Goal: Task Accomplishment & Management: Complete application form

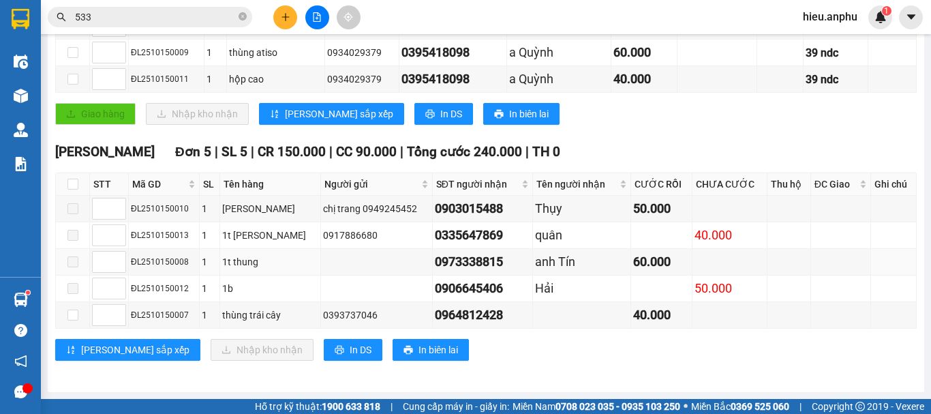
scroll to position [37, 0]
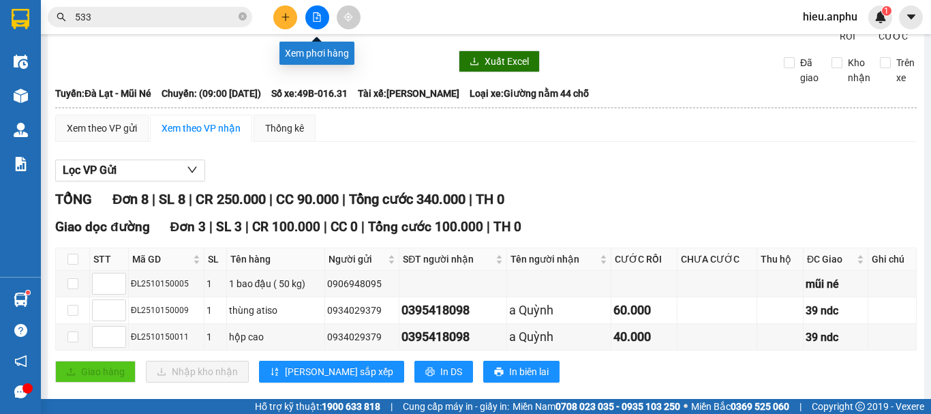
click at [315, 20] on icon "file-add" at bounding box center [317, 17] width 10 height 10
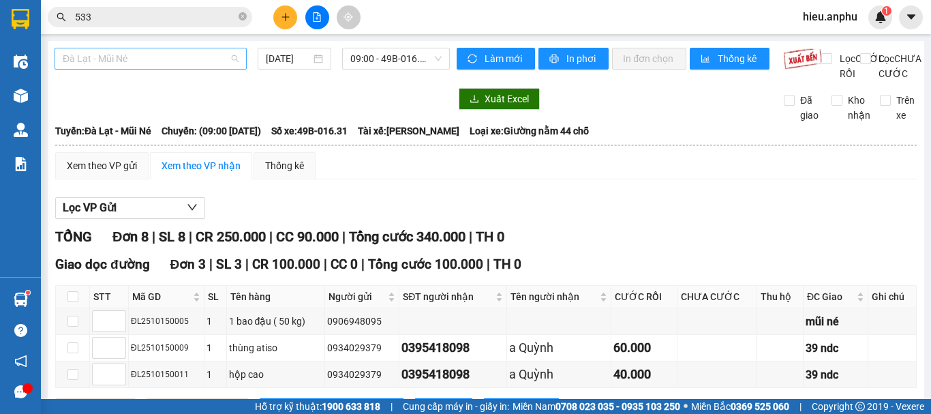
click at [114, 57] on span "Đà Lạt - Mũi Né" at bounding box center [151, 58] width 176 height 20
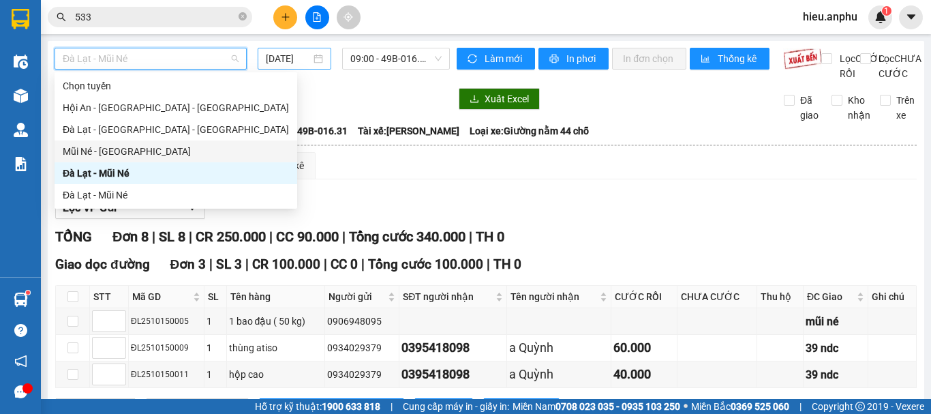
click at [76, 147] on div "Mũi Né - [GEOGRAPHIC_DATA]" at bounding box center [176, 151] width 226 height 15
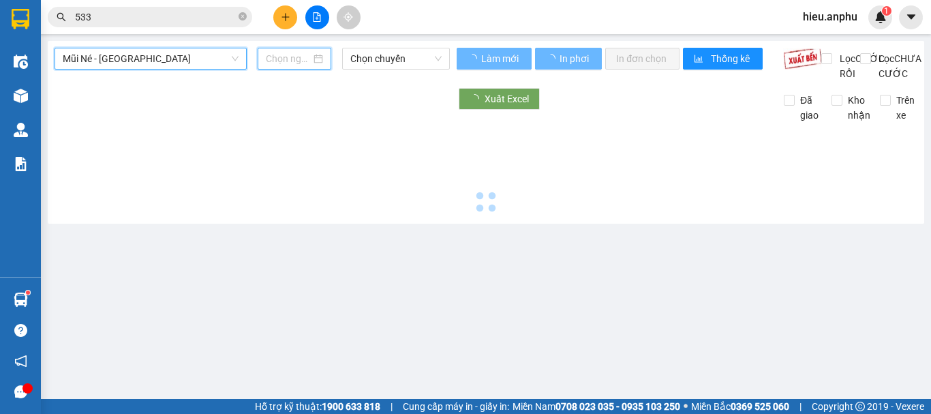
click at [298, 56] on input at bounding box center [288, 58] width 45 height 15
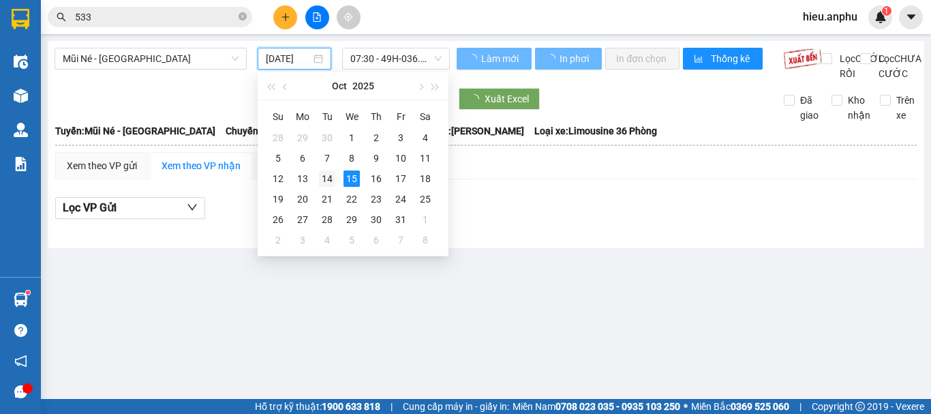
click at [329, 180] on div "14" at bounding box center [327, 178] width 16 height 16
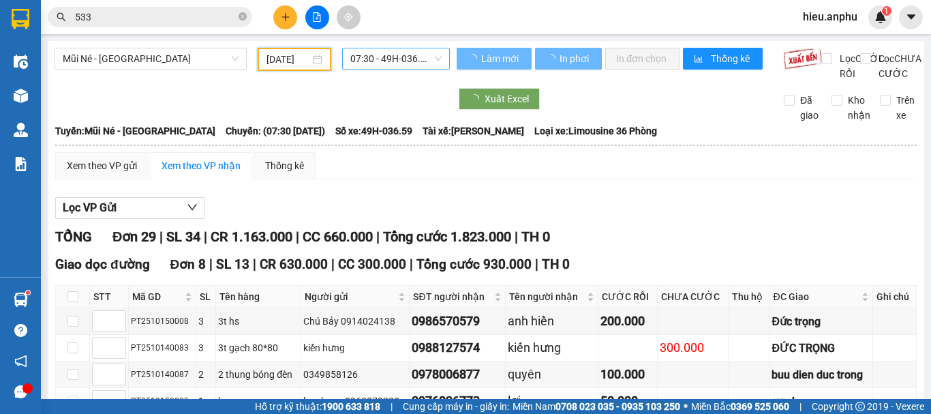
type input "[DATE]"
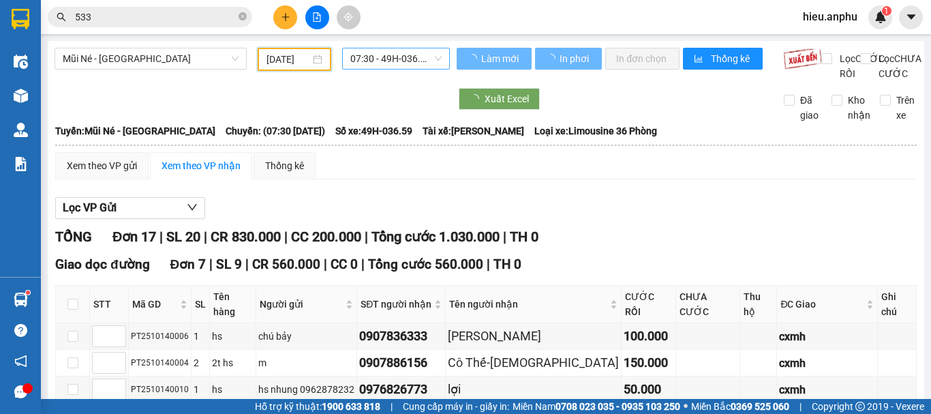
click at [389, 59] on span "07:30 - 49H-036.59" at bounding box center [395, 58] width 91 height 20
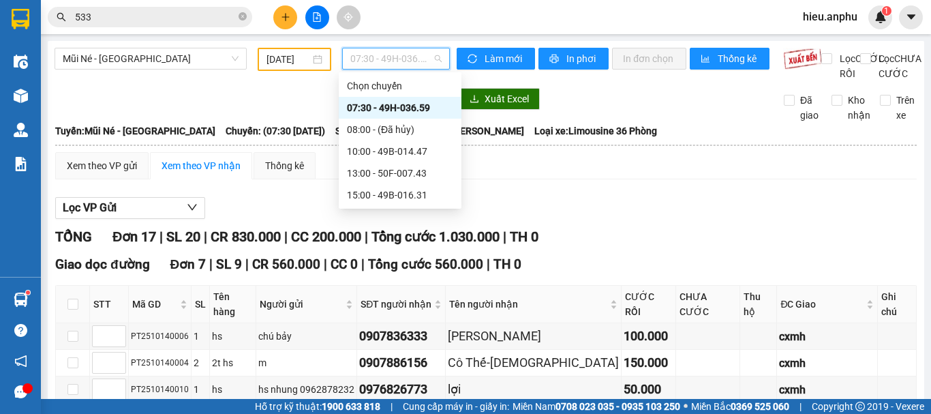
click at [362, 108] on div "07:30 - 49H-036.59" at bounding box center [400, 107] width 106 height 15
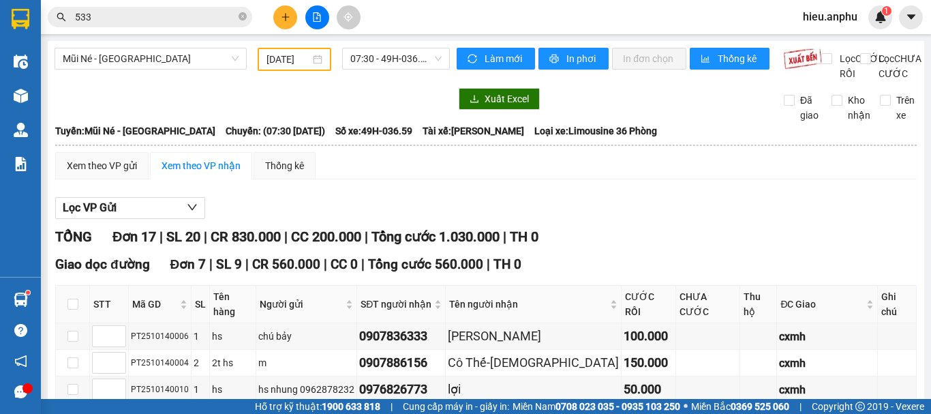
click at [370, 40] on main "Mũi Né - [GEOGRAPHIC_DATA] [DATE] 07:30 - 49H-036.59 Làm mới In phơi In đơn chọ…" at bounding box center [465, 199] width 931 height 399
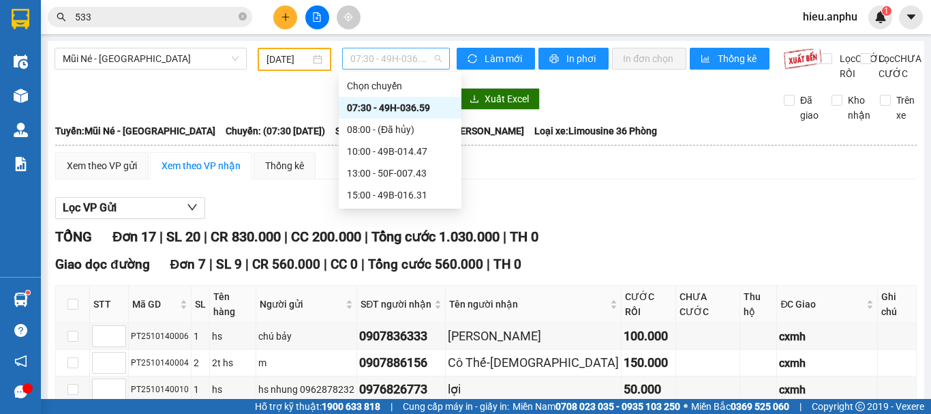
click at [370, 52] on span "07:30 - 49H-036.59" at bounding box center [395, 58] width 91 height 20
click at [373, 155] on div "10:00 - 49B-014.47" at bounding box center [400, 151] width 106 height 15
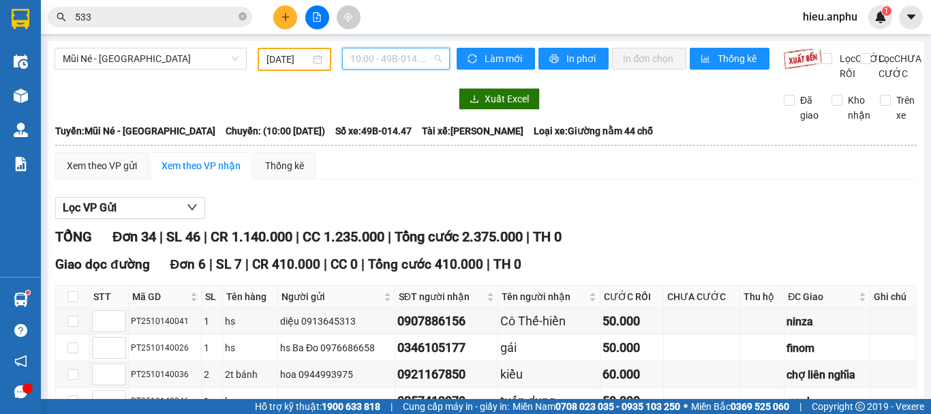
click at [397, 49] on span "10:00 - 49B-014.47" at bounding box center [395, 58] width 91 height 20
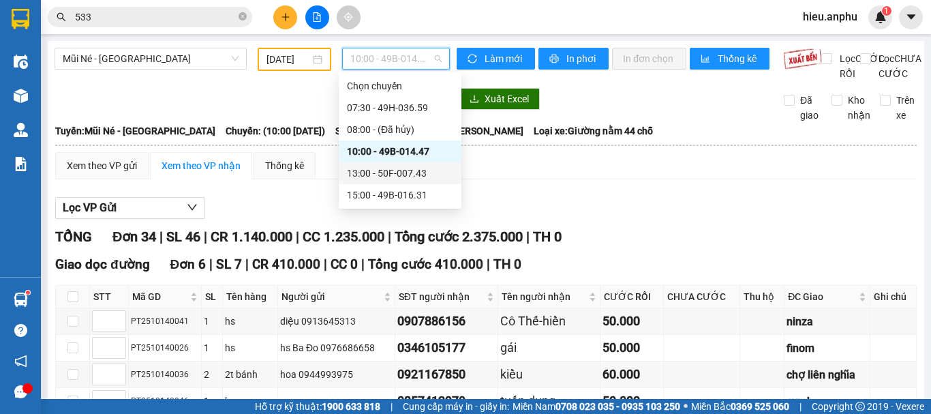
click at [376, 175] on div "13:00 - 50F-007.43" at bounding box center [400, 173] width 106 height 15
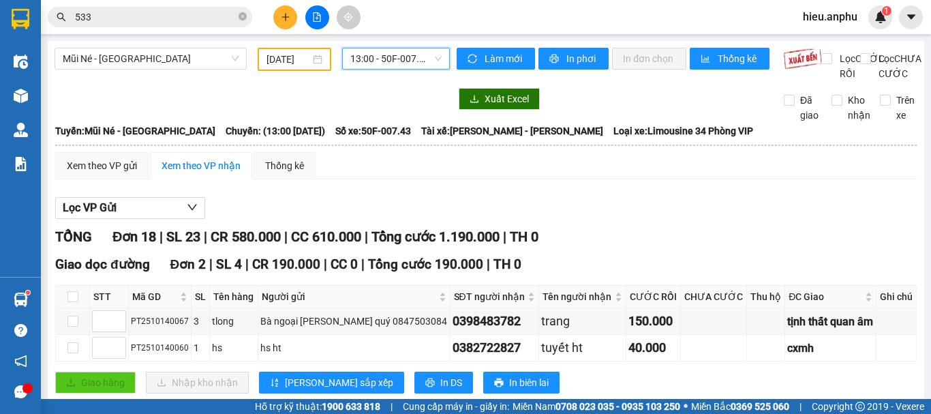
click at [365, 65] on span "13:00 - 50F-007.43" at bounding box center [395, 58] width 91 height 20
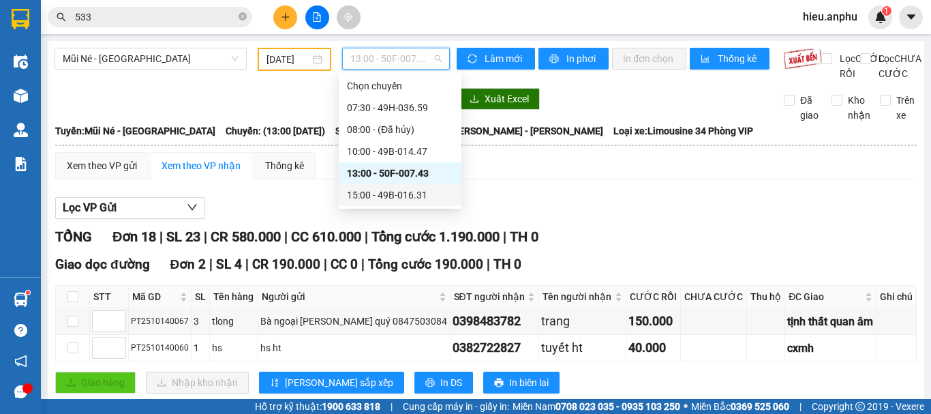
click at [376, 194] on div "15:00 - 49B-016.31" at bounding box center [400, 194] width 106 height 15
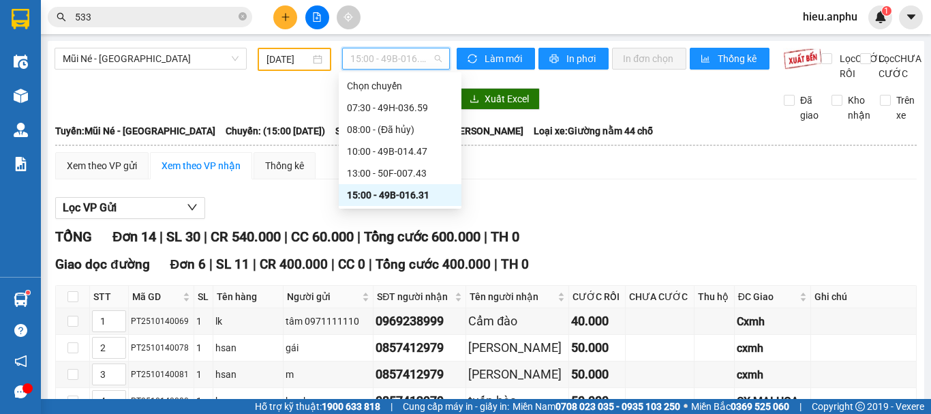
click at [388, 50] on span "15:00 - 49B-016.31" at bounding box center [395, 58] width 91 height 20
click at [372, 108] on div "07:30 - 49H-036.59" at bounding box center [400, 107] width 106 height 15
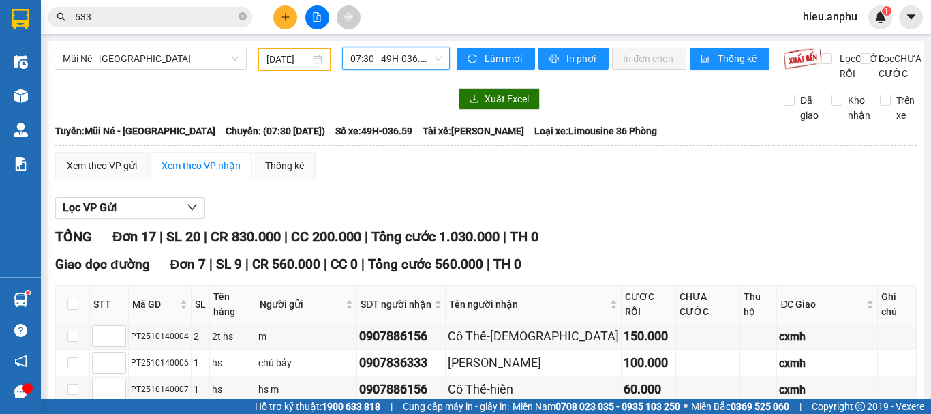
click at [373, 59] on span "07:30 - 49H-036.59" at bounding box center [395, 58] width 91 height 20
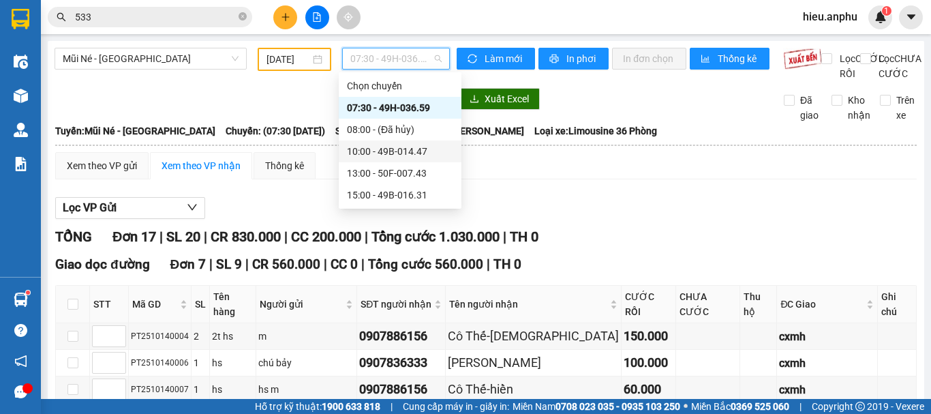
click at [370, 149] on div "10:00 - 49B-014.47" at bounding box center [400, 151] width 106 height 15
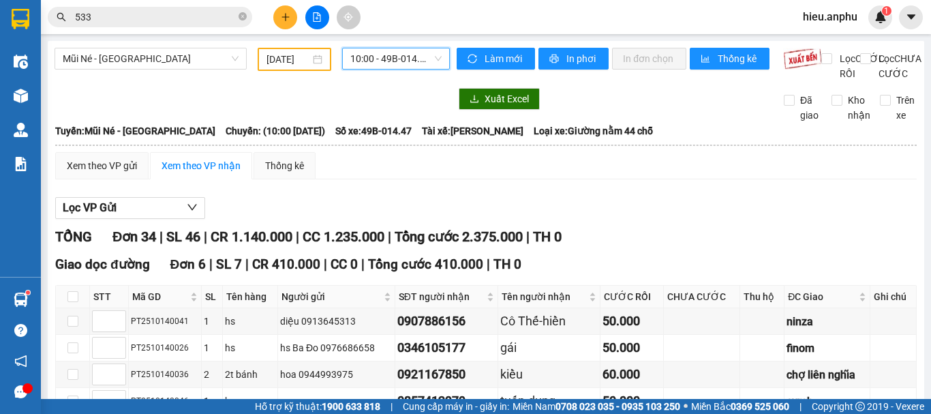
click at [356, 59] on span "10:00 - 49B-014.47" at bounding box center [395, 58] width 91 height 20
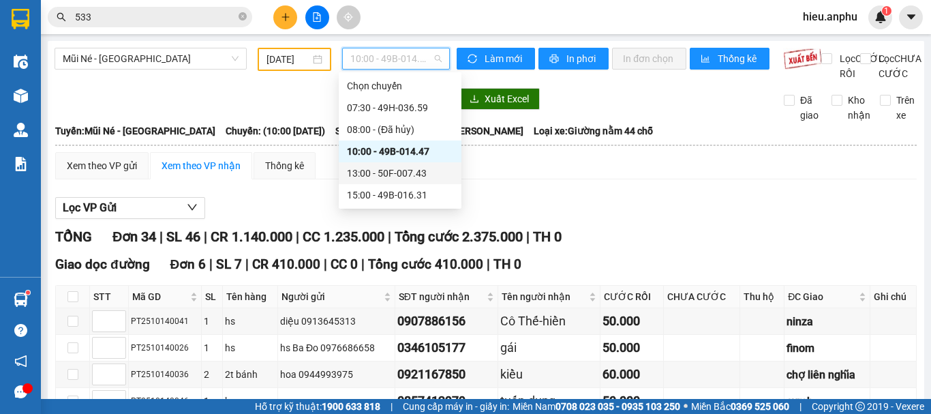
click at [362, 168] on div "13:00 - 50F-007.43" at bounding box center [400, 173] width 106 height 15
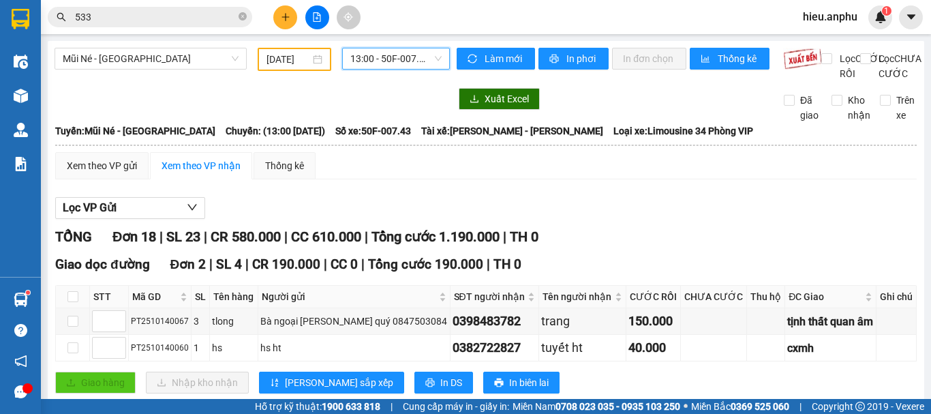
click at [389, 54] on span "13:00 - 50F-007.43" at bounding box center [395, 58] width 91 height 20
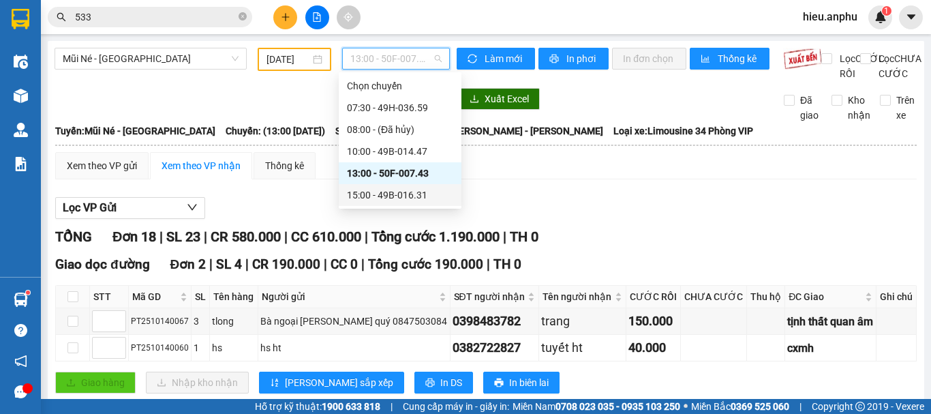
click at [371, 191] on div "15:00 - 49B-016.31" at bounding box center [400, 194] width 106 height 15
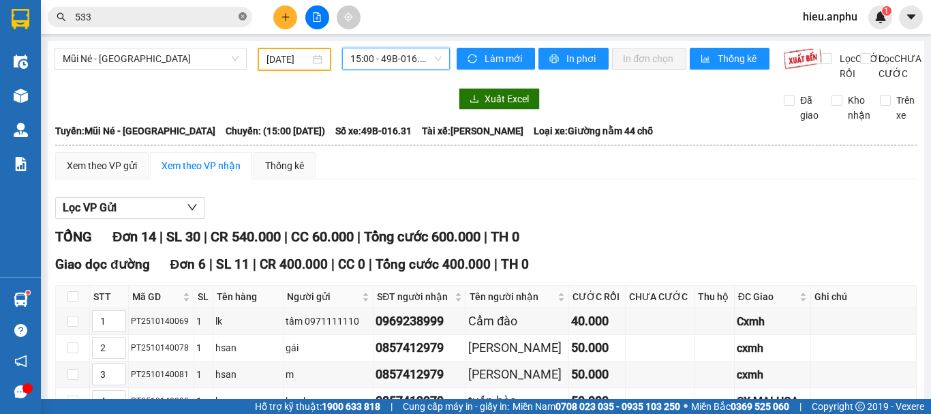
click at [243, 16] on icon "close-circle" at bounding box center [242, 16] width 8 height 8
click at [156, 61] on span "Mũi Né - [GEOGRAPHIC_DATA]" at bounding box center [151, 58] width 176 height 20
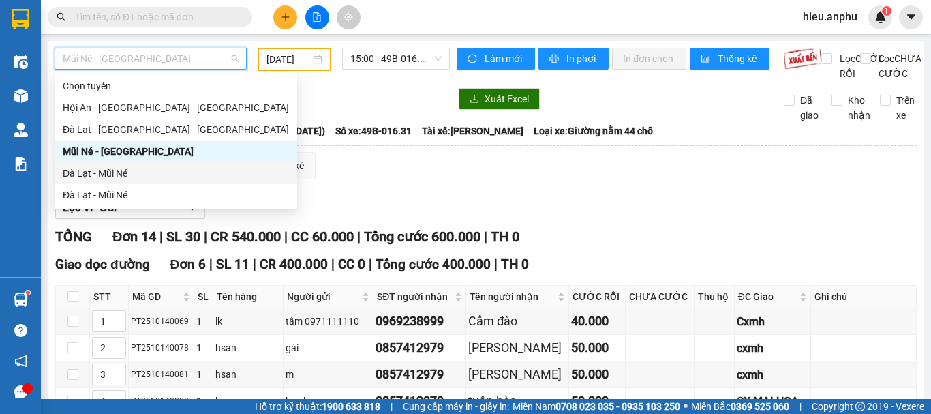
drag, startPoint x: 91, startPoint y: 181, endPoint x: 446, endPoint y: 72, distance: 371.3
click at [95, 177] on div "Đà Lạt - Mũi Né" at bounding box center [176, 173] width 243 height 22
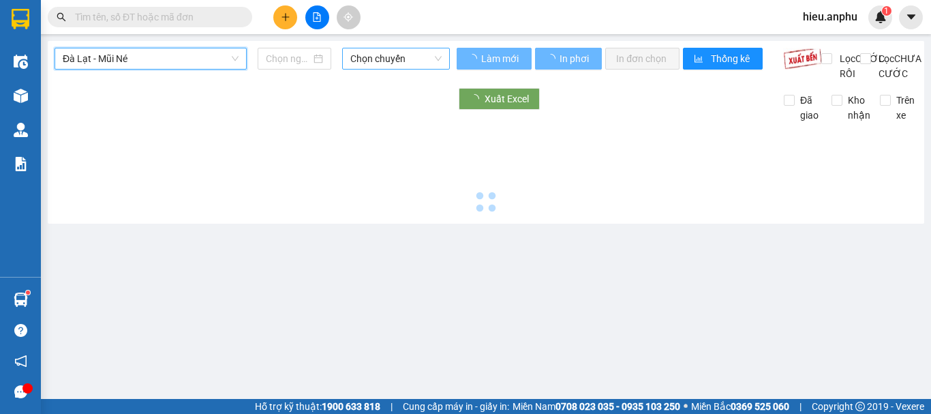
click at [409, 61] on span "Chọn chuyến" at bounding box center [395, 58] width 91 height 20
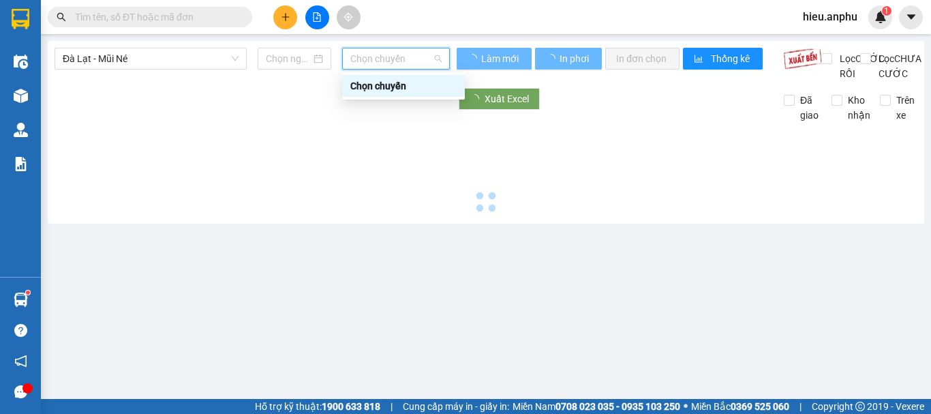
type input "[DATE]"
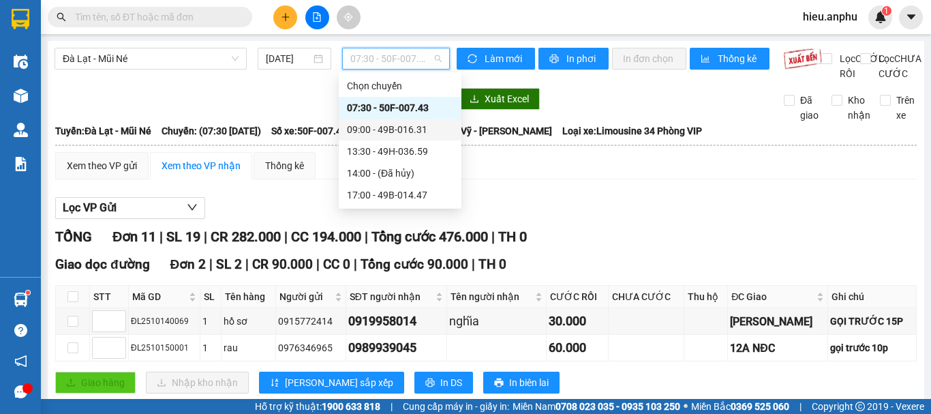
click at [382, 127] on div "09:00 - 49B-016.31" at bounding box center [400, 129] width 106 height 15
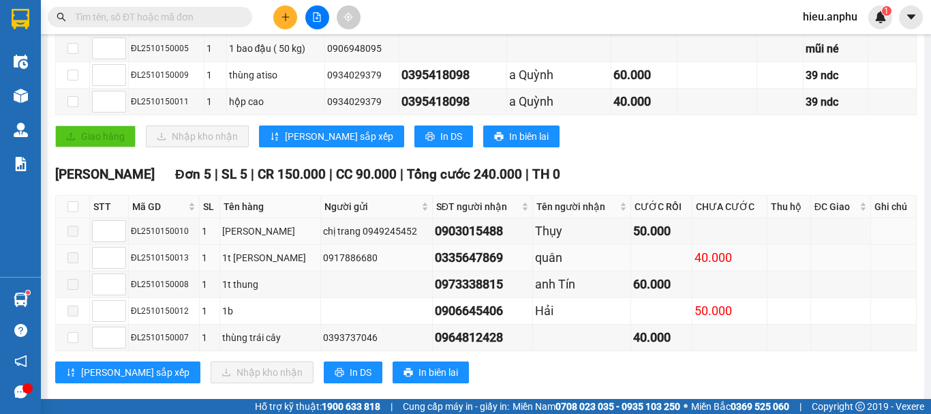
scroll to position [310, 0]
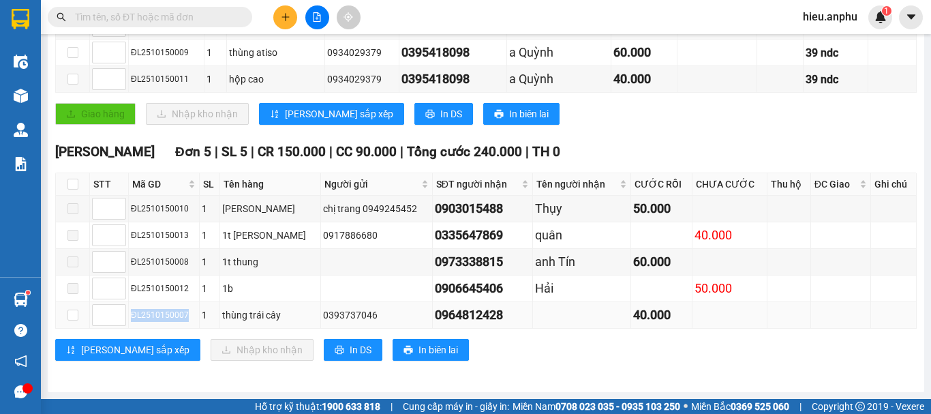
drag, startPoint x: 189, startPoint y: 315, endPoint x: 131, endPoint y: 321, distance: 58.8
click at [131, 321] on div "ĐL2510150007" at bounding box center [164, 315] width 66 height 13
copy div "ĐL2510150007"
click at [169, 9] on span at bounding box center [150, 17] width 204 height 20
click at [167, 16] on input "text" at bounding box center [155, 17] width 161 height 15
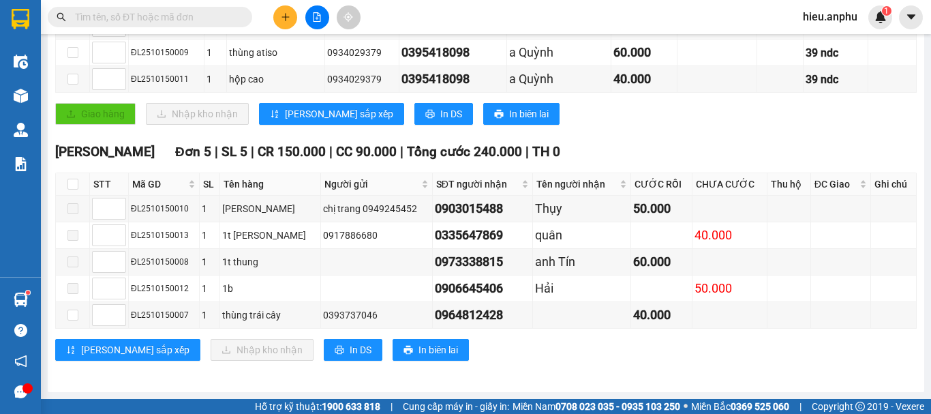
paste input "ĐL2510150007"
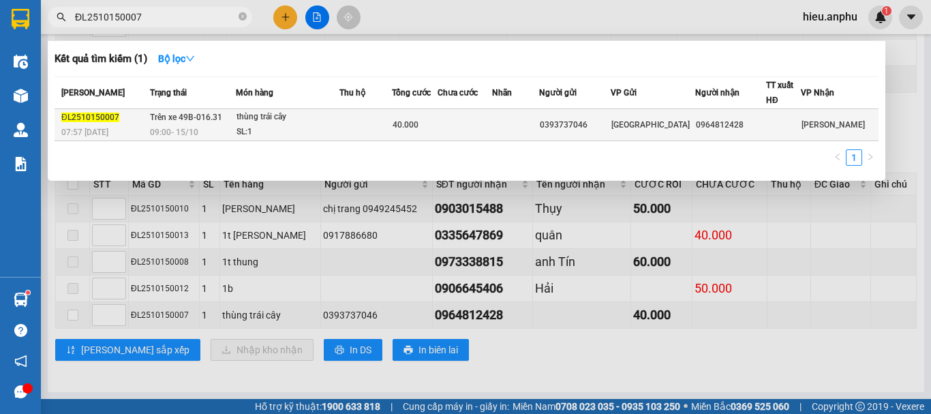
type input "ĐL2510150007"
click at [309, 125] on div "SL: 1" at bounding box center [287, 132] width 102 height 15
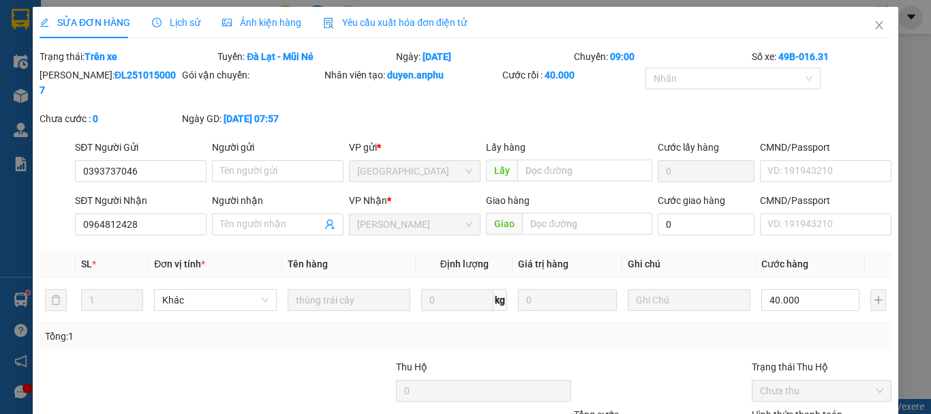
type input "0393737046"
type input "0964812428"
type input "40.000"
click at [873, 24] on icon "close" at bounding box center [878, 25] width 11 height 11
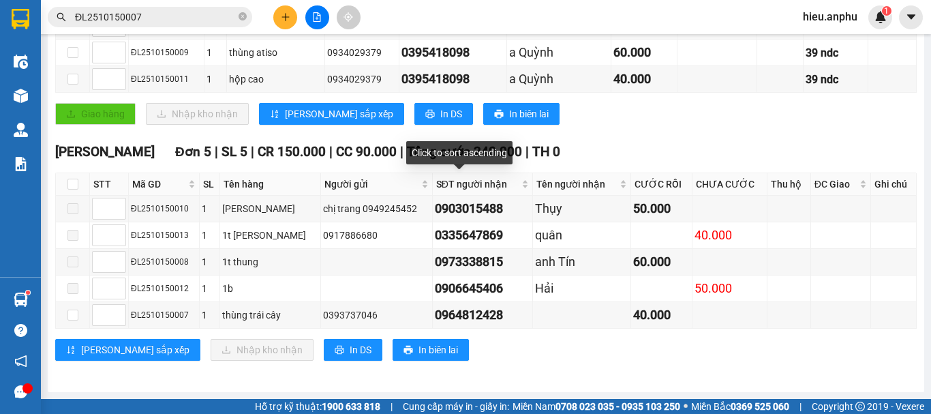
scroll to position [106, 0]
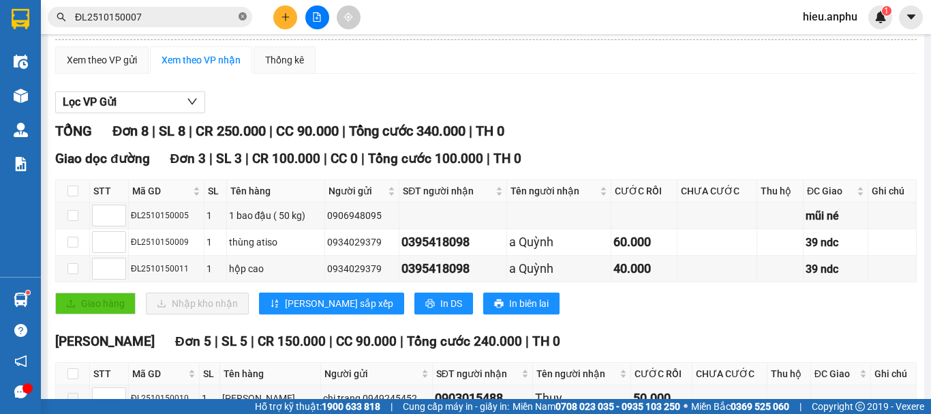
click at [245, 16] on icon "close-circle" at bounding box center [242, 16] width 8 height 8
click at [150, 17] on input "text" at bounding box center [155, 17] width 161 height 15
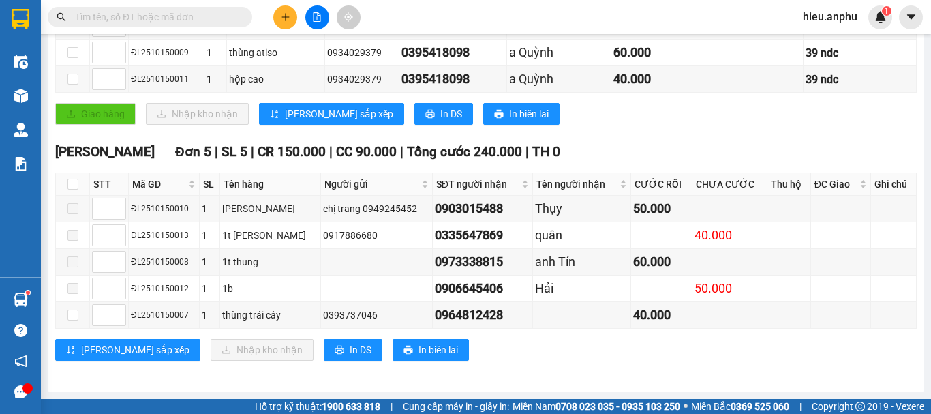
scroll to position [0, 0]
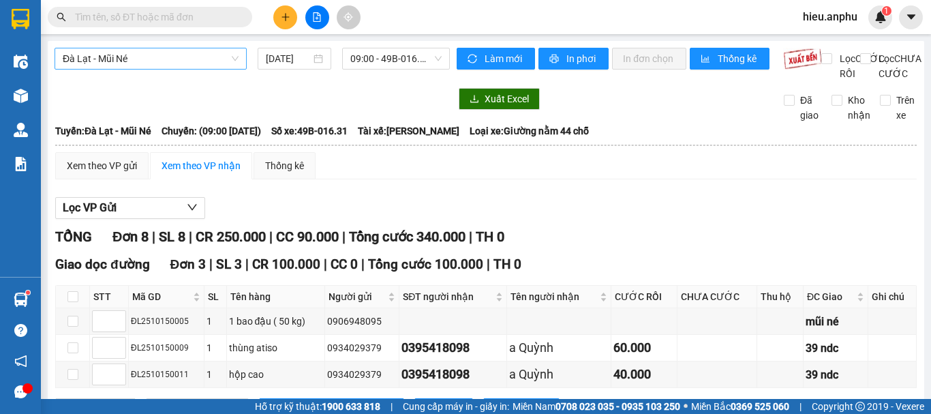
click at [112, 66] on span "Đà Lạt - Mũi Né" at bounding box center [151, 58] width 176 height 20
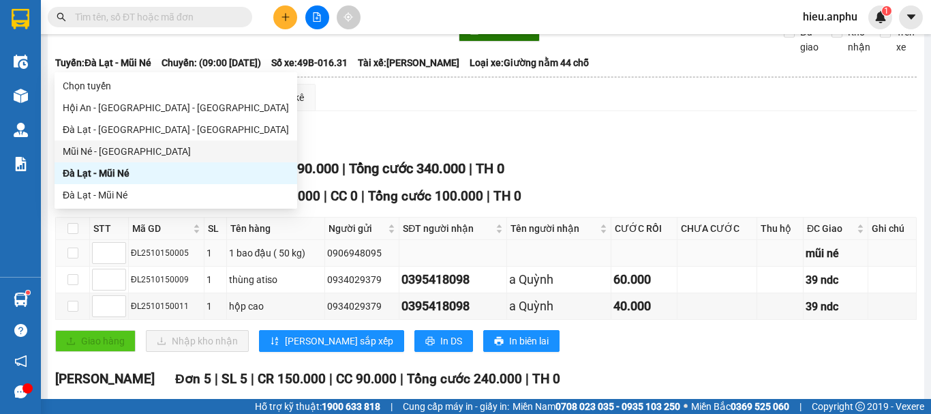
scroll to position [136, 0]
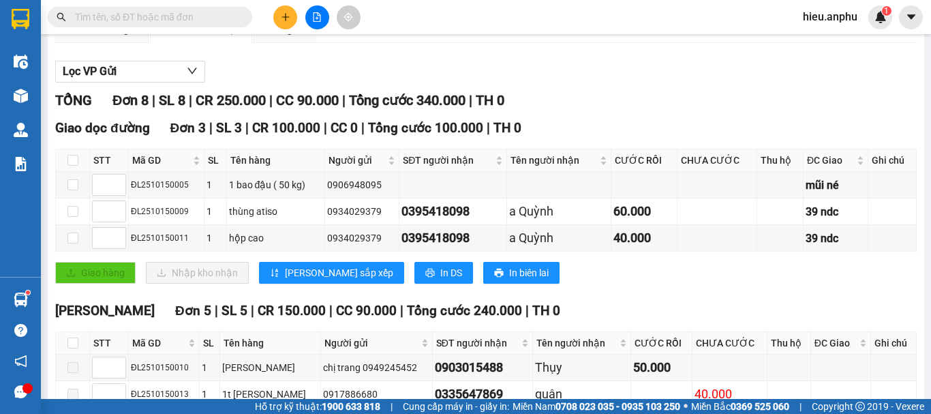
click at [469, 25] on div "Kết quả tìm kiếm ( 1 ) Bộ lọc Mã ĐH Trạng thái Món hàng Thu hộ Tổng cước Chưa c…" at bounding box center [465, 17] width 931 height 34
click at [290, 14] on button at bounding box center [285, 17] width 24 height 24
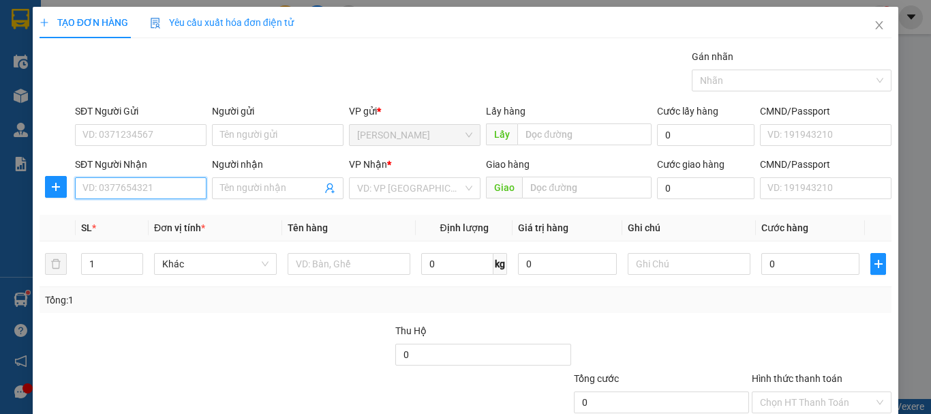
click at [113, 191] on input "SĐT Người Nhận" at bounding box center [141, 188] width 132 height 22
type input "0792640912"
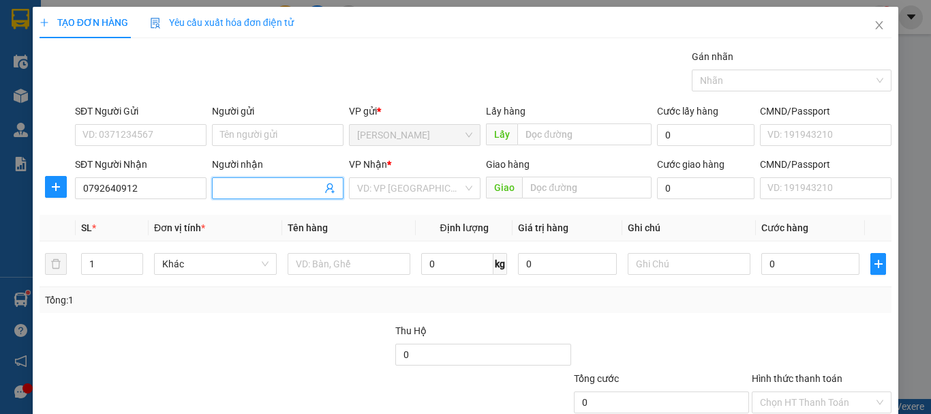
click at [284, 186] on input "Người nhận" at bounding box center [271, 188] width 102 height 15
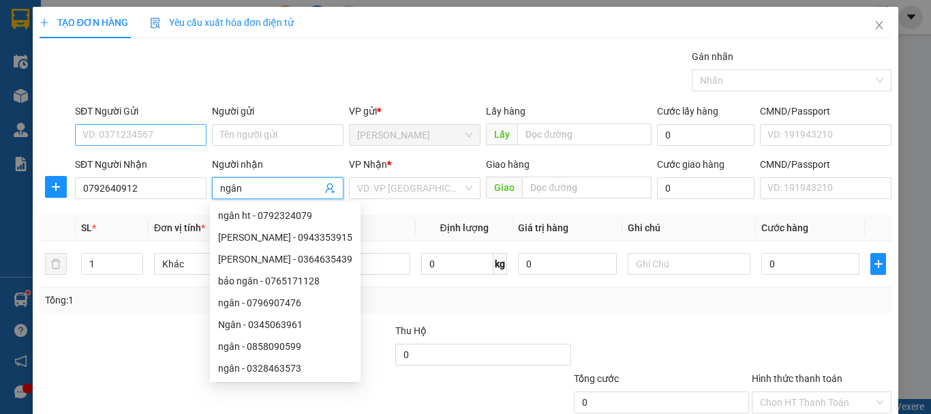
type input "ngân"
click at [98, 134] on input "SĐT Người Gửi" at bounding box center [141, 135] width 132 height 22
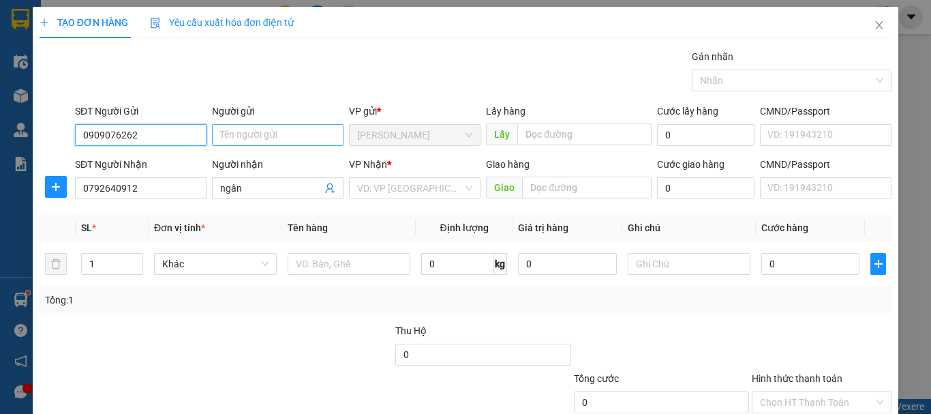
type input "0909076262"
click at [256, 132] on input "Người gửi" at bounding box center [278, 135] width 132 height 22
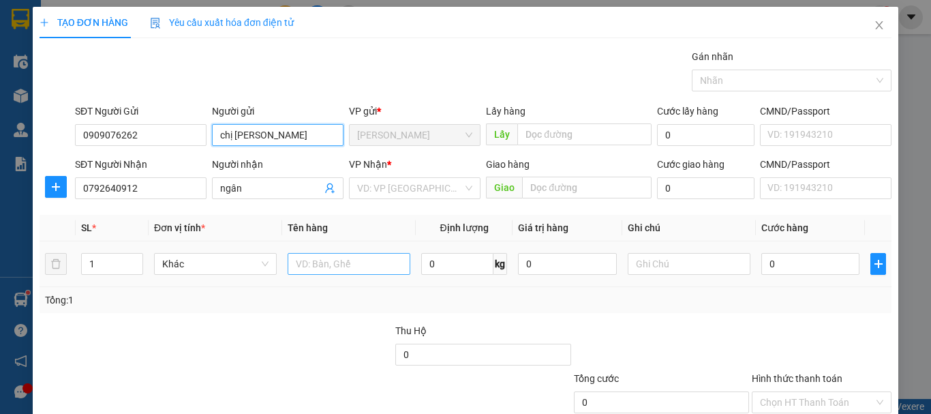
type input "chị [PERSON_NAME]"
click at [389, 260] on input "text" at bounding box center [349, 264] width 123 height 22
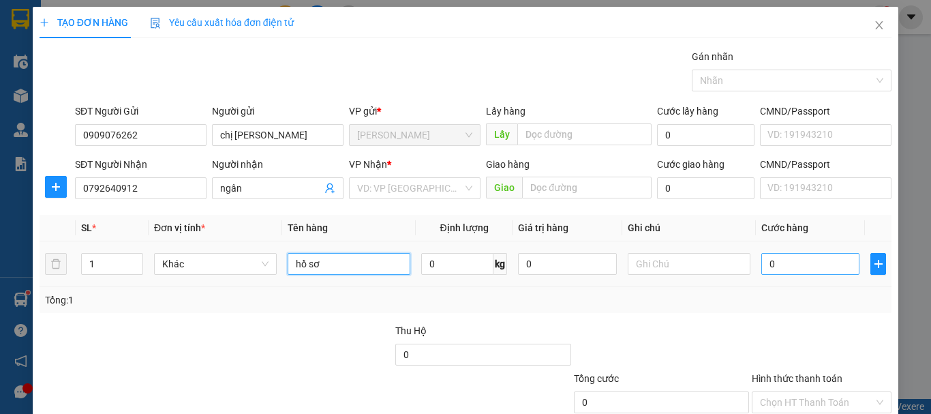
type input "hồ sơ"
click at [782, 261] on input "0" at bounding box center [810, 264] width 98 height 22
type input "3"
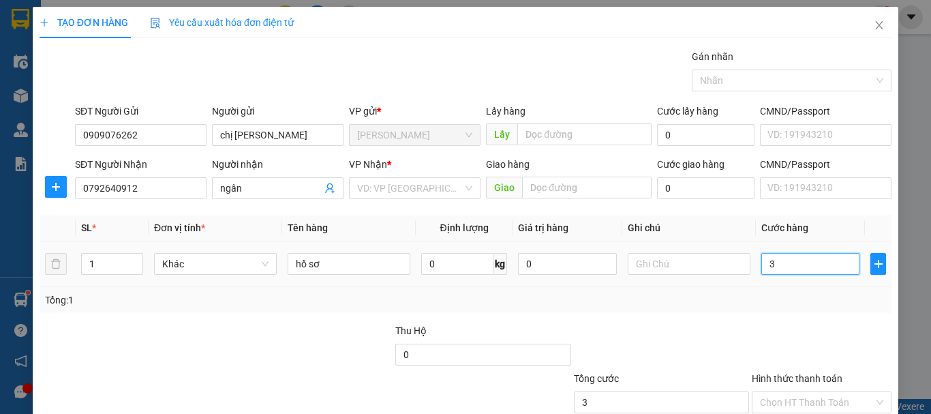
type input "30"
type input "30.000"
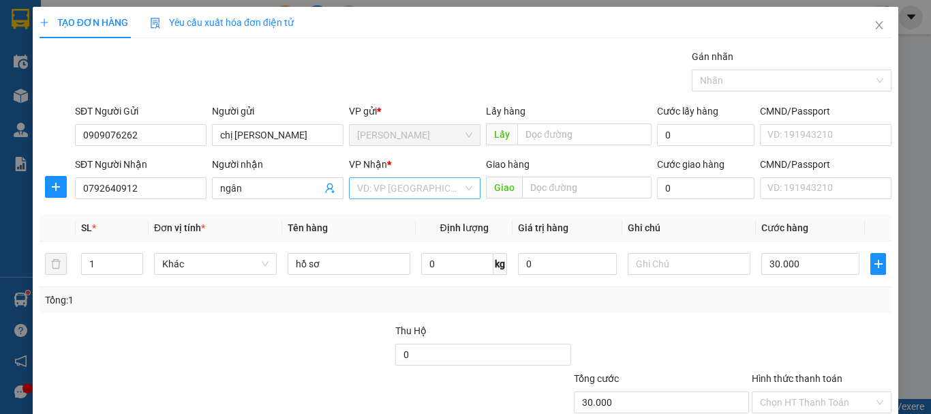
click at [415, 196] on input "search" at bounding box center [410, 188] width 106 height 20
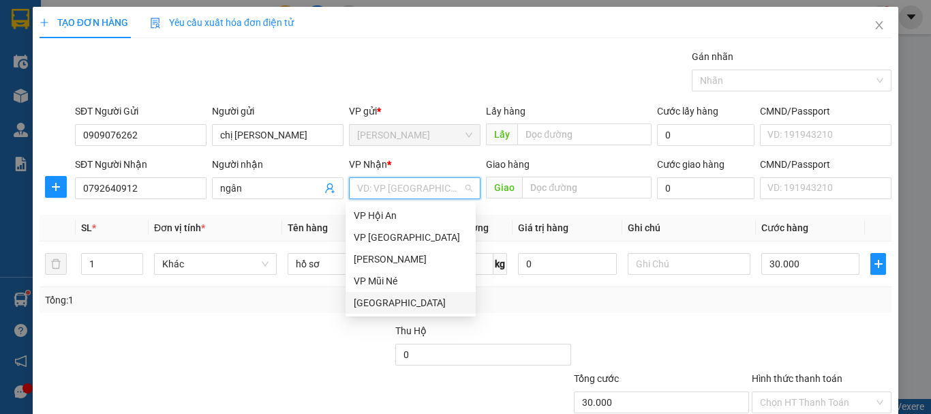
drag, startPoint x: 365, startPoint y: 304, endPoint x: 365, endPoint y: 296, distance: 8.2
click at [365, 301] on div "[GEOGRAPHIC_DATA]" at bounding box center [411, 302] width 114 height 15
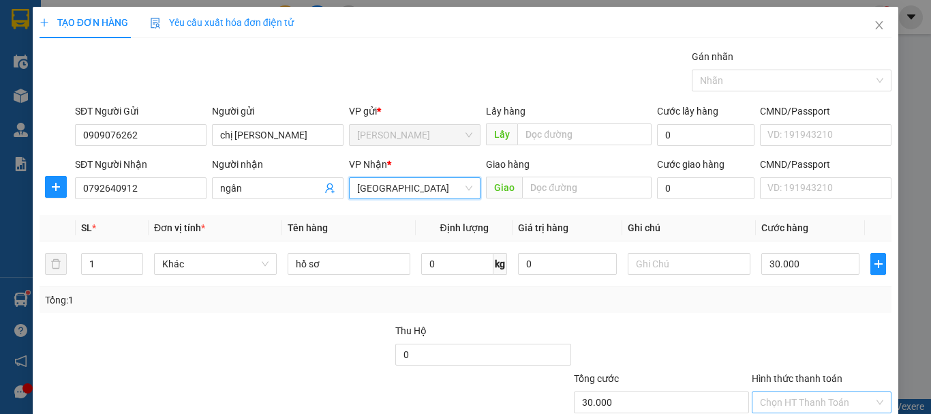
scroll to position [68, 0]
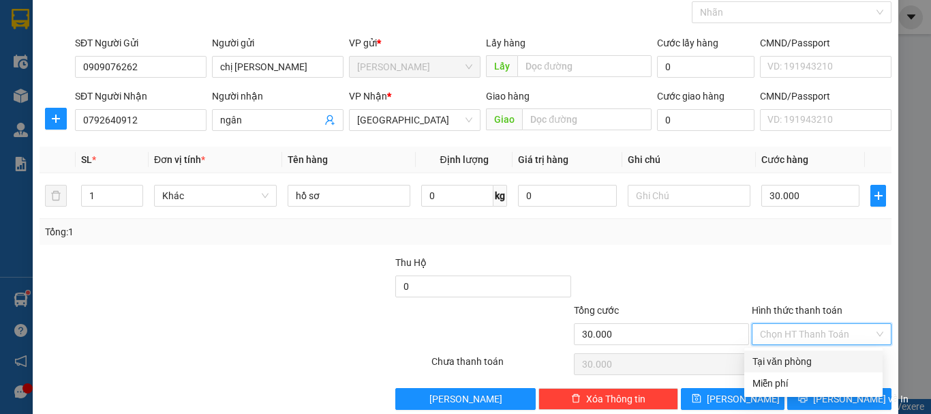
click at [800, 330] on input "Hình thức thanh toán" at bounding box center [817, 334] width 114 height 20
click at [785, 356] on div "Tại văn phòng" at bounding box center [813, 361] width 122 height 15
type input "0"
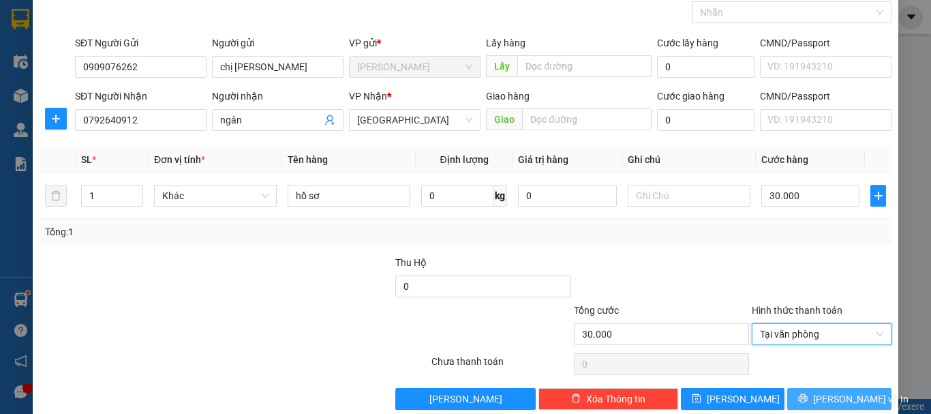
click at [829, 403] on span "[PERSON_NAME] và In" at bounding box center [860, 398] width 95 height 15
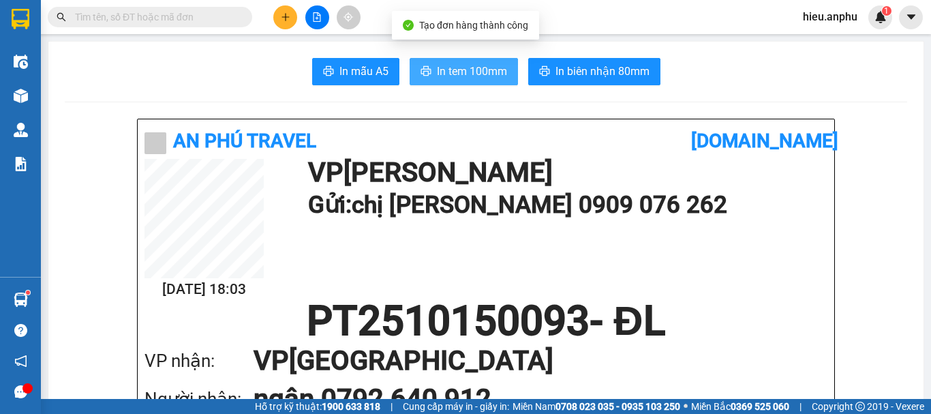
click at [493, 75] on span "In tem 100mm" at bounding box center [472, 71] width 70 height 17
click at [448, 67] on span "In tem 100mm" at bounding box center [472, 71] width 70 height 17
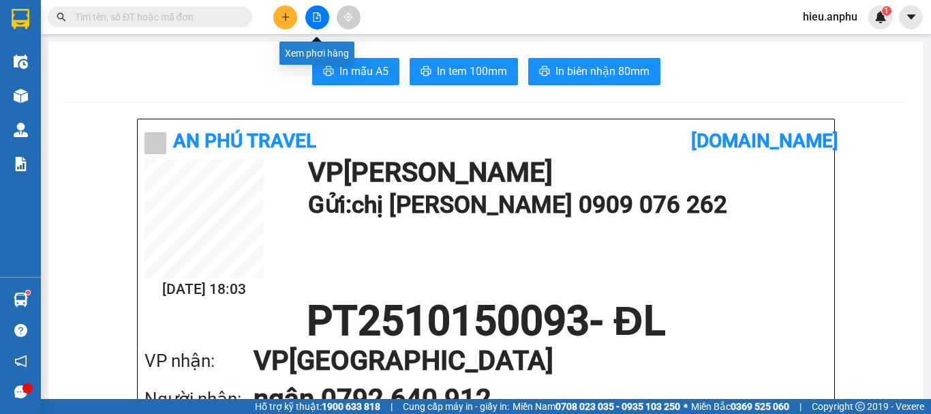
click at [319, 17] on icon "file-add" at bounding box center [317, 17] width 10 height 10
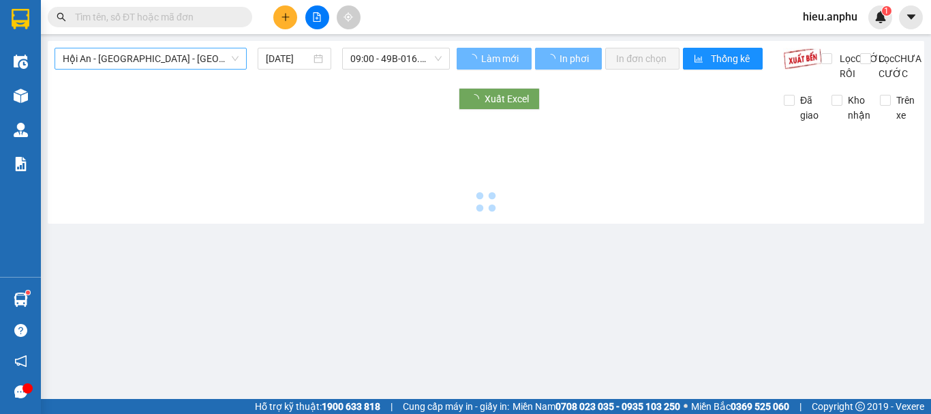
click at [116, 68] on span "Hội An - [GEOGRAPHIC_DATA] - [GEOGRAPHIC_DATA]" at bounding box center [151, 58] width 176 height 20
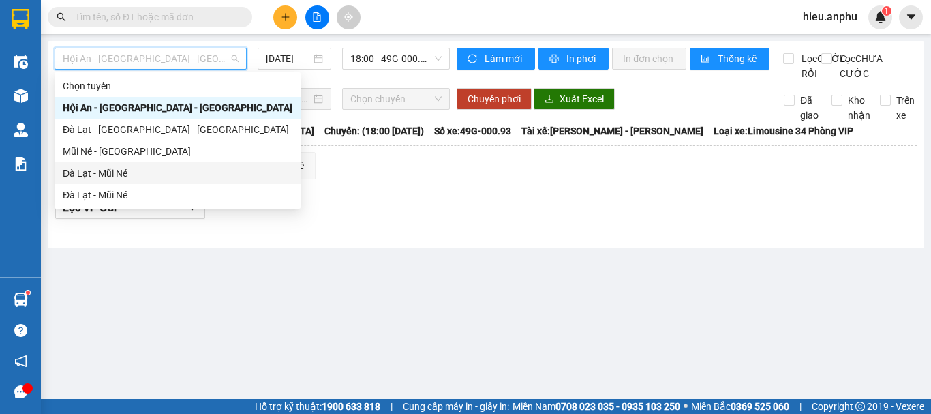
drag, startPoint x: 78, startPoint y: 176, endPoint x: 395, endPoint y: 57, distance: 338.8
click at [79, 176] on div "Đà Lạt - Mũi Né" at bounding box center [178, 173] width 230 height 15
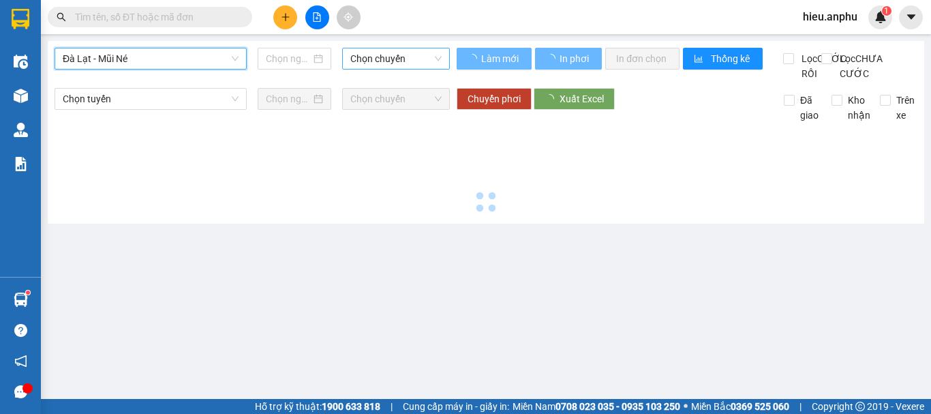
click at [395, 57] on span "Chọn chuyến" at bounding box center [395, 58] width 91 height 20
type input "[DATE]"
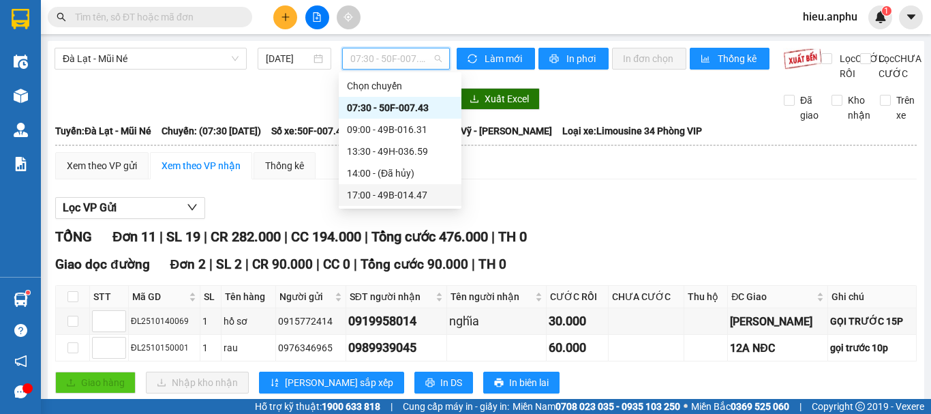
click at [377, 194] on div "17:00 - 49B-014.47" at bounding box center [400, 194] width 106 height 15
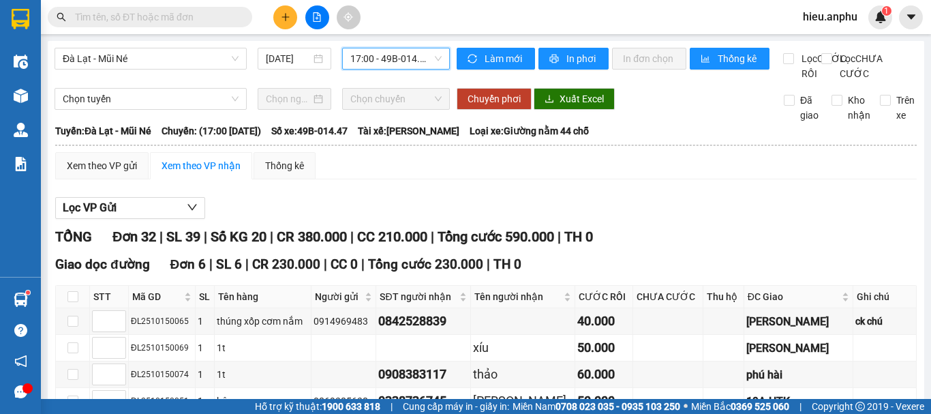
click at [393, 62] on span "17:00 - 49B-014.47" at bounding box center [395, 58] width 91 height 20
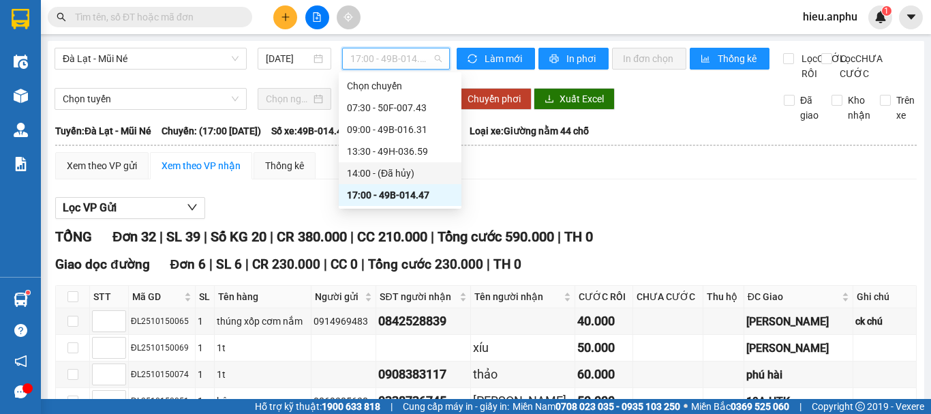
click at [368, 168] on div "14:00 - (Đã hủy)" at bounding box center [400, 173] width 106 height 15
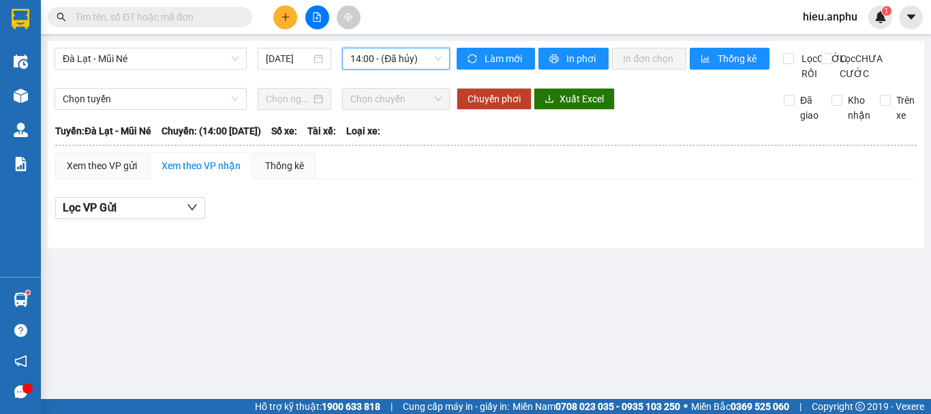
drag, startPoint x: 396, startPoint y: 59, endPoint x: 375, endPoint y: 125, distance: 69.2
click at [395, 58] on span "14:00 - (Đã hủy)" at bounding box center [395, 58] width 91 height 20
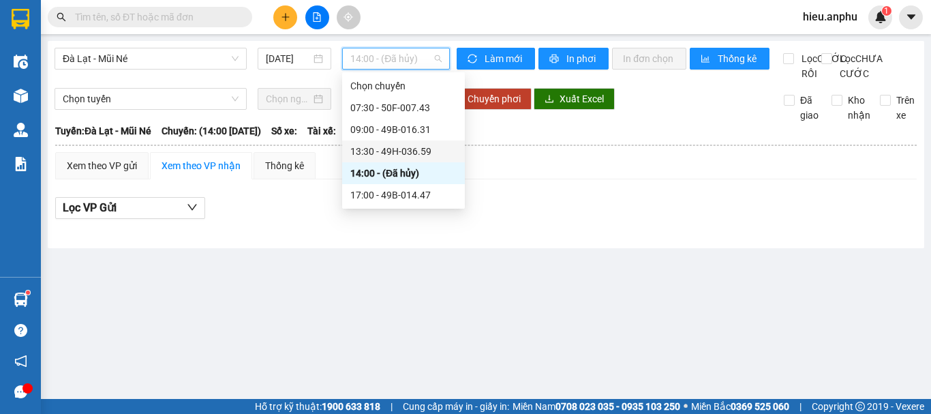
click at [369, 152] on div "13:30 - 49H-036.59" at bounding box center [403, 151] width 106 height 15
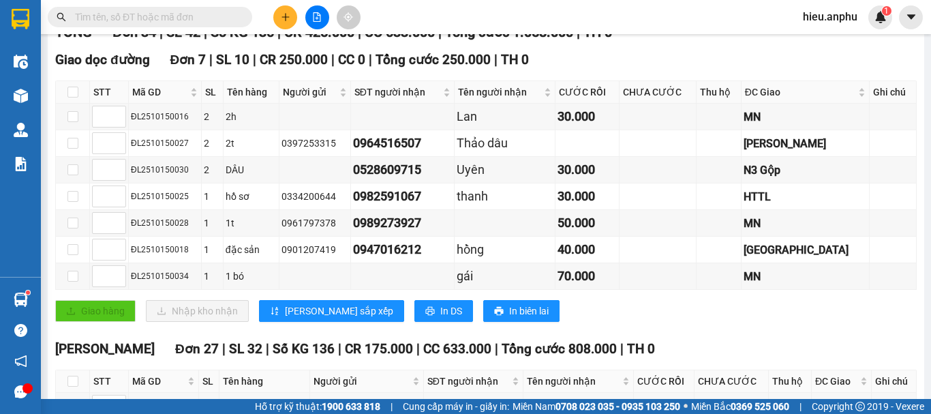
scroll to position [409, 0]
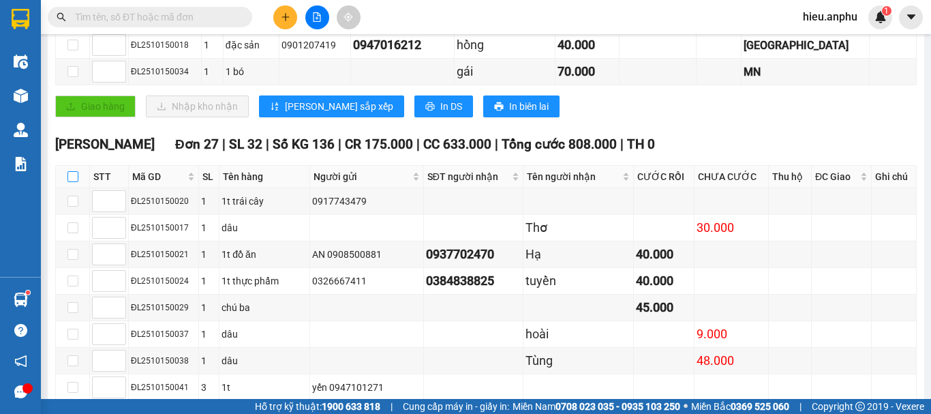
drag, startPoint x: 69, startPoint y: 191, endPoint x: 81, endPoint y: 192, distance: 11.7
click at [70, 182] on input "checkbox" at bounding box center [72, 176] width 11 height 11
checkbox input "true"
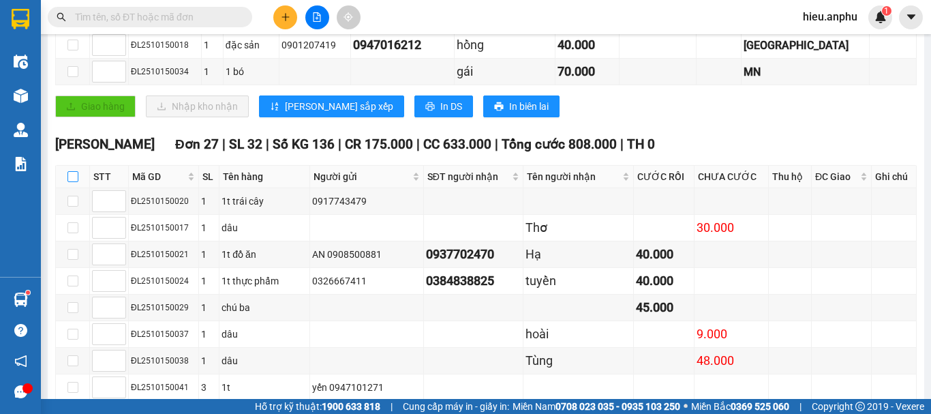
checkbox input "true"
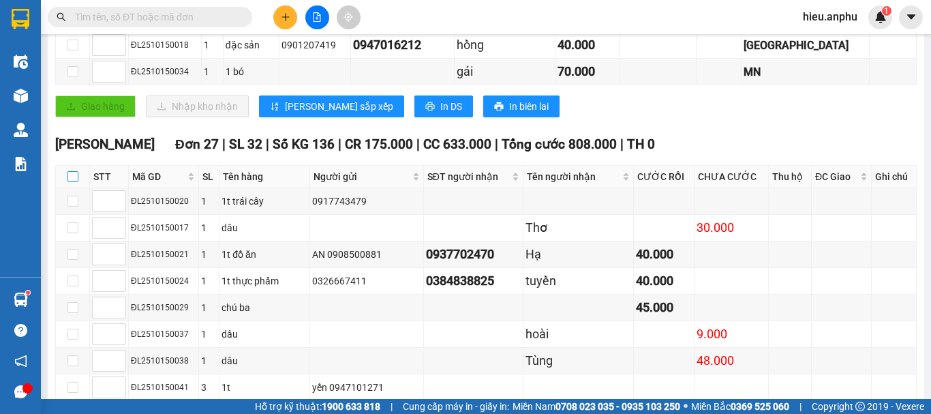
checkbox input "true"
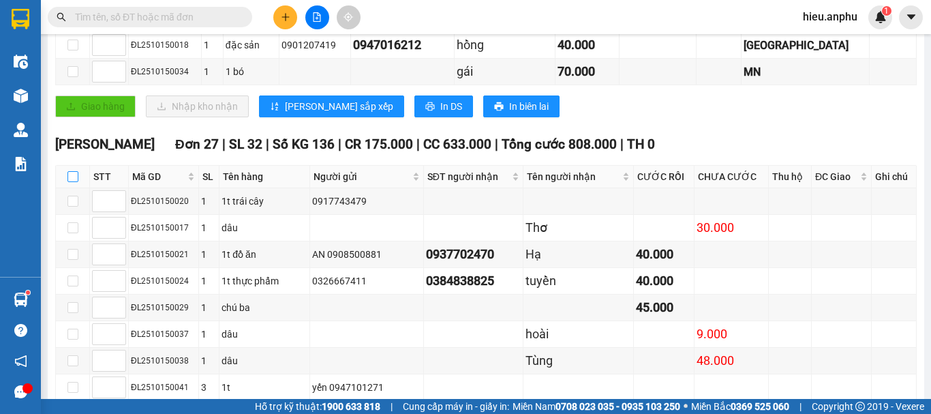
checkbox input "true"
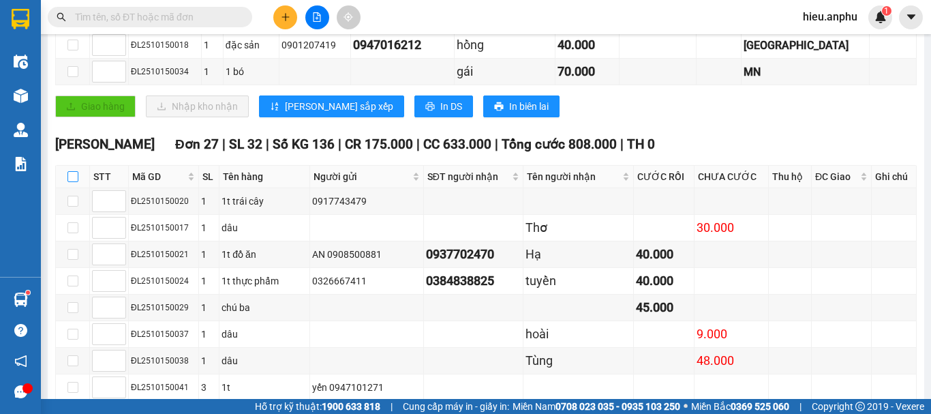
checkbox input "true"
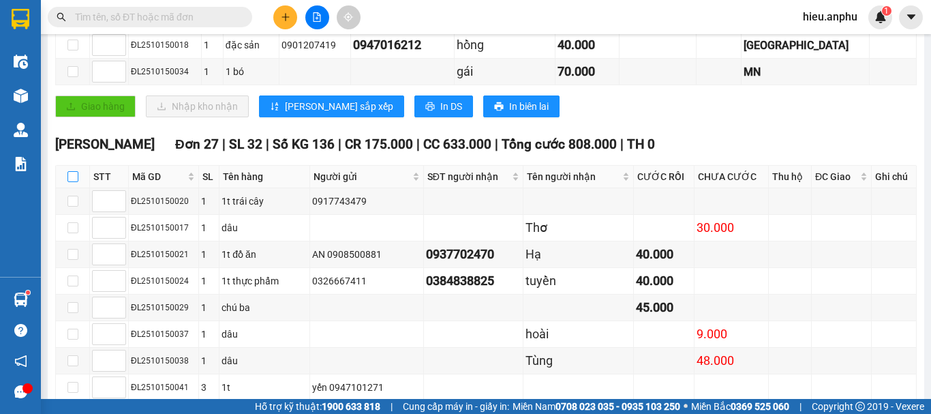
checkbox input "true"
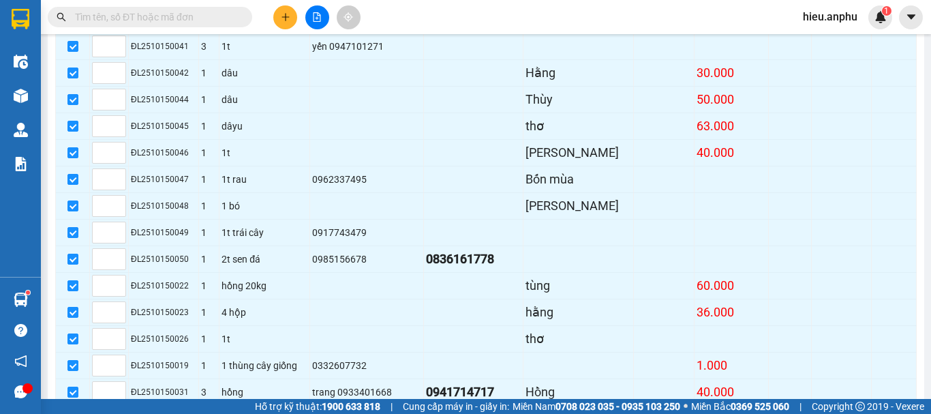
scroll to position [1001, 0]
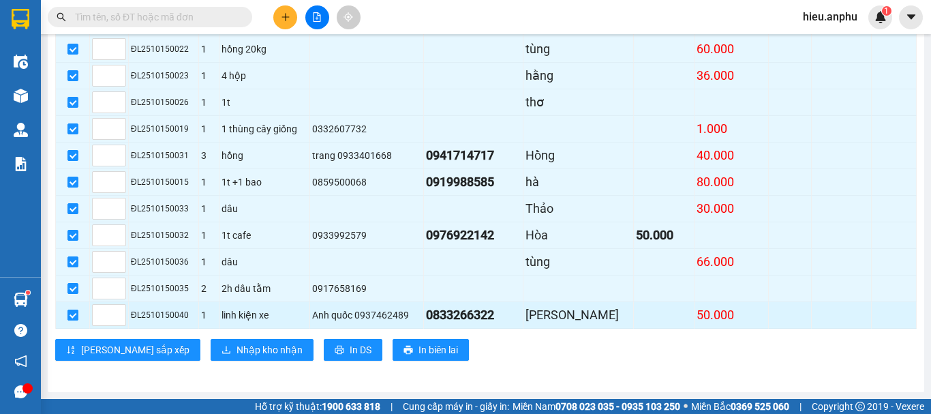
click at [70, 312] on input "checkbox" at bounding box center [72, 314] width 11 height 11
checkbox input "false"
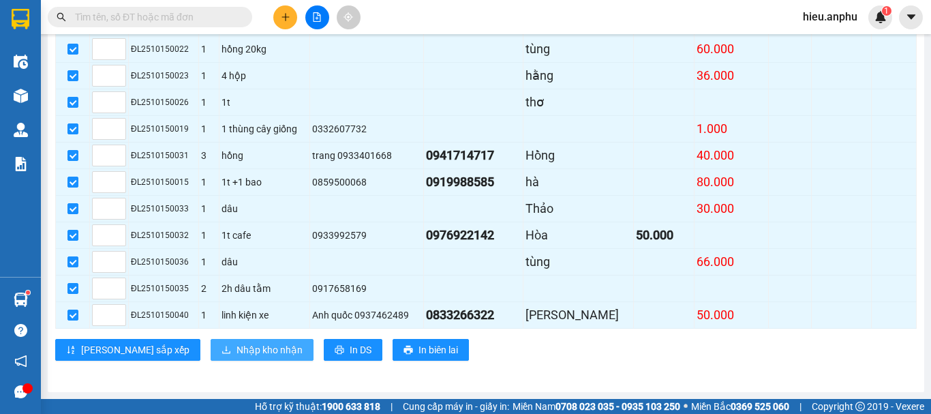
checkbox input "false"
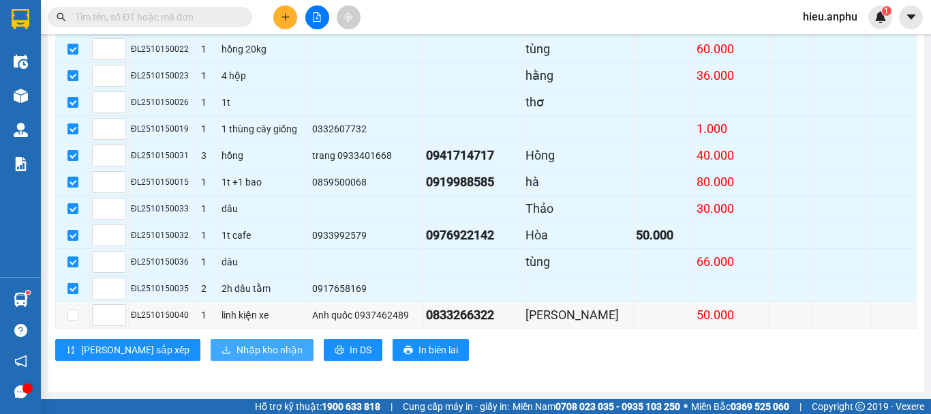
click at [236, 350] on span "Nhập kho nhận" at bounding box center [269, 349] width 66 height 15
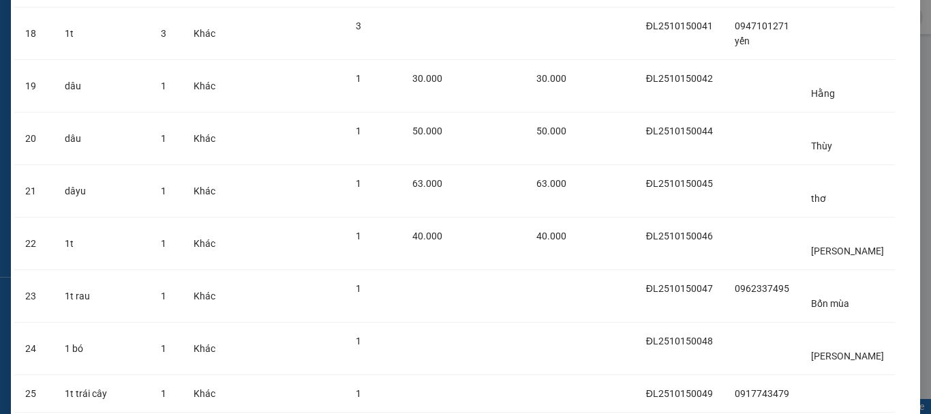
scroll to position [1074, 0]
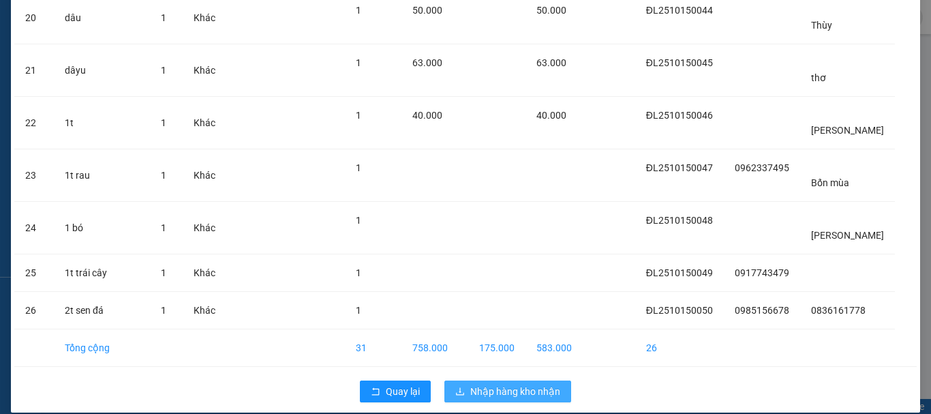
click at [507, 384] on span "Nhập hàng kho nhận" at bounding box center [515, 391] width 90 height 15
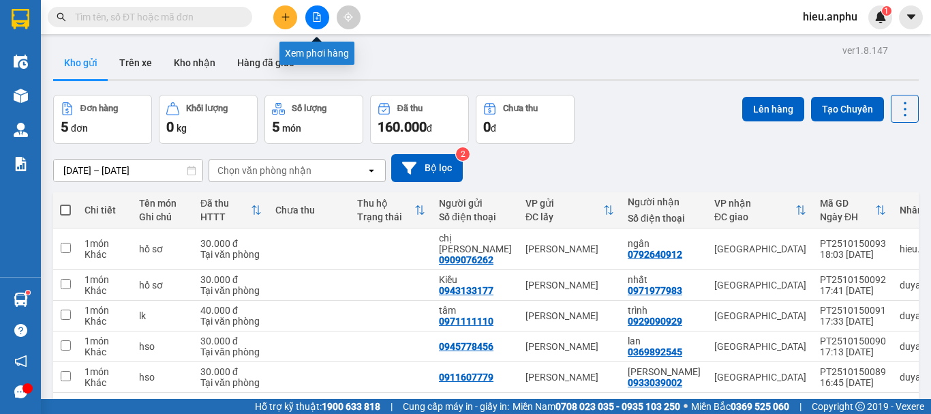
click at [309, 15] on button at bounding box center [317, 17] width 24 height 24
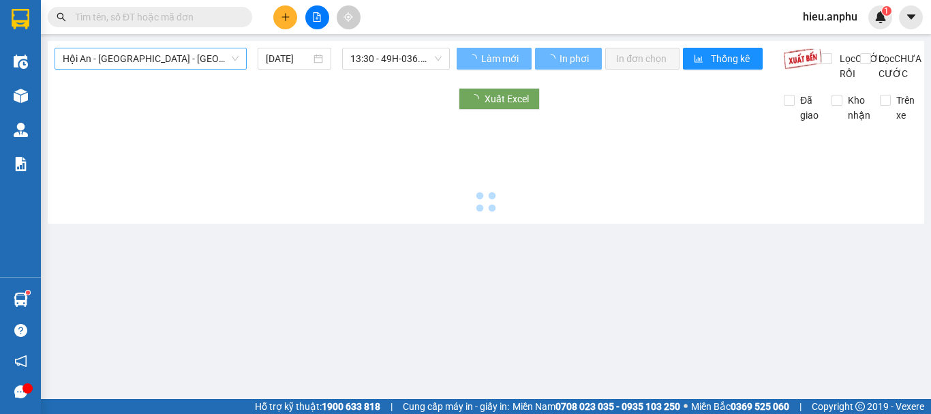
click at [141, 59] on span "Hội An - [GEOGRAPHIC_DATA] - [GEOGRAPHIC_DATA]" at bounding box center [151, 58] width 176 height 20
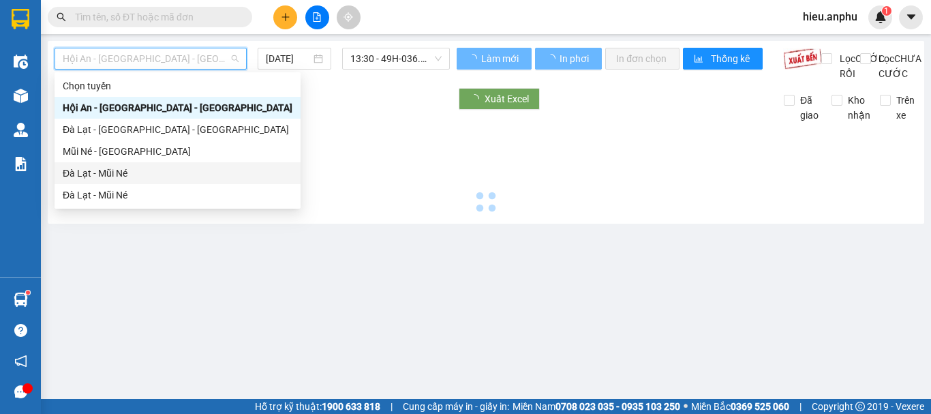
click at [116, 151] on div "Mũi Né - [GEOGRAPHIC_DATA]" at bounding box center [178, 151] width 230 height 15
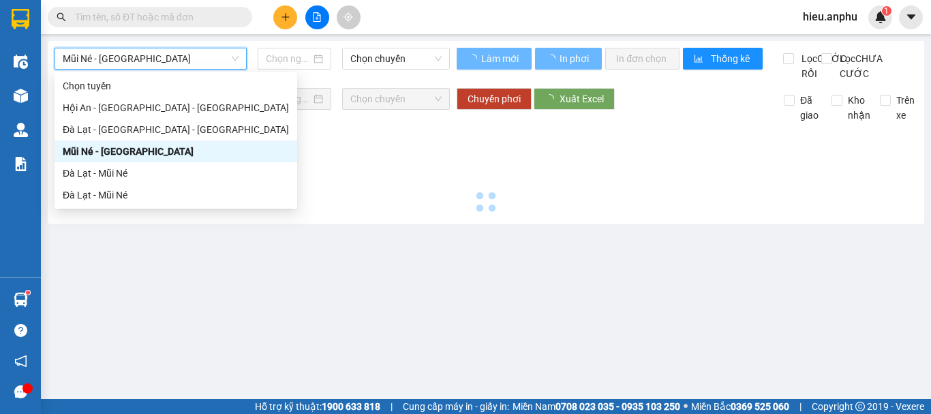
type input "[DATE]"
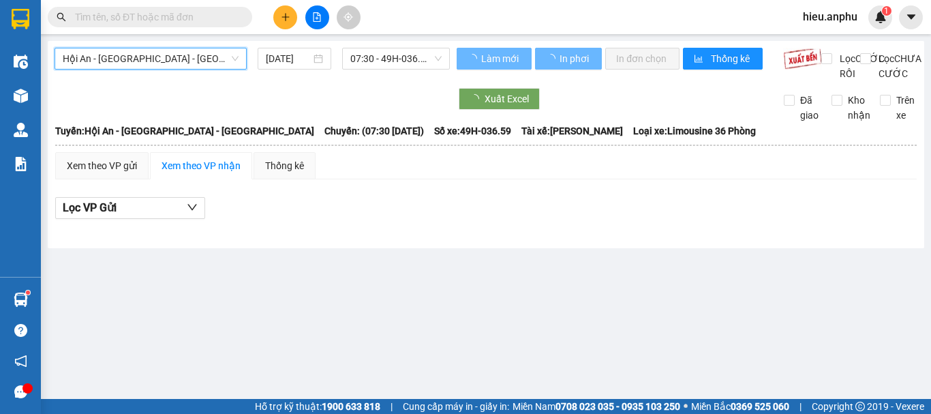
click at [367, 55] on span "07:30 - 49H-036.59" at bounding box center [395, 58] width 91 height 20
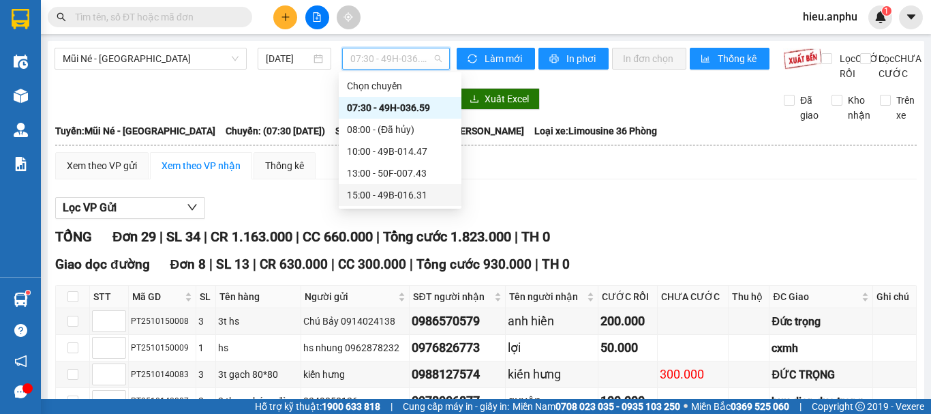
click at [380, 198] on div "15:00 - 49B-016.31" at bounding box center [400, 194] width 106 height 15
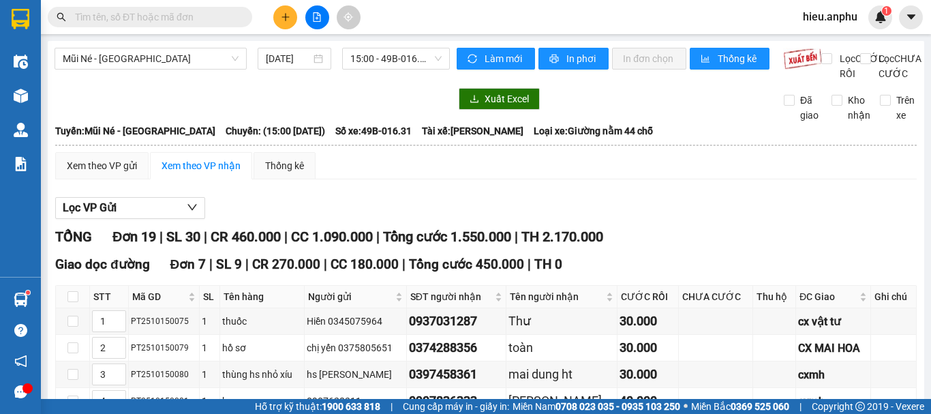
drag, startPoint x: 125, startPoint y: 31, endPoint x: 127, endPoint y: 18, distance: 13.1
click at [127, 22] on div "Kết quả tìm kiếm ( 1 ) Bộ lọc Mã ĐH Trạng thái Món hàng Thu hộ Tổng cước Chưa c…" at bounding box center [465, 17] width 931 height 34
click at [127, 18] on input "text" at bounding box center [155, 17] width 161 height 15
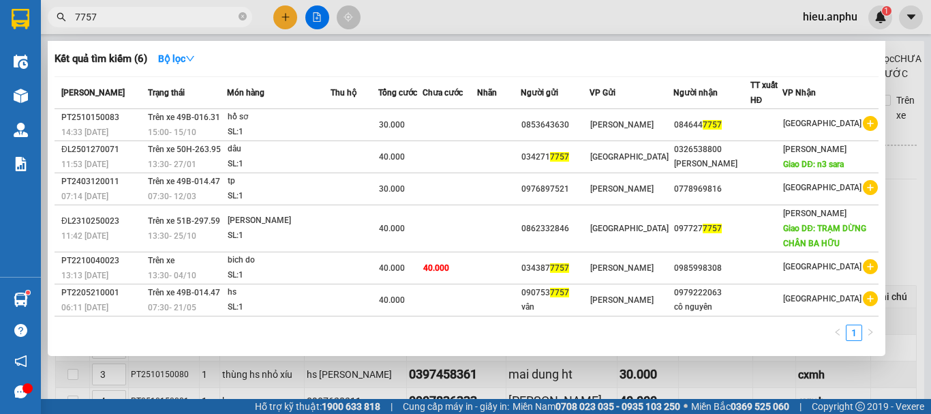
type input "7757"
click at [903, 48] on div at bounding box center [465, 207] width 931 height 414
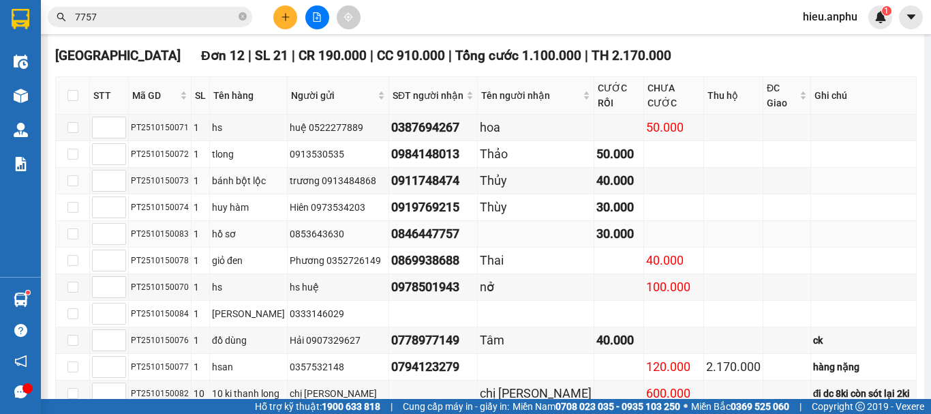
scroll to position [566, 0]
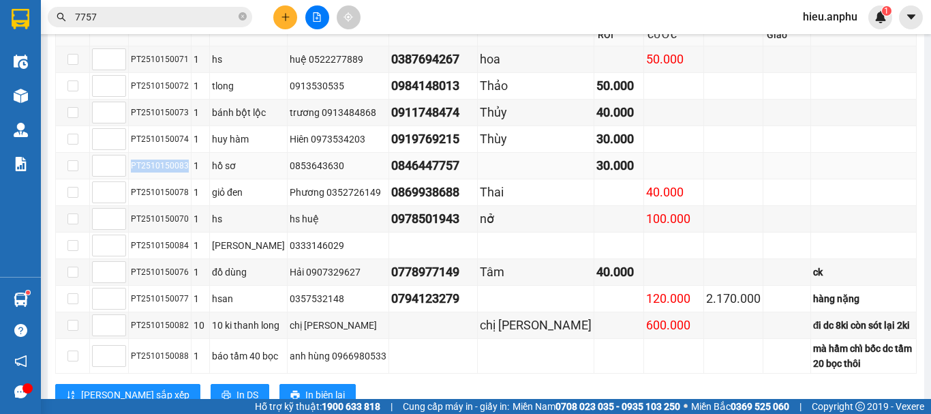
drag, startPoint x: 185, startPoint y: 182, endPoint x: 126, endPoint y: 184, distance: 59.3
click at [126, 179] on tr "PT2510150083 1 hồ sơ 0853643630 0846447757 30.000" at bounding box center [486, 166] width 861 height 27
copy tr "PT2510150083"
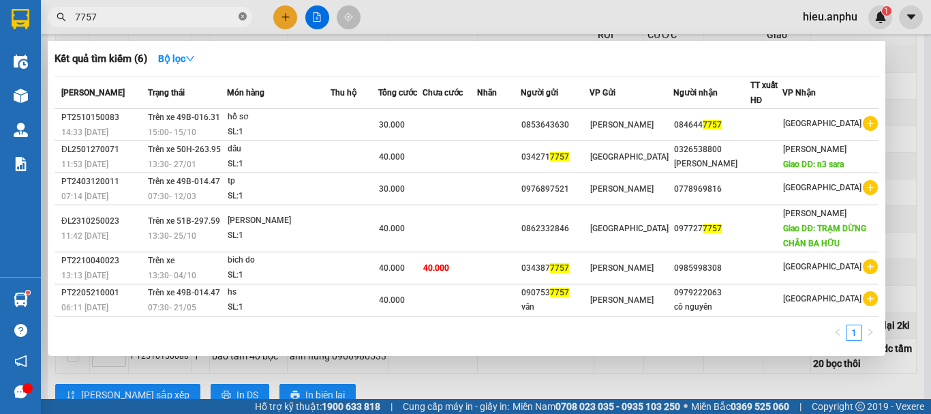
click at [241, 16] on icon "close-circle" at bounding box center [242, 16] width 8 height 8
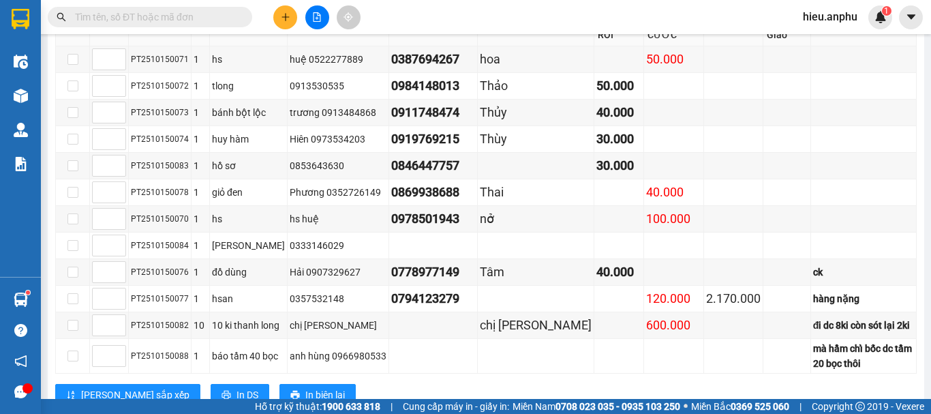
click at [208, 18] on input "text" at bounding box center [155, 17] width 161 height 15
paste input "PT2510150083"
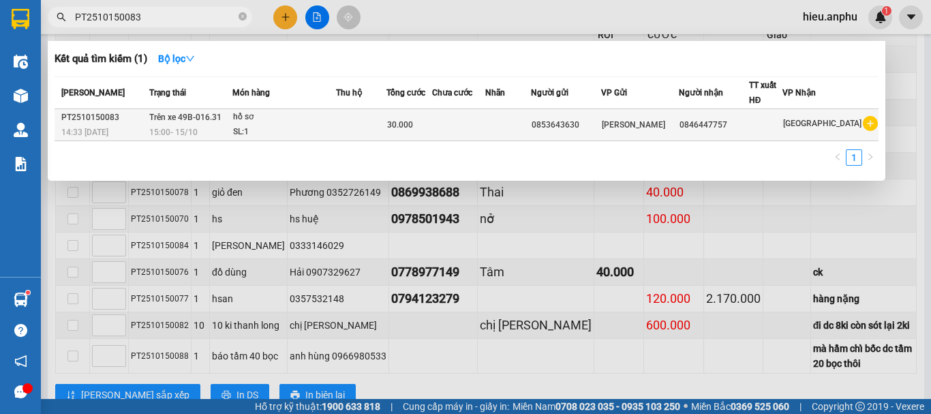
type input "PT2510150083"
click at [290, 125] on div "SL: 1" at bounding box center [284, 132] width 102 height 15
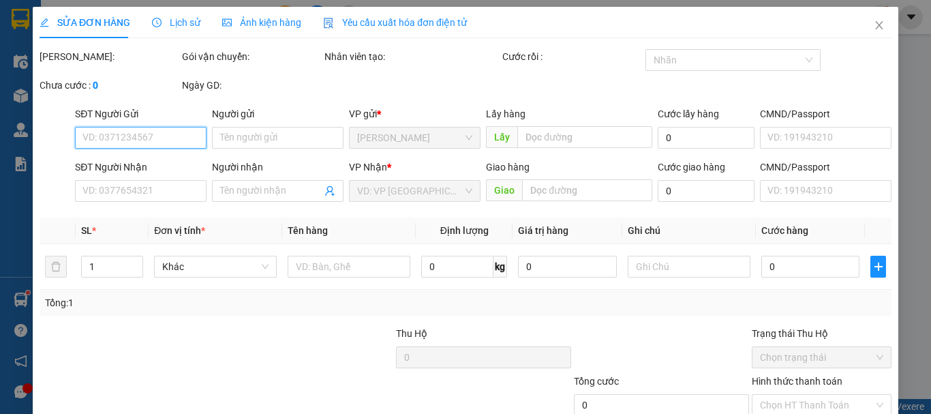
type input "0853643630"
type input "0846447757"
type input "30.000"
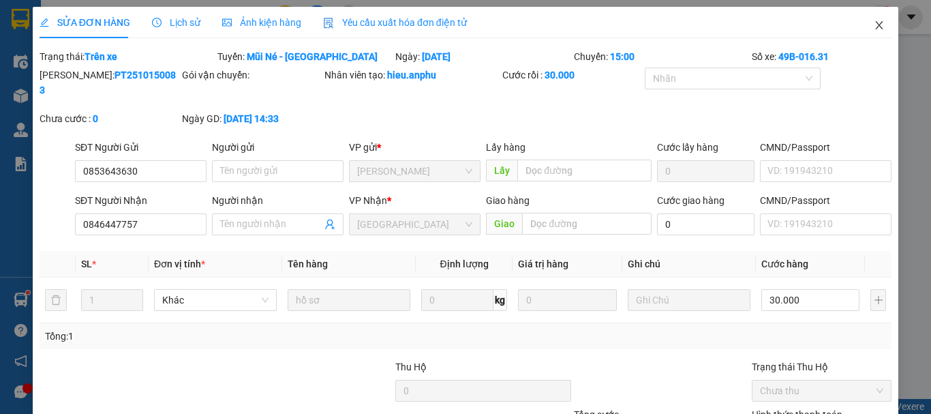
click at [873, 22] on icon "close" at bounding box center [878, 25] width 11 height 11
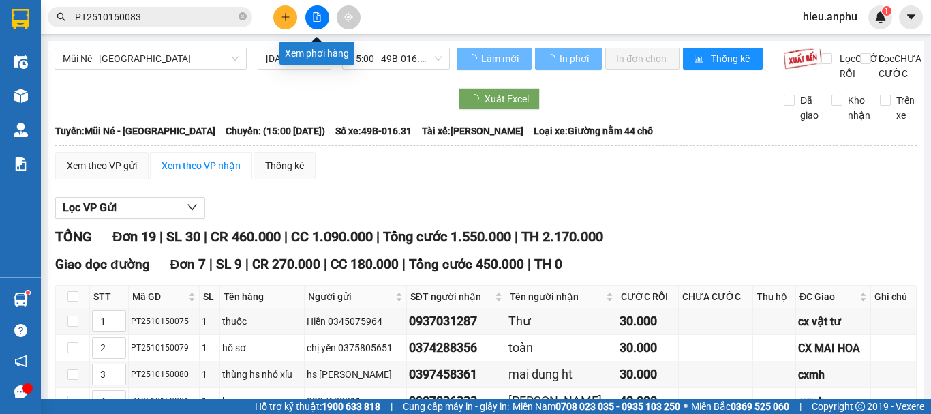
click at [316, 17] on icon "file-add" at bounding box center [317, 17] width 10 height 10
drag, startPoint x: 157, startPoint y: 75, endPoint x: 138, endPoint y: 58, distance: 25.1
click at [155, 75] on div "Mũi Né - [GEOGRAPHIC_DATA] [DATE] 15:00 - 49B-016.31" at bounding box center [252, 64] width 395 height 33
click at [138, 57] on span "Mũi Né - [GEOGRAPHIC_DATA]" at bounding box center [151, 58] width 176 height 20
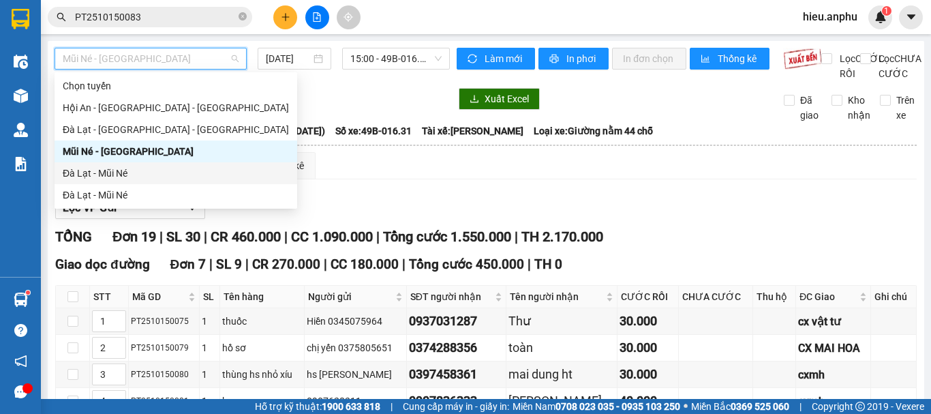
click at [96, 176] on div "Đà Lạt - Mũi Né" at bounding box center [176, 173] width 226 height 15
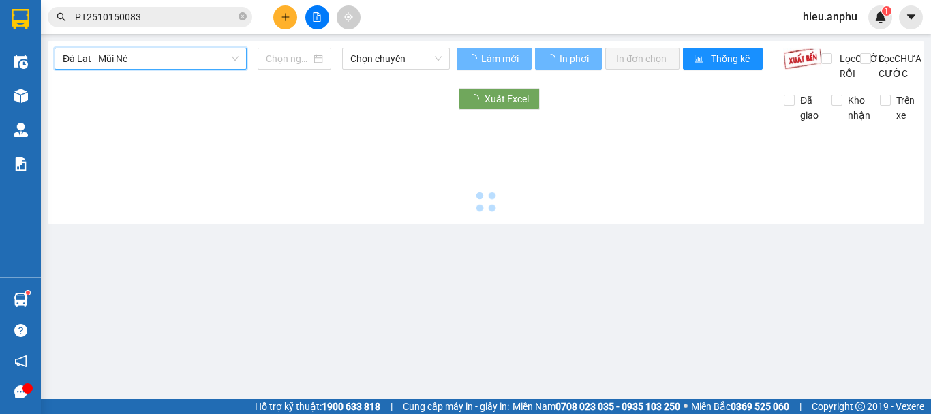
type input "[DATE]"
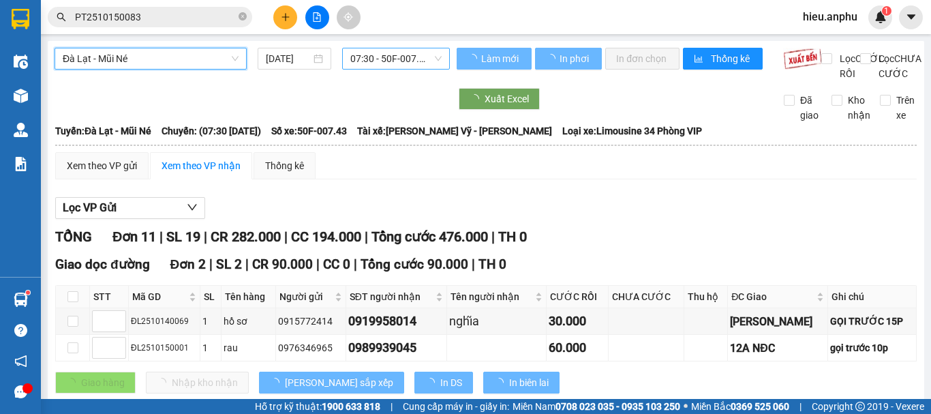
click at [389, 48] on span "07:30 - 50F-007.43" at bounding box center [395, 58] width 91 height 20
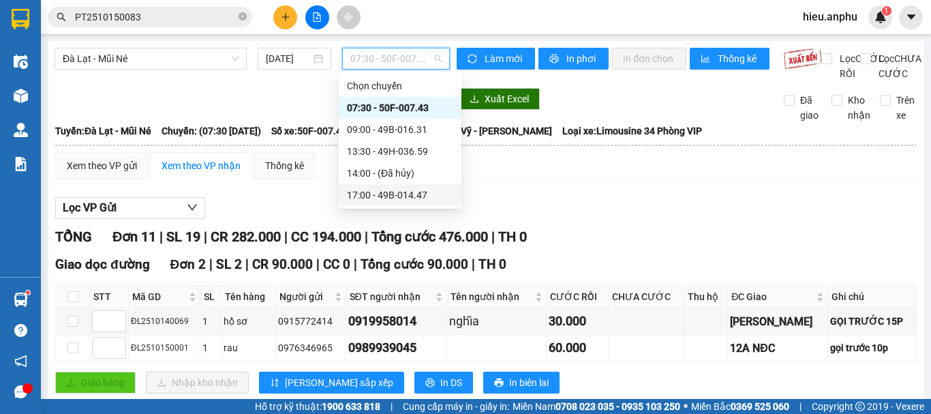
click at [367, 191] on div "17:00 - 49B-014.47" at bounding box center [400, 194] width 106 height 15
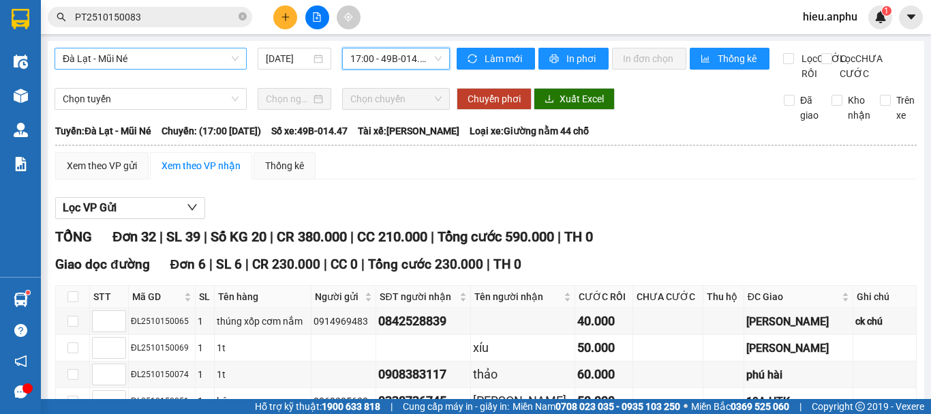
click at [140, 56] on span "Đà Lạt - Mũi Né" at bounding box center [151, 58] width 176 height 20
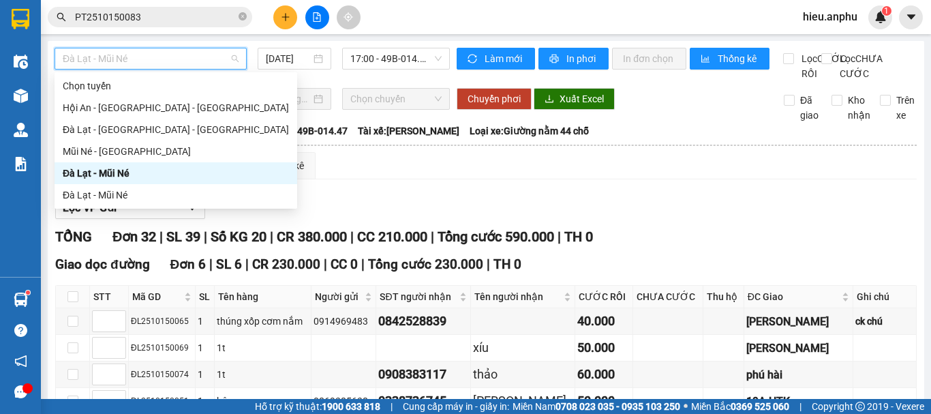
click at [87, 176] on div "Đà Lạt - Mũi Né" at bounding box center [176, 173] width 226 height 15
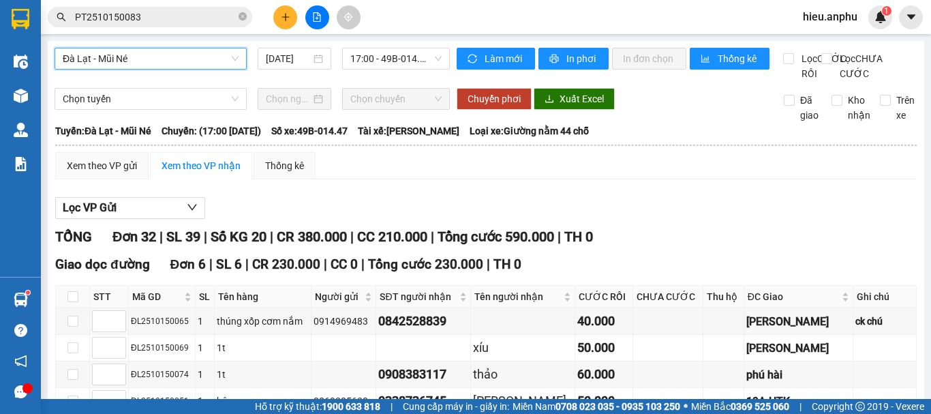
drag, startPoint x: 416, startPoint y: 51, endPoint x: 401, endPoint y: 86, distance: 37.8
click at [413, 52] on span "17:00 - 49B-014.47" at bounding box center [395, 58] width 91 height 20
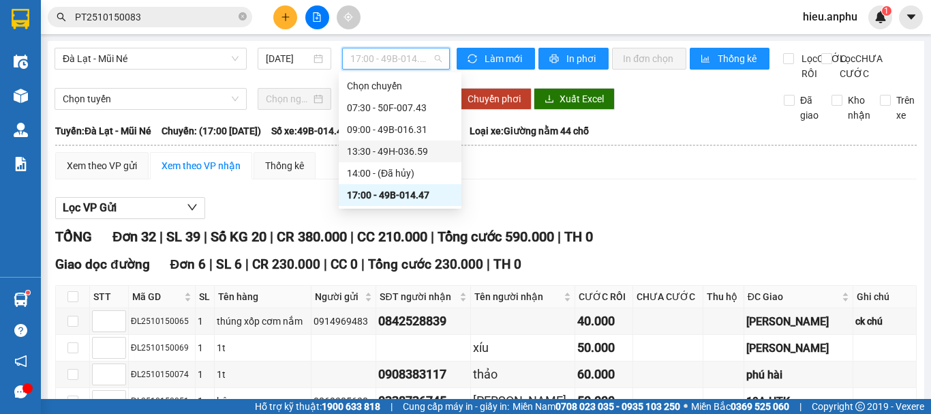
click at [369, 147] on div "13:30 - 49H-036.59" at bounding box center [400, 151] width 106 height 15
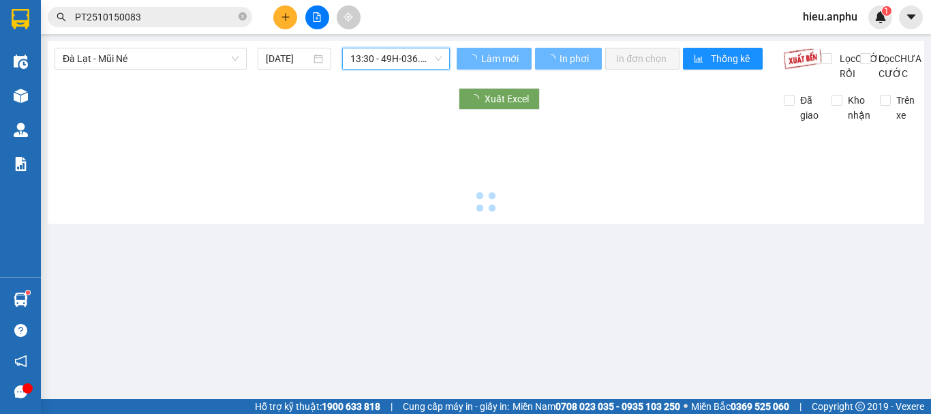
click at [394, 55] on span "13:30 - 49H-036.59" at bounding box center [395, 58] width 91 height 20
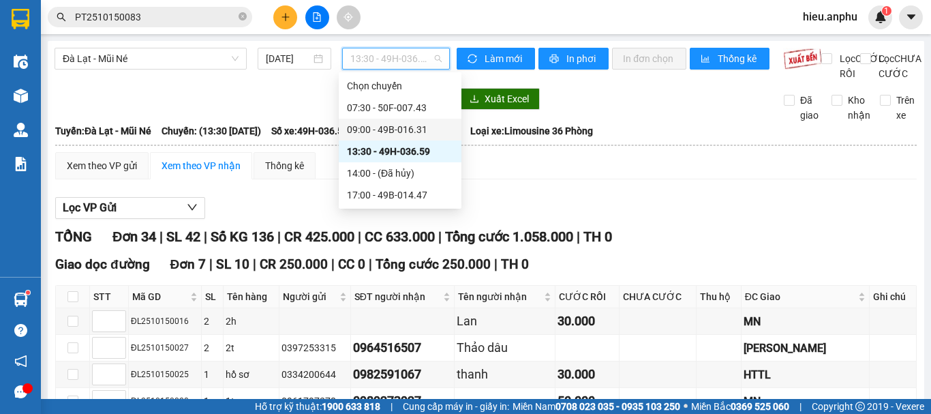
click at [365, 127] on div "09:00 - 49B-016.31" at bounding box center [400, 129] width 106 height 15
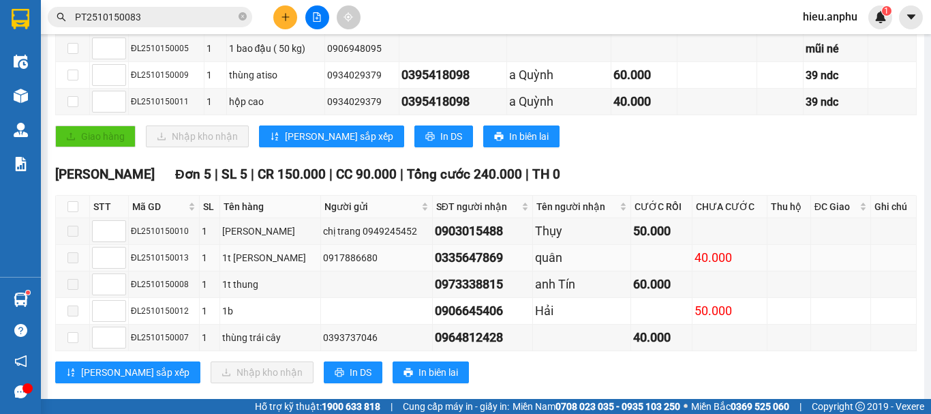
scroll to position [310, 0]
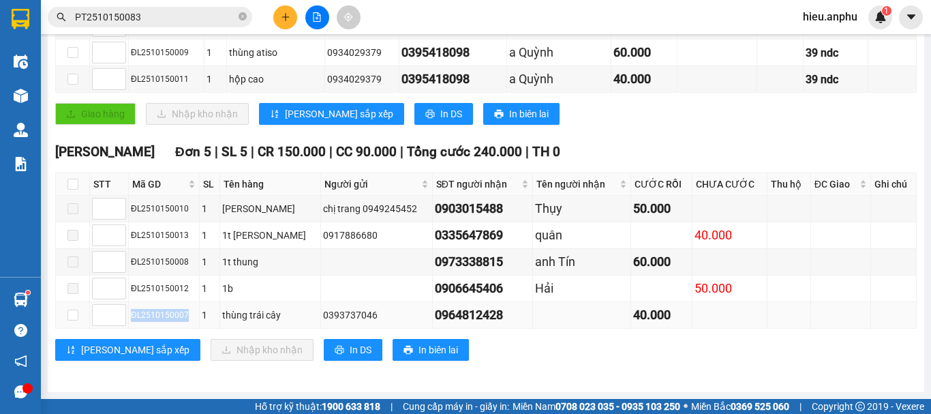
drag, startPoint x: 184, startPoint y: 317, endPoint x: 147, endPoint y: 315, distance: 36.8
click at [127, 309] on tr "ĐL2510150007 1 thùng trái cây 0393737046 0964812428 40.000" at bounding box center [486, 315] width 861 height 27
copy tr "ĐL2510150007"
drag, startPoint x: 244, startPoint y: 18, endPoint x: 181, endPoint y: 34, distance: 65.4
click at [243, 18] on icon "close-circle" at bounding box center [242, 16] width 8 height 8
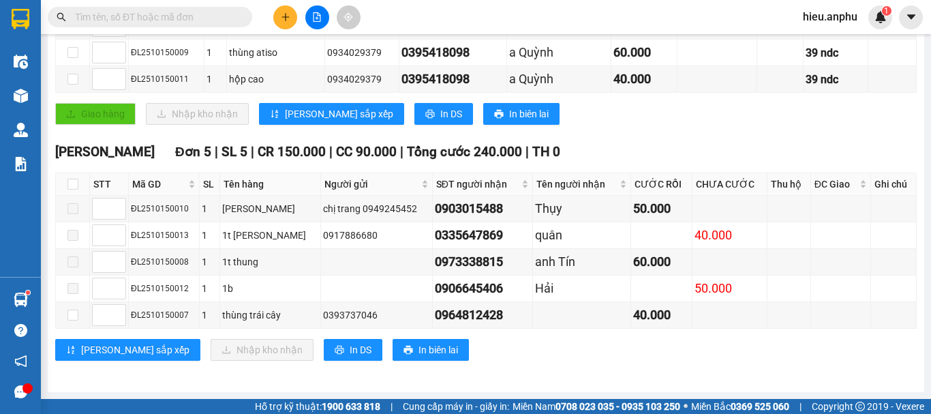
click at [184, 20] on input "text" at bounding box center [155, 17] width 161 height 15
paste input "ĐL2510150007"
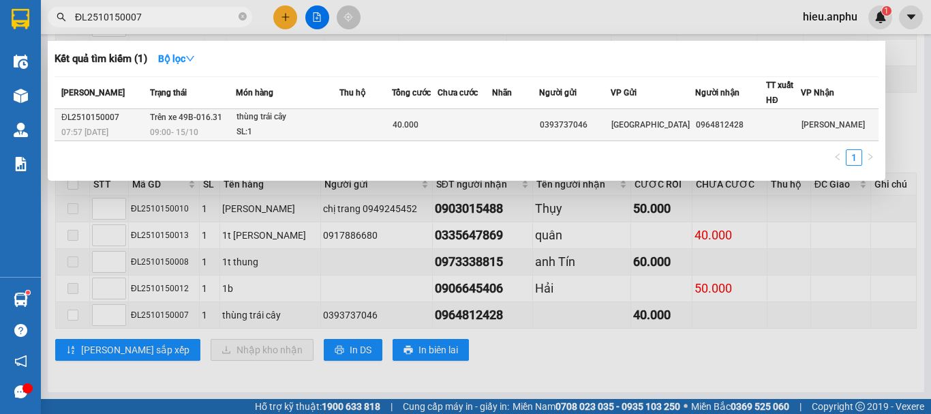
type input "ĐL2510150007"
click at [333, 127] on div "SL: 1" at bounding box center [287, 132] width 102 height 15
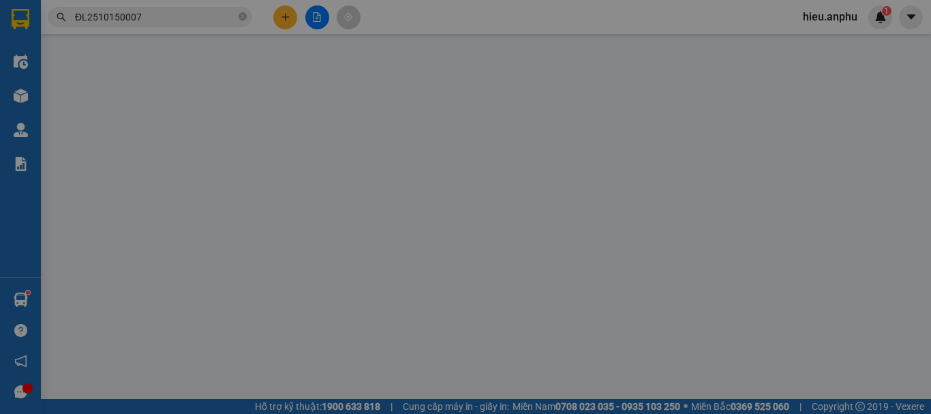
type input "0393737046"
type input "0964812428"
type input "40.000"
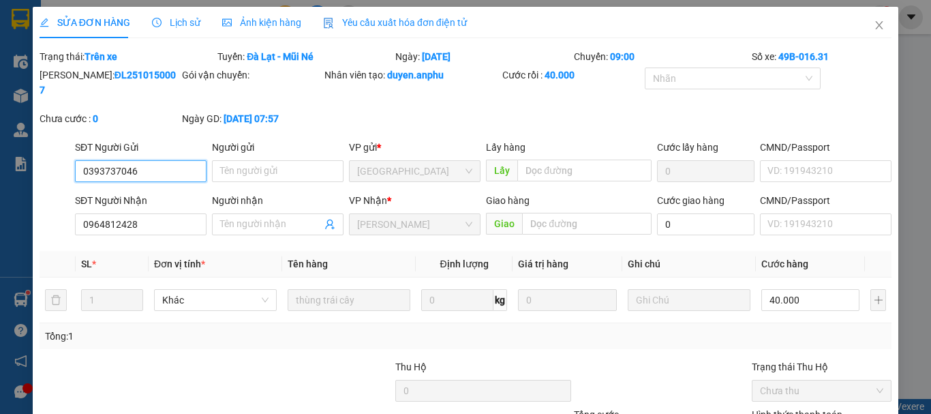
scroll to position [112, 0]
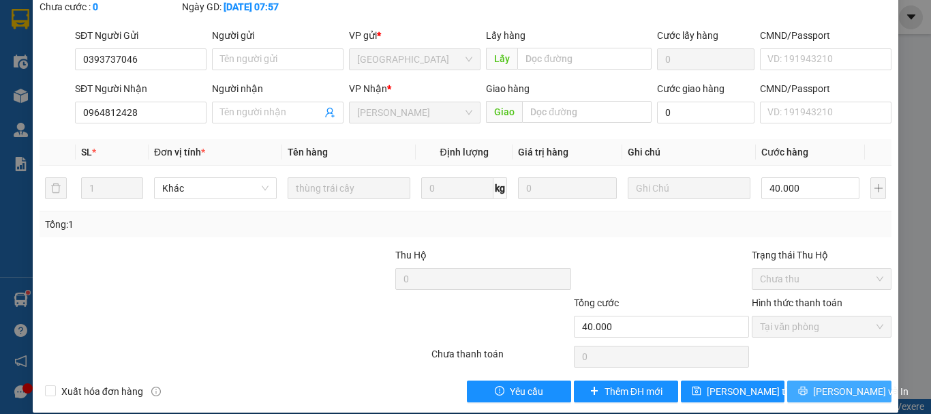
drag, startPoint x: 837, startPoint y: 373, endPoint x: 771, endPoint y: 334, distance: 76.1
click at [837, 384] on span "[PERSON_NAME] và In" at bounding box center [860, 391] width 95 height 15
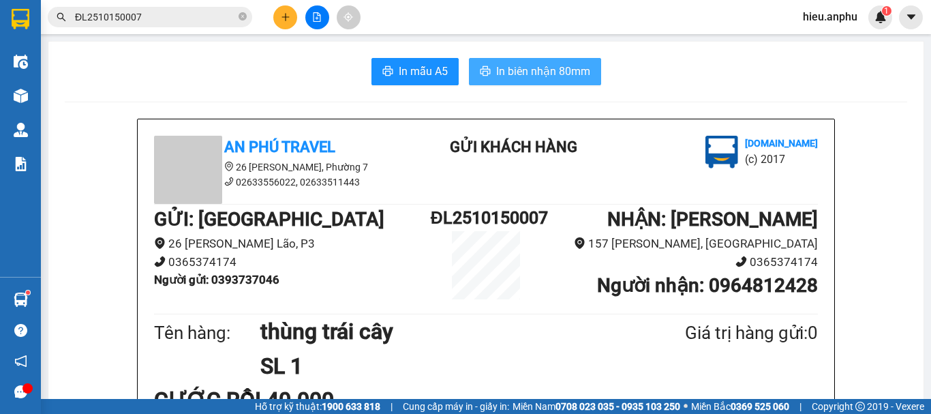
click at [507, 72] on span "In biên nhận 80mm" at bounding box center [543, 71] width 94 height 17
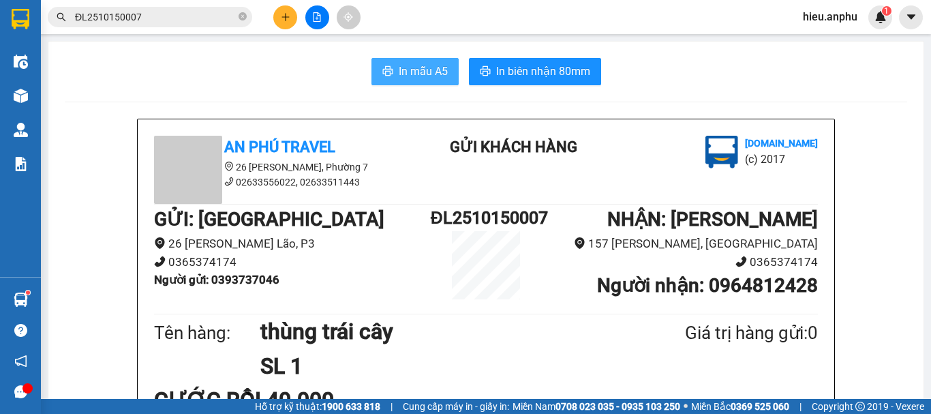
click at [434, 68] on span "In mẫu A5" at bounding box center [423, 71] width 49 height 17
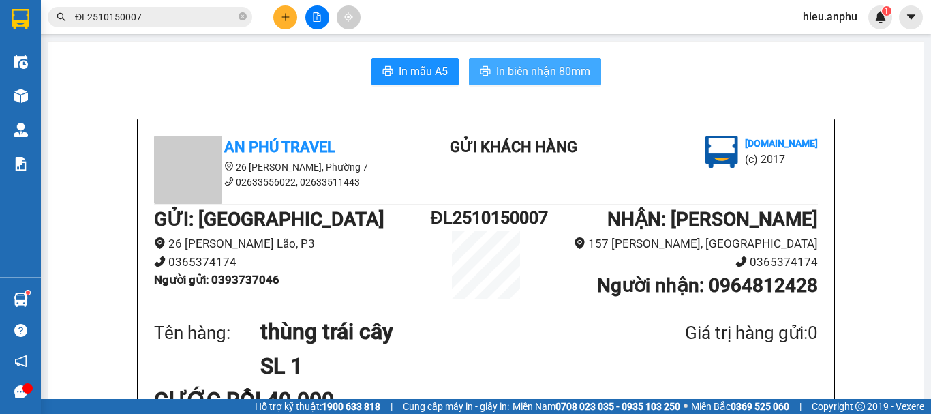
click at [501, 69] on span "In biên nhận 80mm" at bounding box center [543, 71] width 94 height 17
click at [315, 3] on div "Kết quả tìm kiếm ( 1 ) Bộ lọc Mã ĐH Trạng thái Món hàng Thu hộ Tổng cước Chưa c…" at bounding box center [465, 17] width 931 height 34
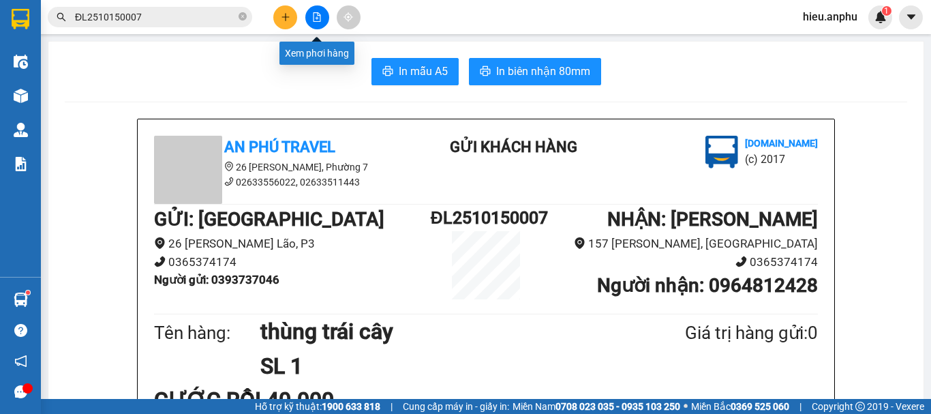
click at [315, 16] on icon "file-add" at bounding box center [317, 17] width 10 height 10
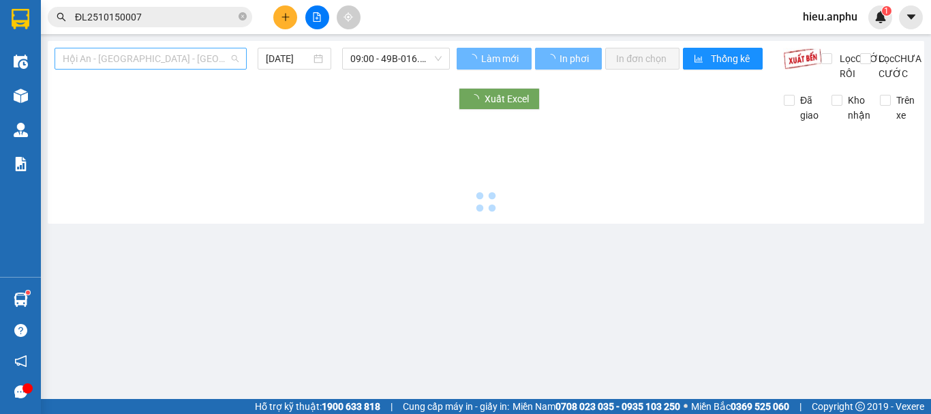
click at [127, 50] on span "Hội An - [GEOGRAPHIC_DATA] - [GEOGRAPHIC_DATA]" at bounding box center [151, 58] width 176 height 20
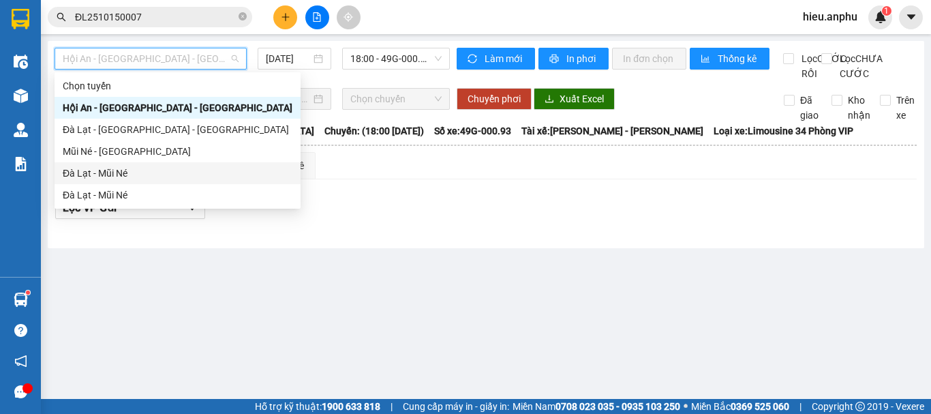
click at [95, 166] on div "Đà Lạt - Mũi Né" at bounding box center [178, 173] width 230 height 15
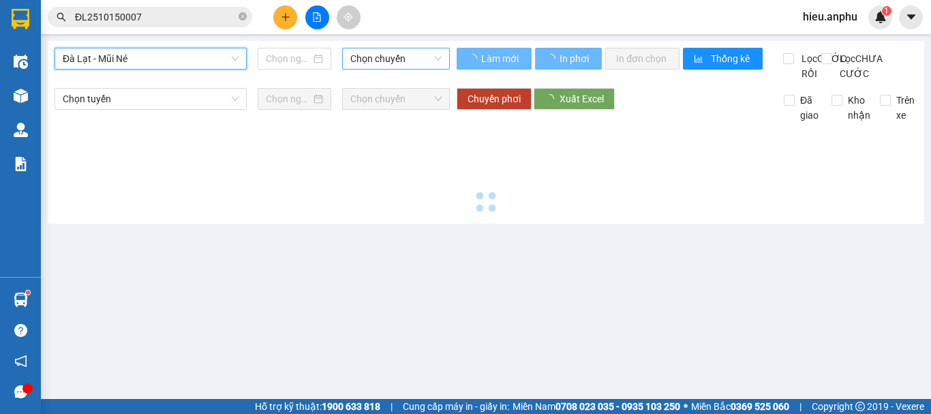
type input "[DATE]"
click at [380, 59] on span "Chọn chuyến" at bounding box center [395, 58] width 91 height 20
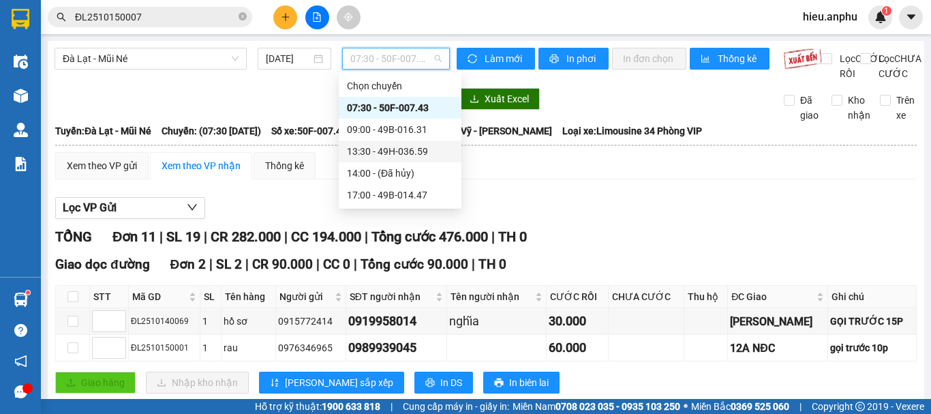
click at [372, 145] on div "13:30 - 49H-036.59" at bounding box center [400, 151] width 106 height 15
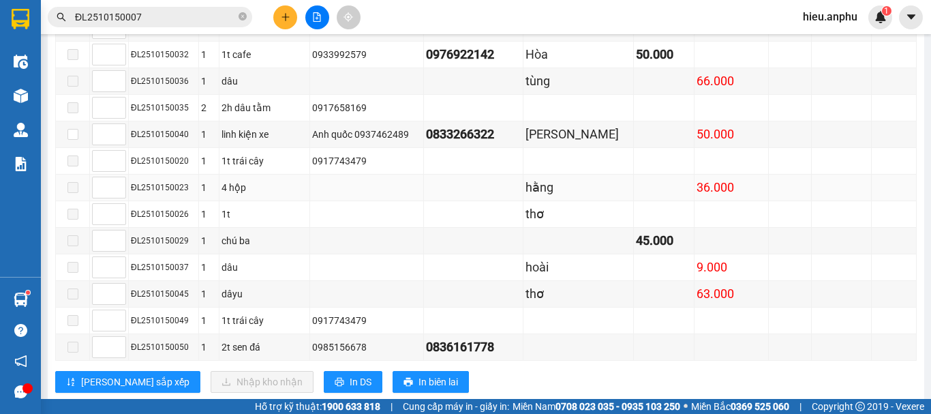
scroll to position [1001, 0]
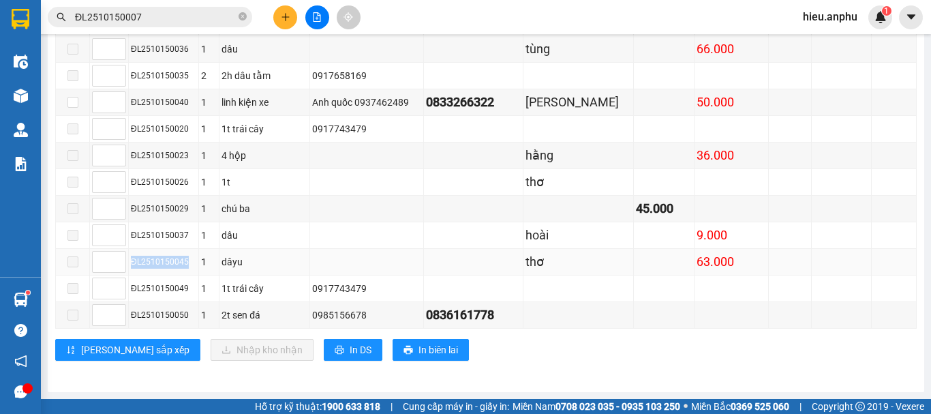
drag, startPoint x: 185, startPoint y: 264, endPoint x: 134, endPoint y: 267, distance: 51.9
click at [134, 267] on div "ĐL2510150045" at bounding box center [163, 262] width 65 height 13
copy div "ĐL2510150045"
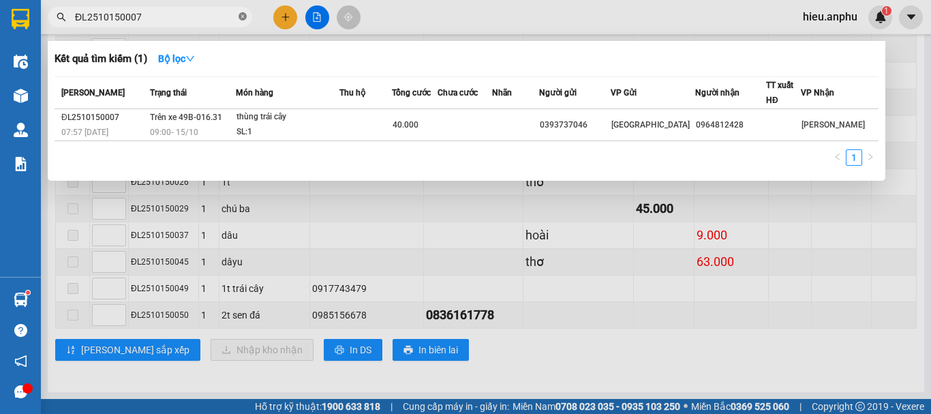
click at [240, 18] on icon "close-circle" at bounding box center [242, 16] width 8 height 8
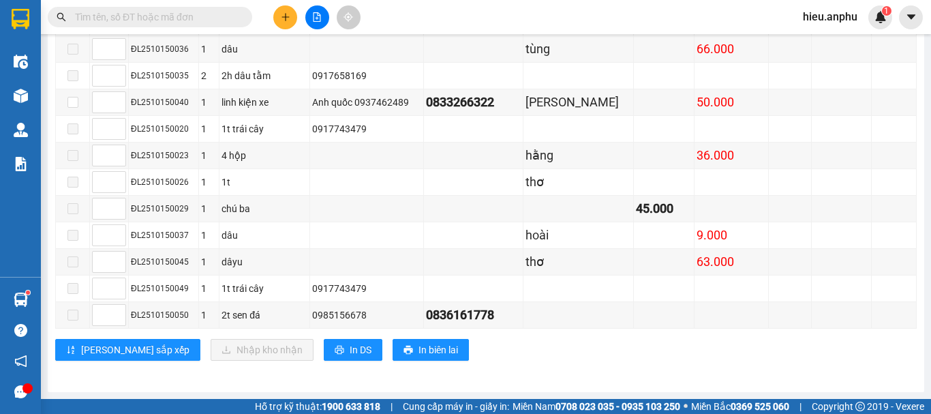
click at [221, 20] on input "text" at bounding box center [155, 17] width 161 height 15
paste input "ĐL2510150045"
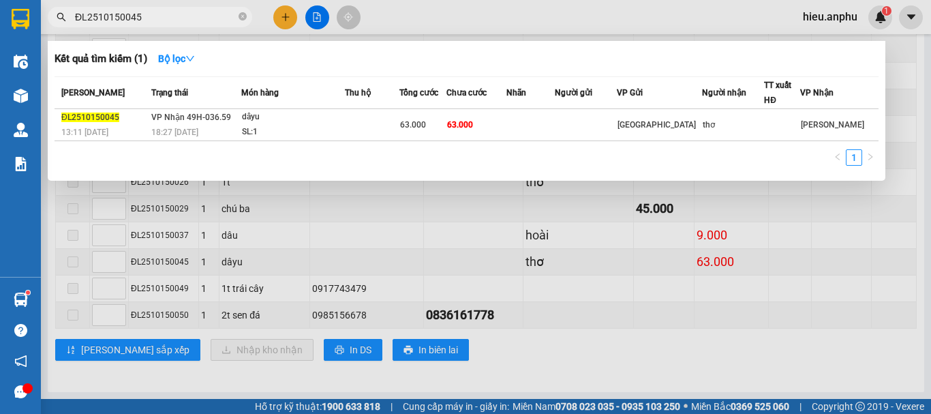
type input "ĐL2510150045"
click at [897, 44] on div at bounding box center [465, 207] width 931 height 414
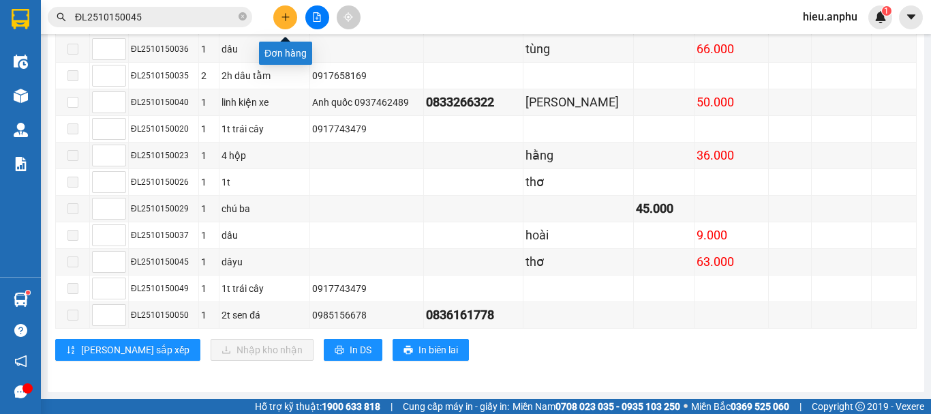
click at [291, 14] on button at bounding box center [285, 17] width 24 height 24
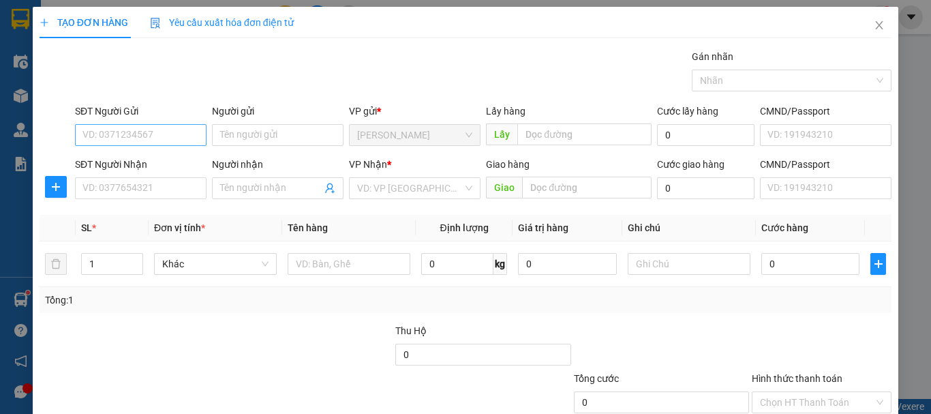
drag, startPoint x: 166, startPoint y: 147, endPoint x: 183, endPoint y: 136, distance: 20.8
click at [167, 145] on div "SĐT Người Gửi VD: 0371234567" at bounding box center [141, 128] width 132 height 48
drag, startPoint x: 183, startPoint y: 136, endPoint x: 337, endPoint y: 144, distance: 154.2
click at [185, 136] on input "SĐT Người Gửi" at bounding box center [141, 135] width 132 height 22
click at [320, 134] on input "Người gửi" at bounding box center [278, 135] width 132 height 22
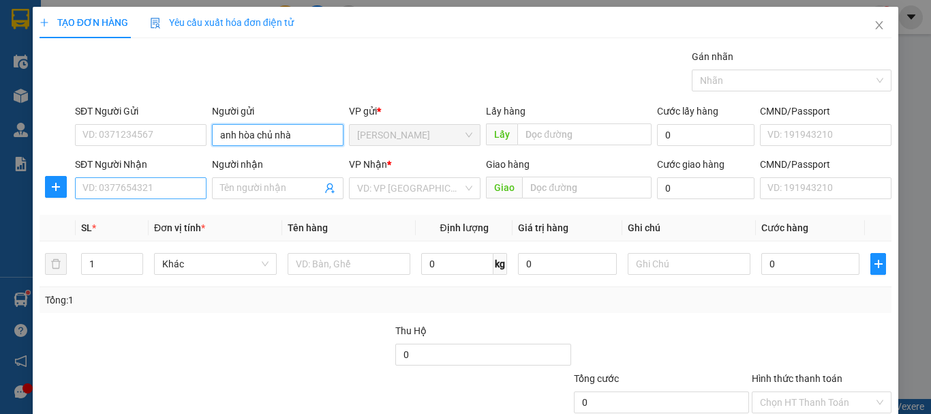
type input "anh hòa chủ nhà"
click at [159, 190] on input "SĐT Người Nhận" at bounding box center [141, 188] width 132 height 22
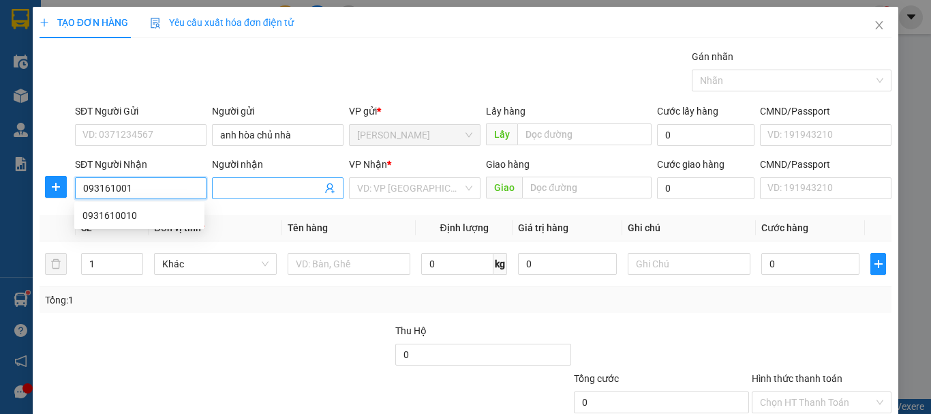
type input "0931610010"
click at [138, 213] on div "0931610010" at bounding box center [139, 215] width 114 height 15
type input "30.000"
type input "0931610010"
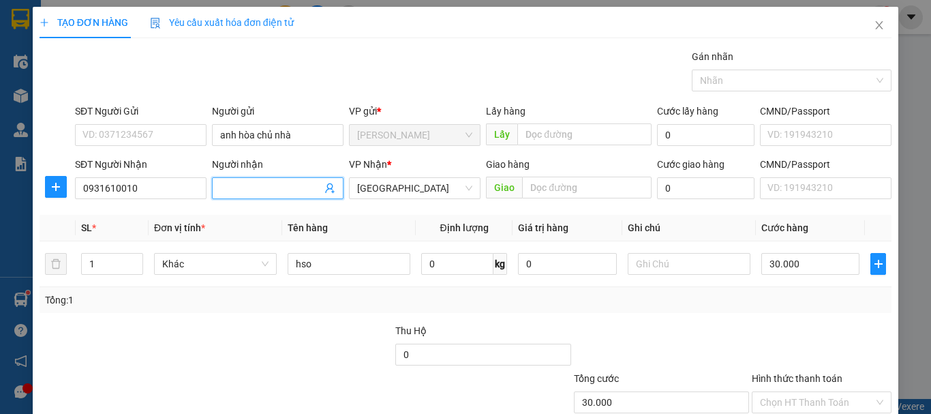
click at [281, 185] on input "Người nhận" at bounding box center [271, 188] width 102 height 15
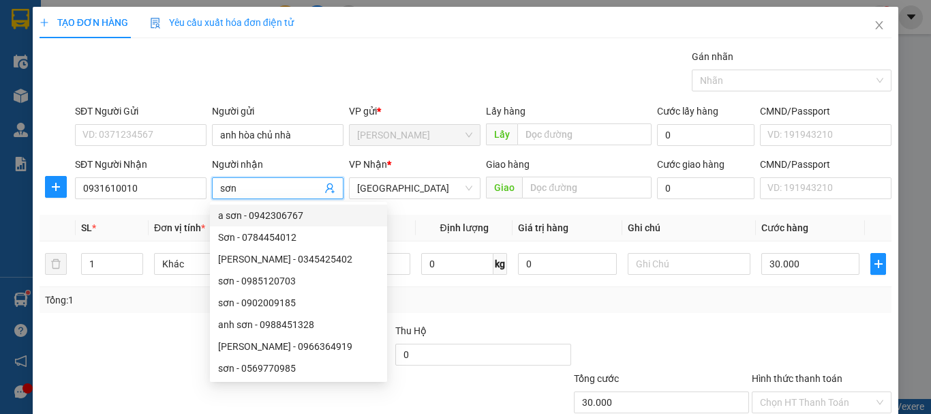
type input "sơn"
click at [395, 218] on th "Tên hàng" at bounding box center [349, 228] width 134 height 27
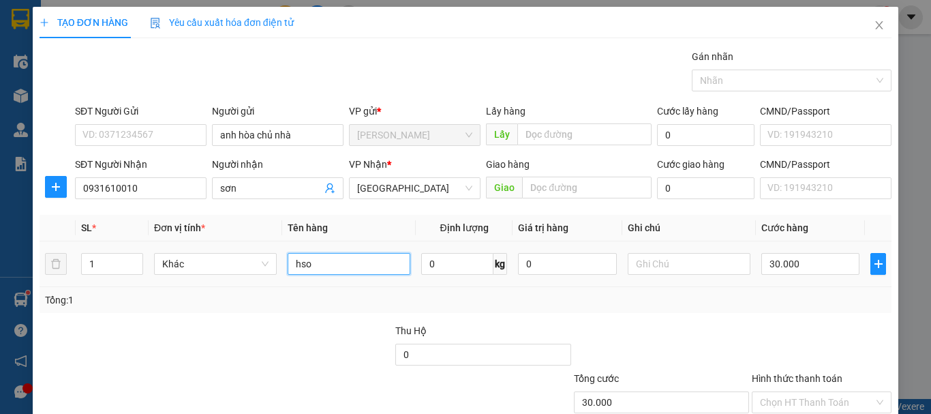
click at [352, 268] on input "hso" at bounding box center [349, 264] width 123 height 22
type input "h"
type input "thùng thiết bị"
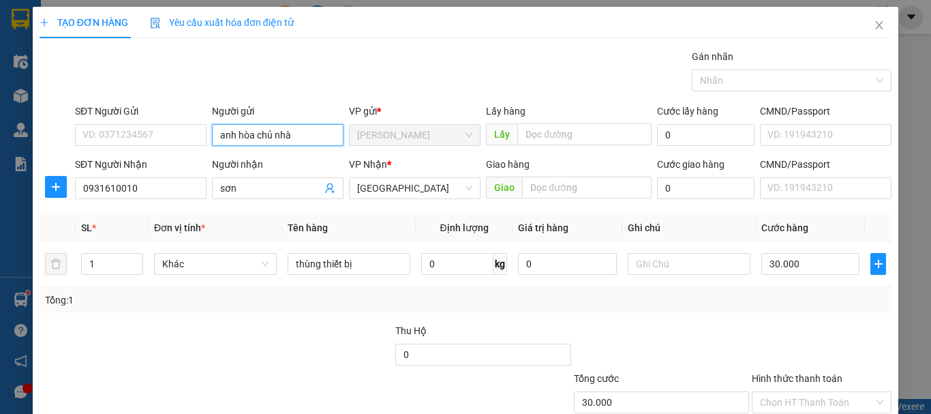
click at [312, 134] on input "anh hòa chủ nhà" at bounding box center [278, 135] width 132 height 22
type input "anh hòa chủ nhà phan thiết"
drag, startPoint x: 730, startPoint y: 300, endPoint x: 702, endPoint y: 288, distance: 31.1
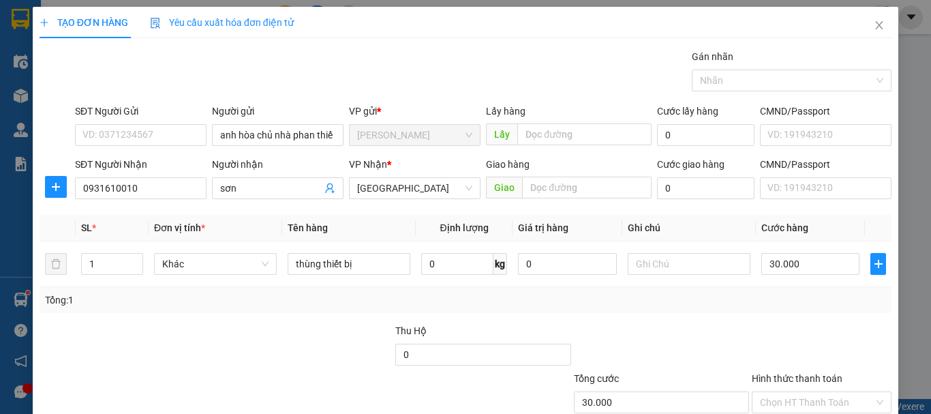
click at [722, 297] on div "Tổng: 1" at bounding box center [465, 299] width 841 height 15
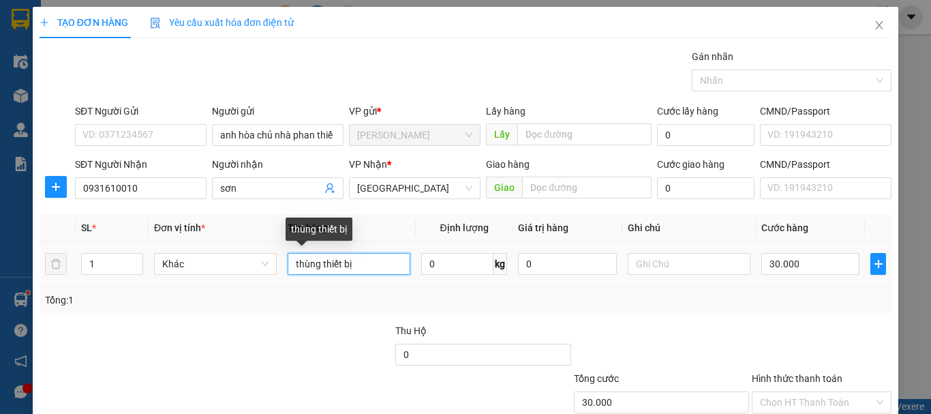
drag, startPoint x: 357, startPoint y: 264, endPoint x: 324, endPoint y: 264, distance: 33.4
click at [356, 264] on input "thùng thiết bị" at bounding box center [349, 264] width 123 height 22
drag, startPoint x: 367, startPoint y: 262, endPoint x: 356, endPoint y: 266, distance: 12.1
click at [339, 266] on input "thùng thiết bị" at bounding box center [349, 264] width 123 height 22
click at [360, 264] on input "thùng thiết bị" at bounding box center [349, 264] width 123 height 22
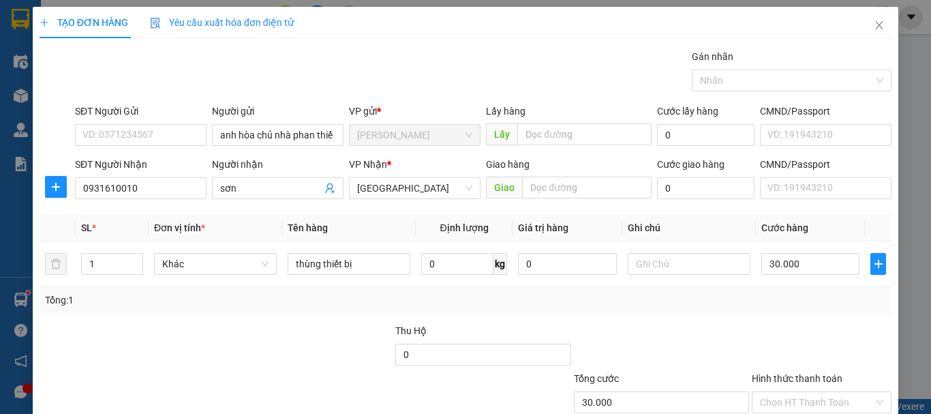
click at [675, 292] on div "Tổng: 1" at bounding box center [465, 299] width 841 height 15
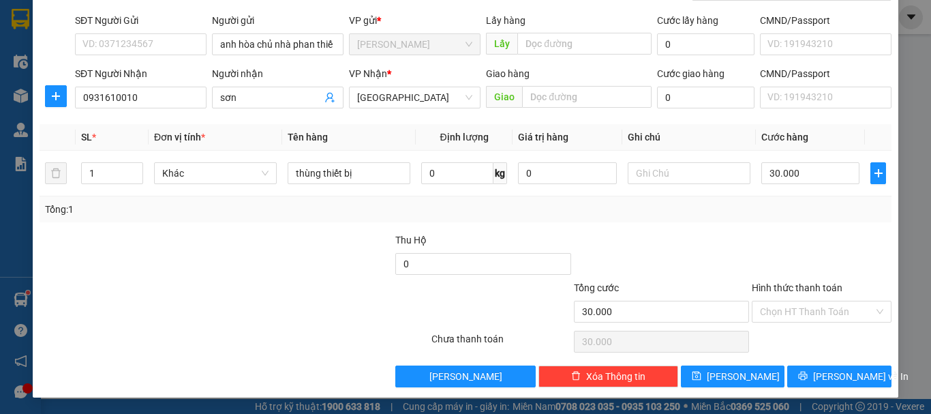
click at [788, 222] on div "Transit Pickup Surcharge Ids Transit Deliver Surcharge Ids Transit Deliver Surc…" at bounding box center [466, 172] width 852 height 429
click at [785, 223] on div "Transit Pickup Surcharge Ids Transit Deliver Surcharge Ids Transit Deliver Surc…" at bounding box center [466, 172] width 852 height 429
click at [765, 181] on input "30.000" at bounding box center [810, 173] width 98 height 22
type input "4"
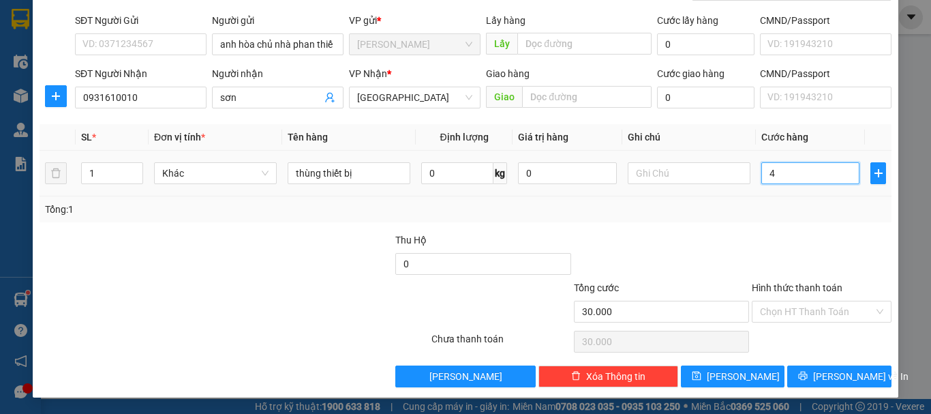
type input "4"
type input "40"
type input "40.000"
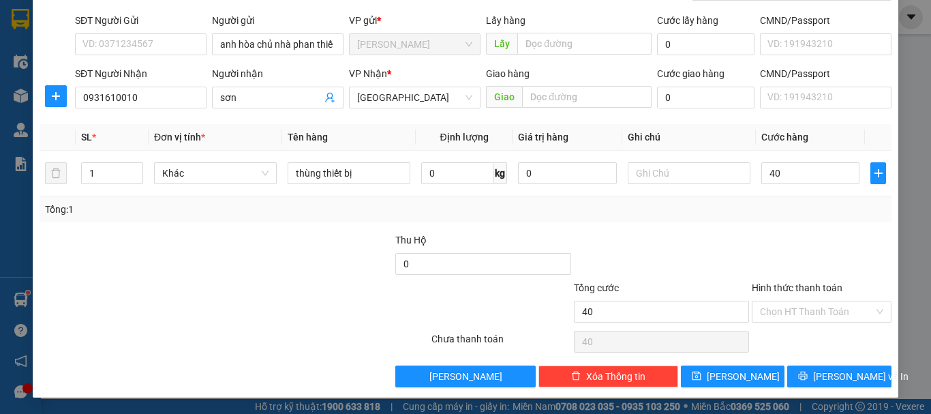
type input "40.000"
click at [770, 231] on div "Transit Pickup Surcharge Ids Transit Deliver Surcharge Ids Transit Deliver Surc…" at bounding box center [466, 172] width 852 height 429
drag, startPoint x: 833, startPoint y: 367, endPoint x: 826, endPoint y: 362, distance: 7.8
click at [833, 366] on button "[PERSON_NAME] và In" at bounding box center [839, 376] width 104 height 22
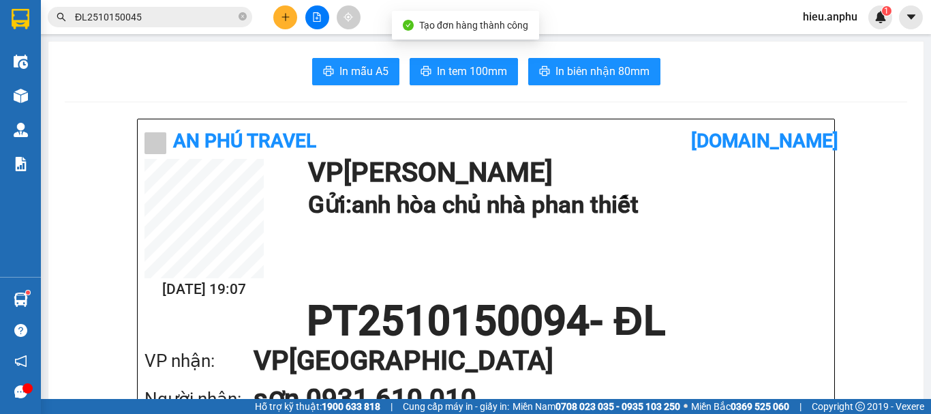
click at [421, 81] on button "In tem 100mm" at bounding box center [463, 71] width 108 height 27
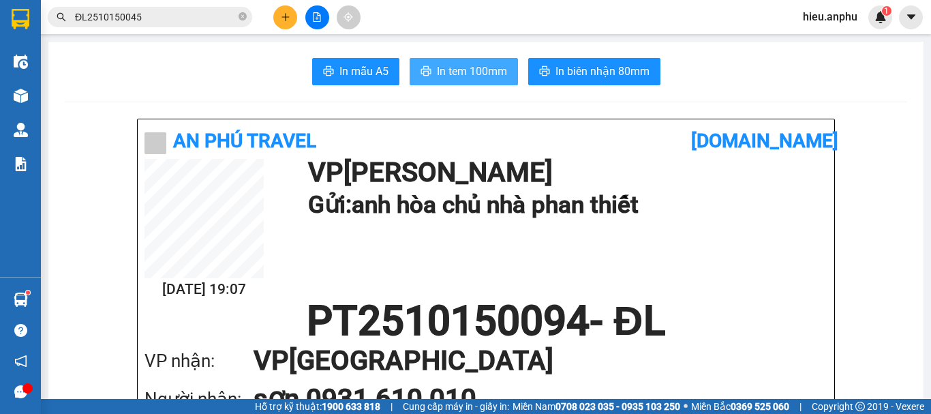
click at [476, 60] on button "In tem 100mm" at bounding box center [463, 71] width 108 height 27
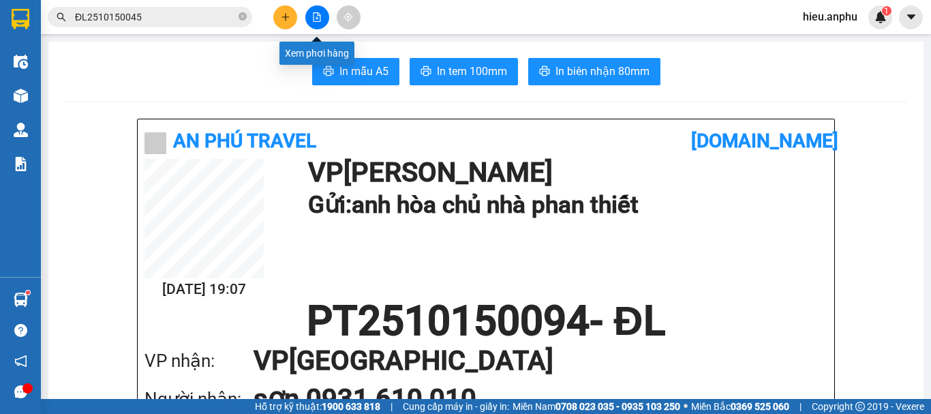
click at [316, 13] on icon "file-add" at bounding box center [316, 17] width 7 height 10
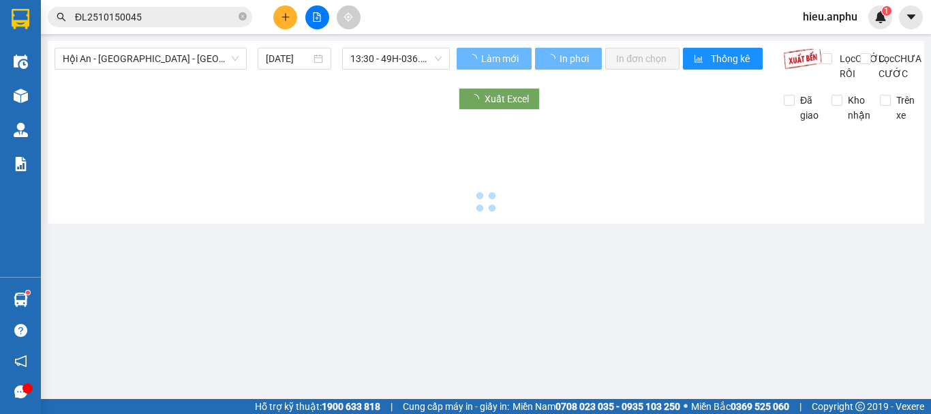
click at [243, 15] on icon "close-circle" at bounding box center [242, 16] width 8 height 8
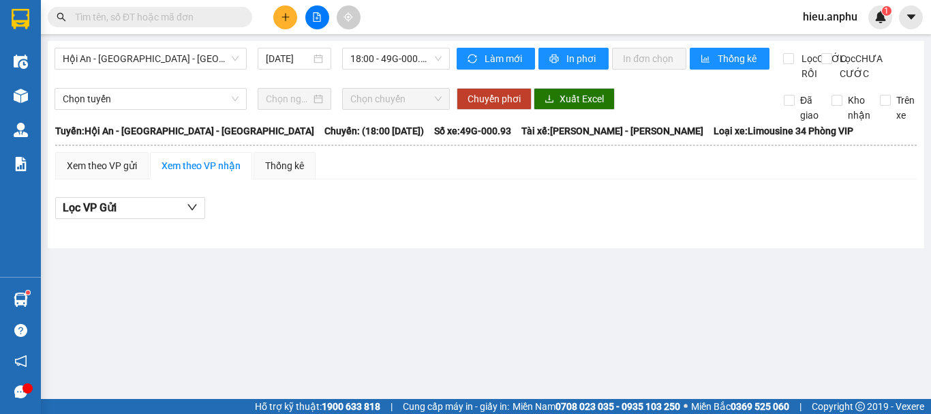
click at [151, 17] on input "text" at bounding box center [155, 17] width 161 height 15
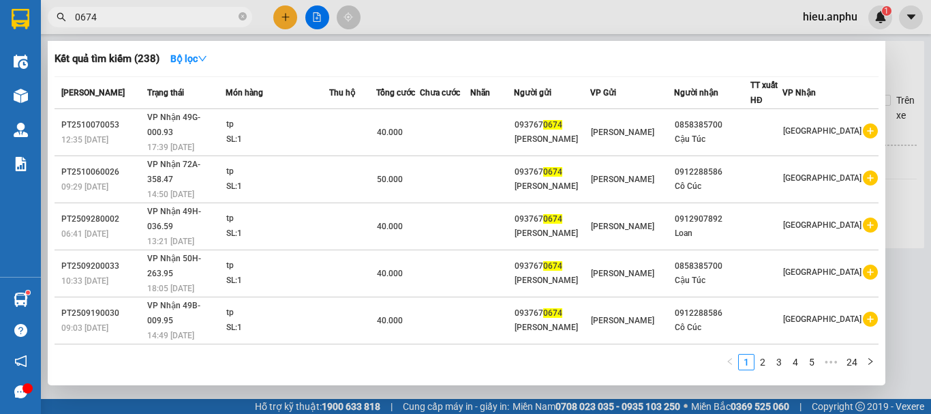
type input "0674"
click at [313, 19] on div at bounding box center [465, 207] width 931 height 414
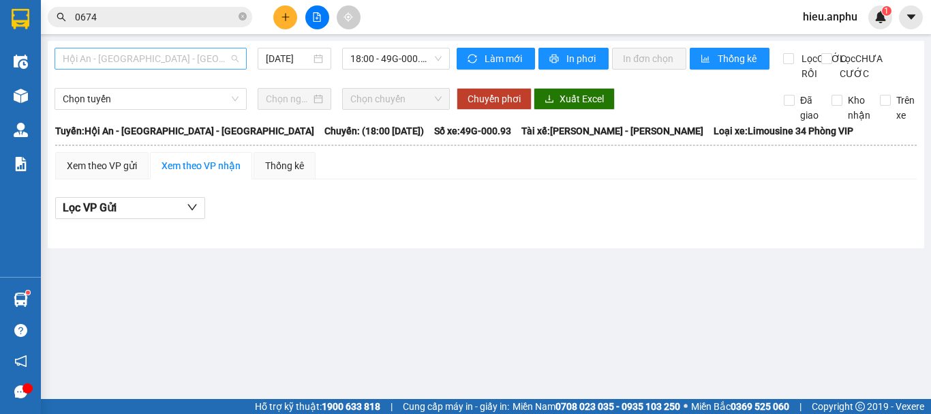
click at [120, 63] on span "Hội An - [GEOGRAPHIC_DATA] - [GEOGRAPHIC_DATA]" at bounding box center [151, 58] width 176 height 20
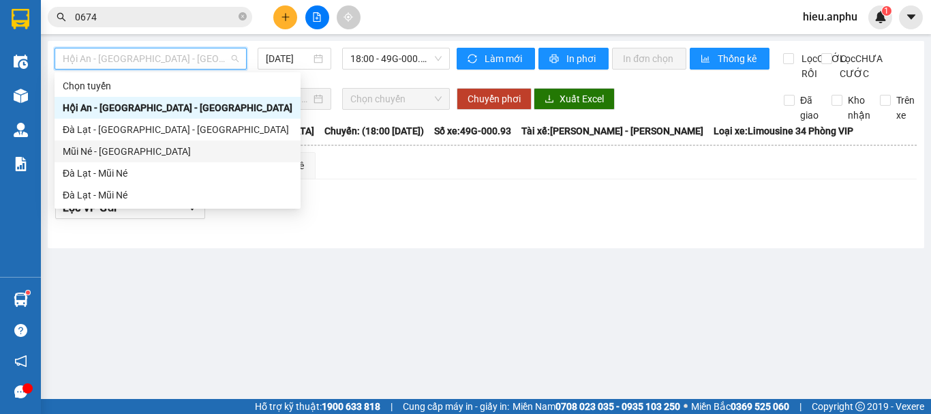
click at [102, 153] on div "Mũi Né - [GEOGRAPHIC_DATA]" at bounding box center [178, 151] width 230 height 15
type input "[DATE]"
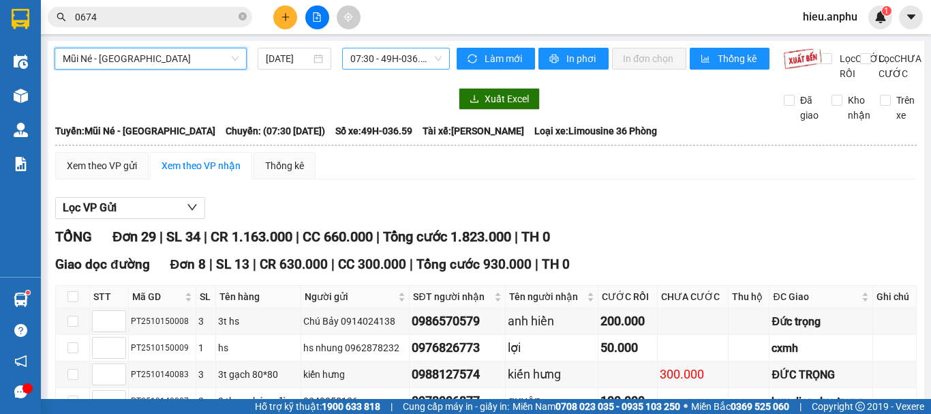
click at [365, 52] on span "07:30 - 49H-036.59" at bounding box center [395, 58] width 91 height 20
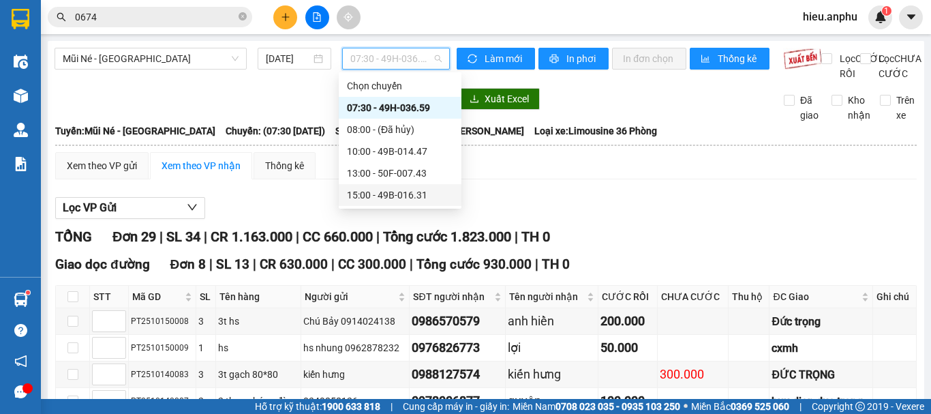
click at [366, 196] on div "15:00 - 49B-016.31" at bounding box center [400, 194] width 106 height 15
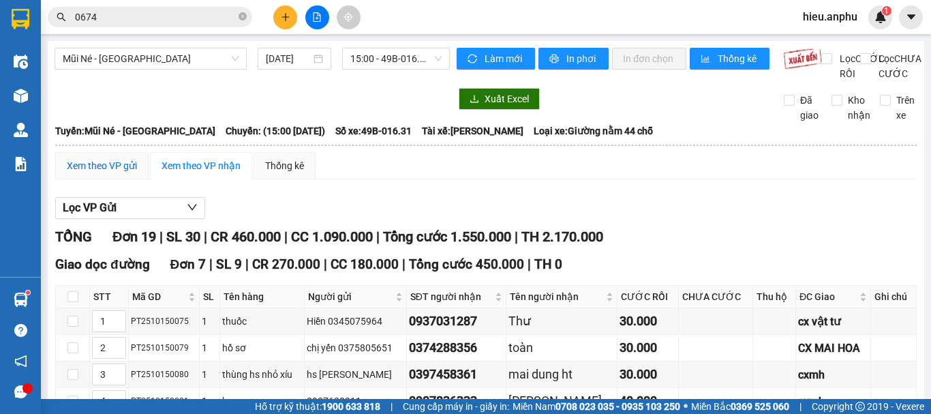
click at [111, 173] on div "Xem theo VP gửi" at bounding box center [102, 165] width 70 height 15
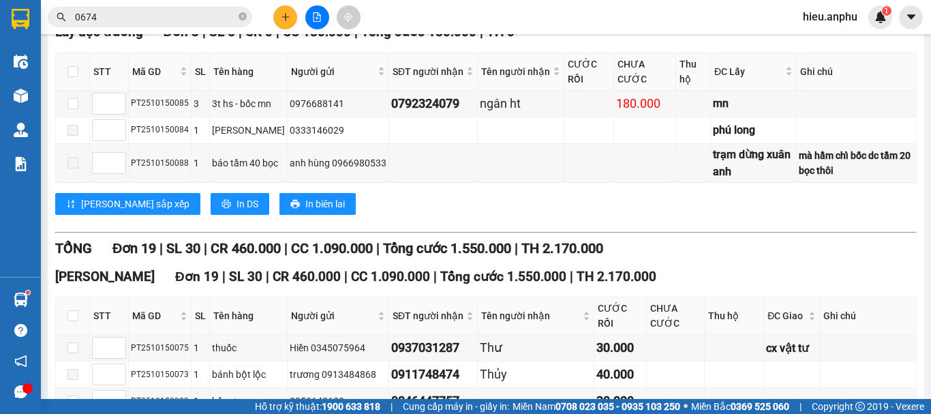
scroll to position [68, 0]
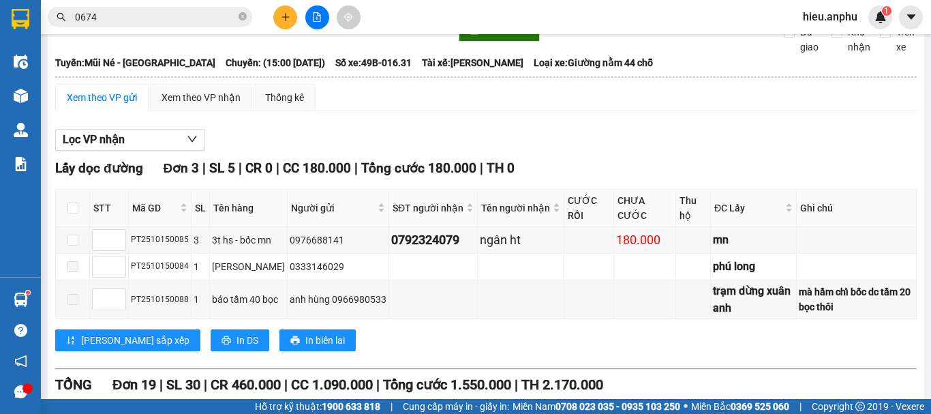
click at [91, 105] on div "Xem theo VP gửi" at bounding box center [102, 97] width 70 height 15
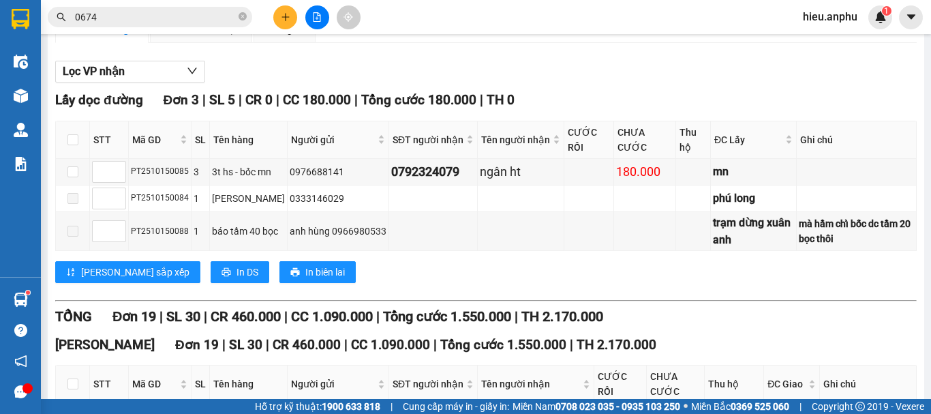
scroll to position [0, 0]
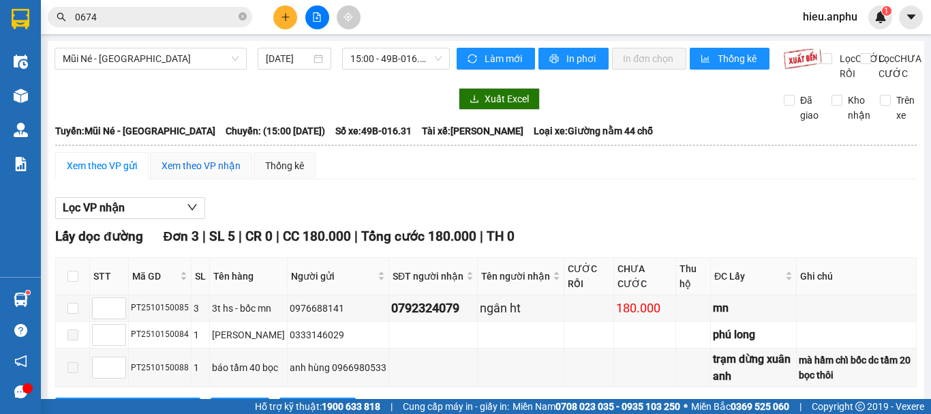
click at [192, 173] on div "Xem theo VP nhận" at bounding box center [200, 165] width 79 height 15
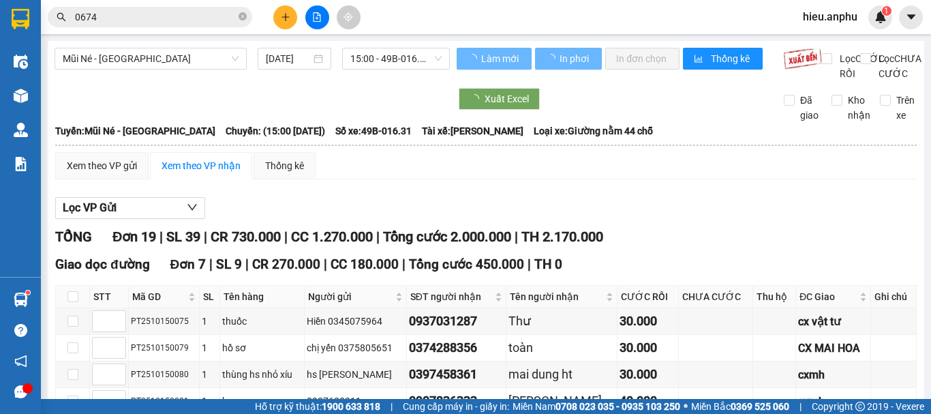
type input "1"
type input "2"
type input "3"
type input "4"
type input "6"
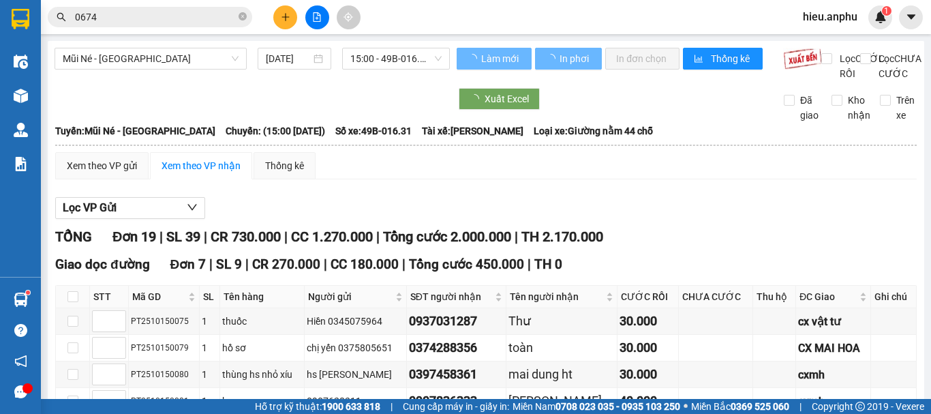
type input "5"
type input "7"
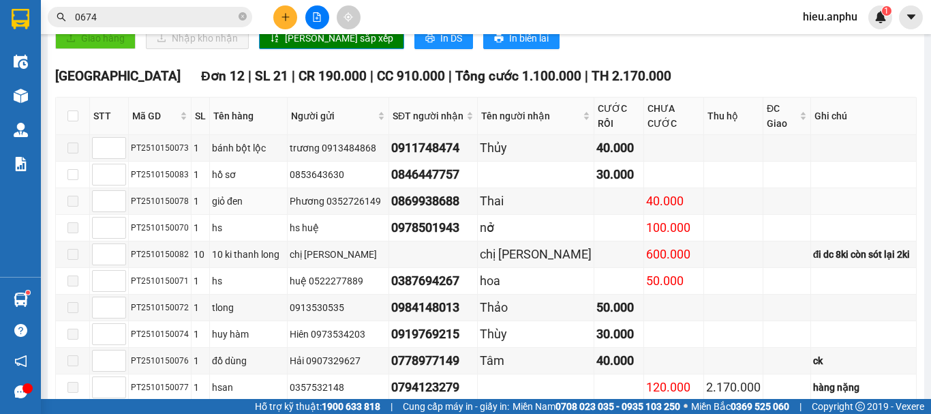
scroll to position [613, 0]
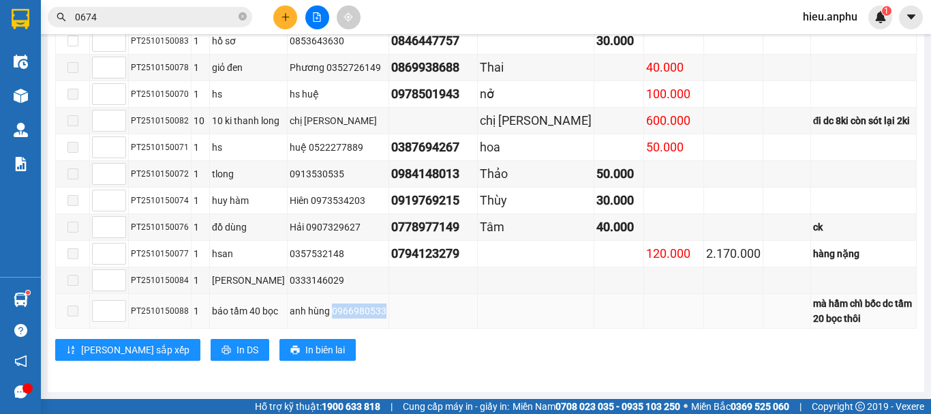
drag, startPoint x: 369, startPoint y: 333, endPoint x: 318, endPoint y: 339, distance: 51.5
click at [318, 328] on td "anh hùng 0966980533" at bounding box center [339, 311] width 102 height 35
copy div "0966980533"
click at [284, 18] on icon "plus" at bounding box center [286, 17] width 10 height 10
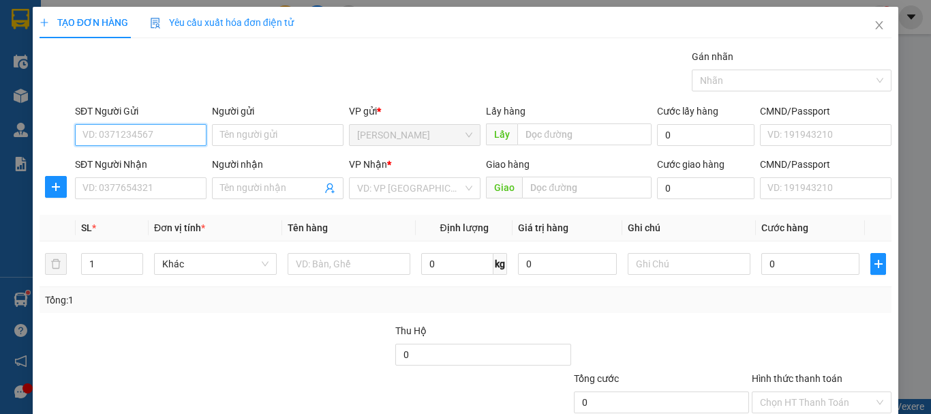
click at [166, 134] on input "SĐT Người Gửi" at bounding box center [141, 135] width 132 height 22
drag, startPoint x: 873, startPoint y: 17, endPoint x: 789, endPoint y: 33, distance: 85.4
click at [872, 18] on span "Close" at bounding box center [879, 26] width 38 height 38
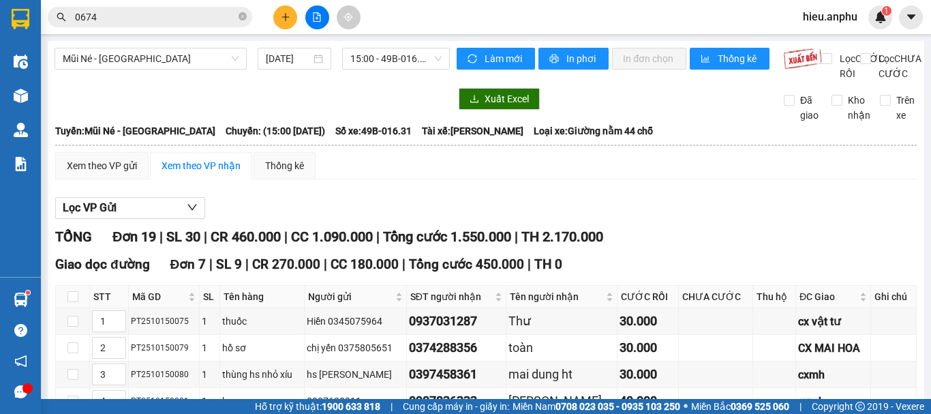
click at [285, 10] on button at bounding box center [285, 17] width 24 height 24
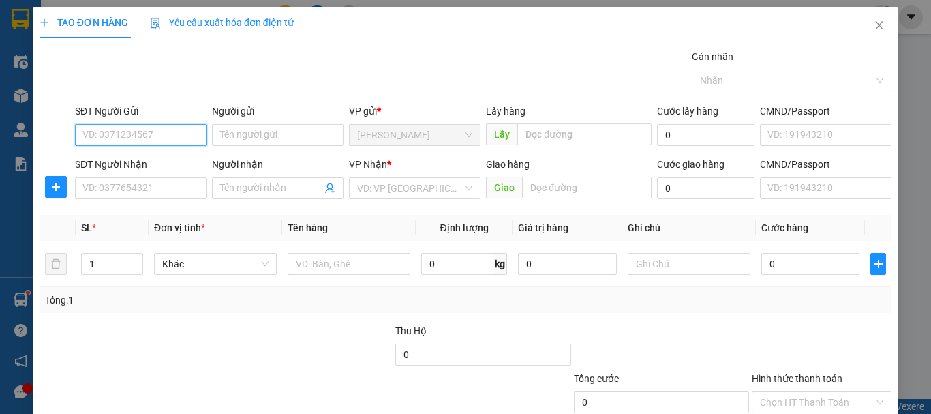
click at [161, 136] on input "SĐT Người Gửi" at bounding box center [141, 135] width 132 height 22
paste input "0966980533"
type input "0966980533"
click at [132, 157] on div "0966980533 - anh hùng" at bounding box center [139, 162] width 114 height 15
type input "anh hùng"
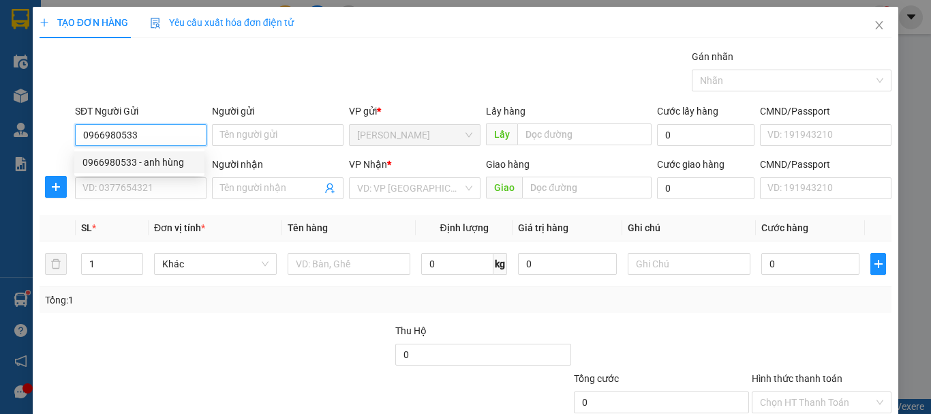
type input "trạm dừng xuân anh"
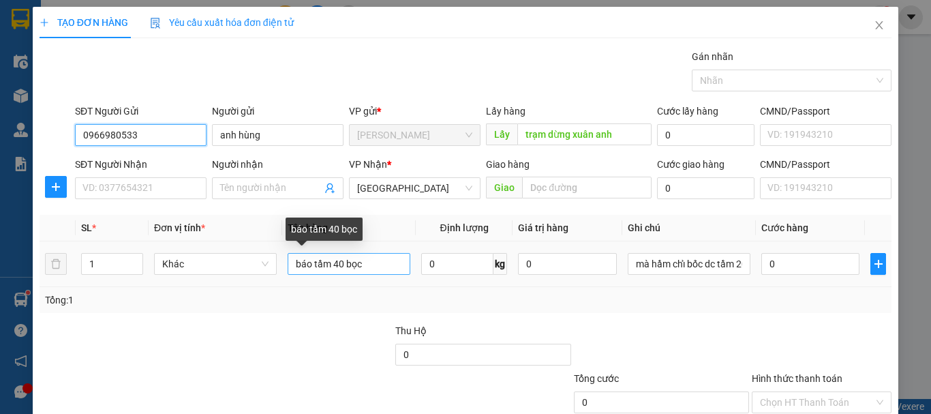
type input "0966980533"
drag, startPoint x: 385, startPoint y: 268, endPoint x: 219, endPoint y: 268, distance: 165.6
click at [219, 268] on tr "1 Khác báo tầm 40 bọc 0 kg 0 mà hầm chỉ bốc dc tầm 20 bọc thôi 0" at bounding box center [466, 264] width 852 height 46
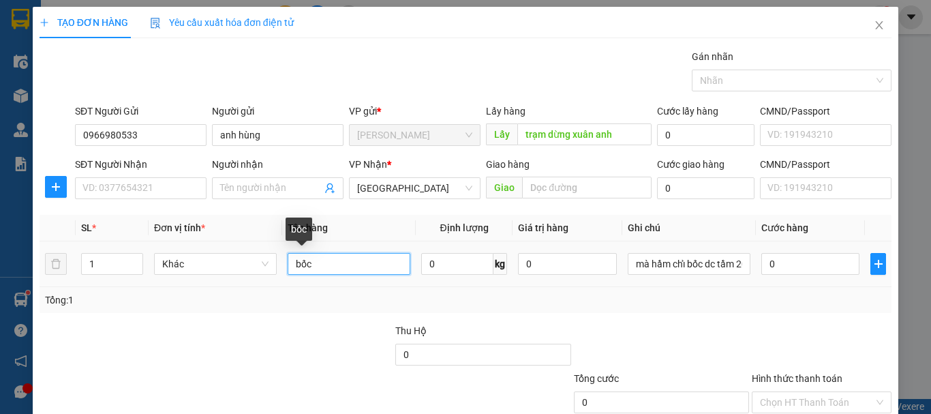
click at [322, 256] on input "bốc" at bounding box center [349, 264] width 123 height 22
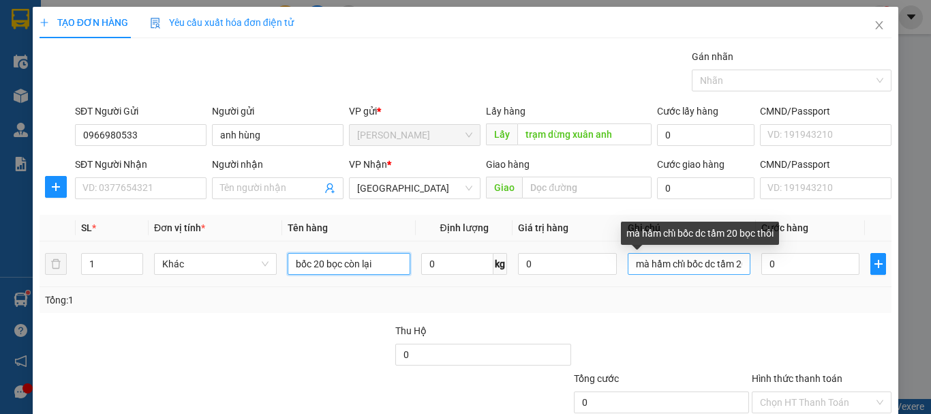
type input "bốc 20 bọc còn lại"
click at [640, 261] on input "mà hầm chỉ bốc dc tầm 20 bọc thôi" at bounding box center [689, 264] width 123 height 22
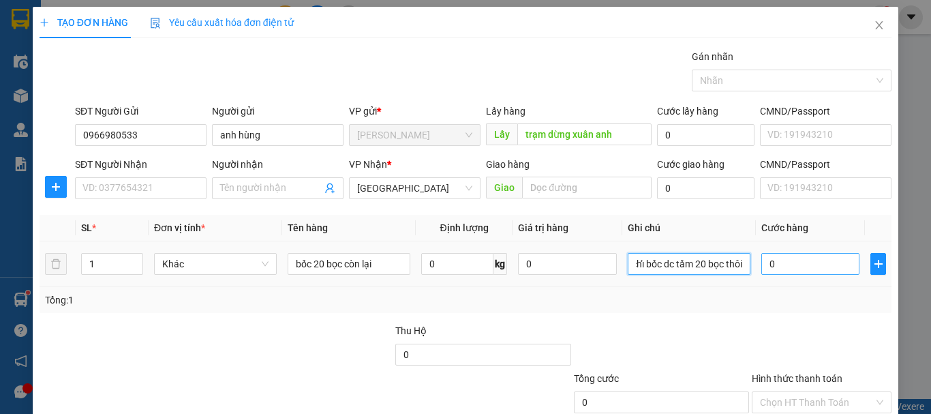
drag, startPoint x: 628, startPoint y: 263, endPoint x: 781, endPoint y: 262, distance: 153.3
click at [781, 262] on tr "1 Khác bốc 20 bọc còn lại 0 kg 0 mà hầm chỉ bốc dc tầm 20 bọc thôi 0" at bounding box center [466, 264] width 852 height 46
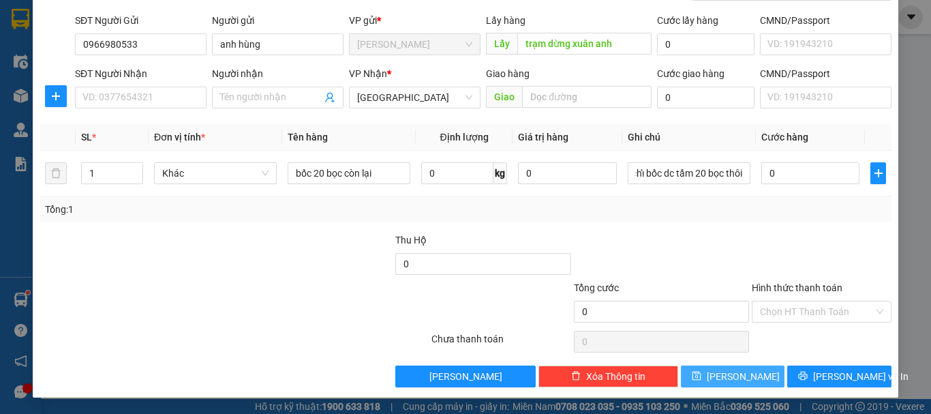
click at [723, 367] on button "[PERSON_NAME]" at bounding box center [733, 376] width 104 height 22
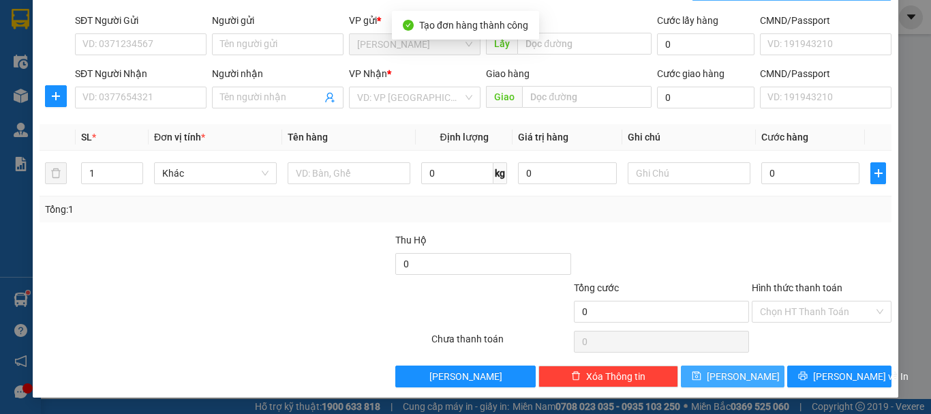
scroll to position [0, 0]
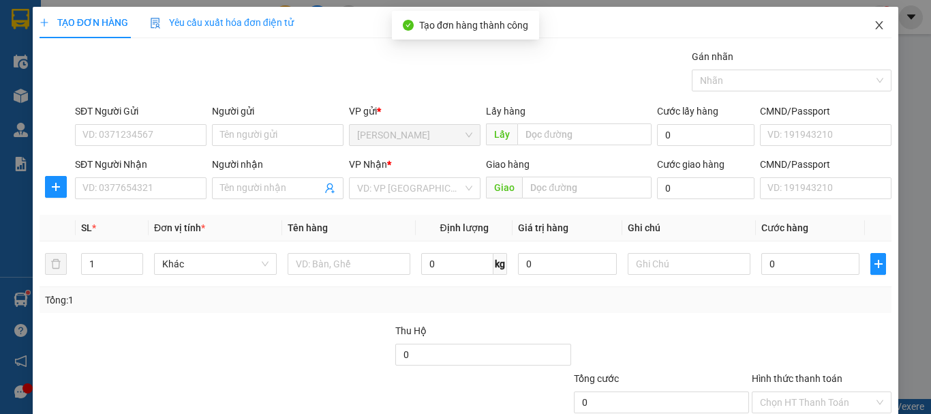
click at [873, 20] on icon "close" at bounding box center [878, 25] width 11 height 11
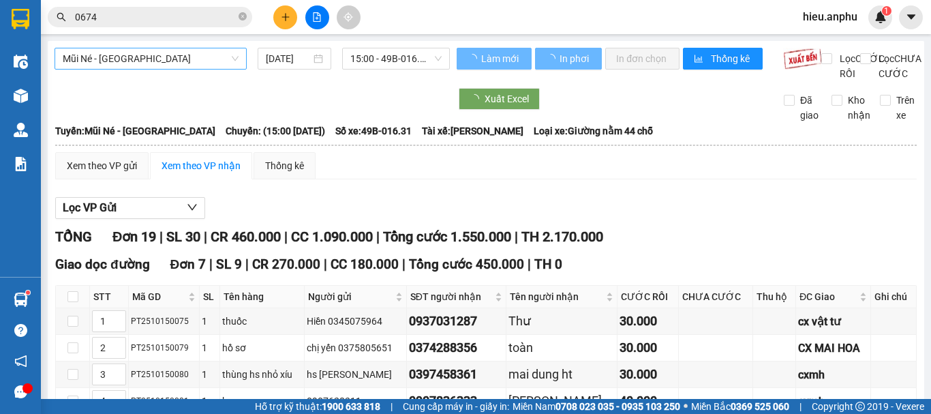
click at [124, 57] on span "Mũi Né - [GEOGRAPHIC_DATA]" at bounding box center [151, 58] width 176 height 20
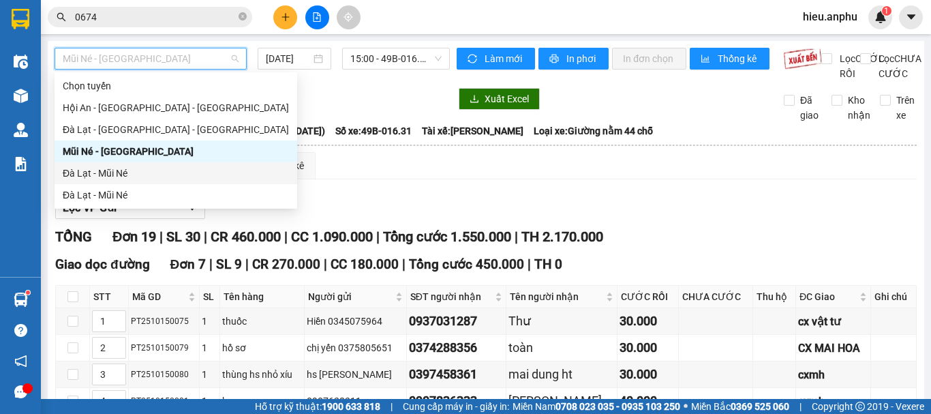
click at [87, 172] on div "Đà Lạt - Mũi Né" at bounding box center [176, 173] width 226 height 15
type input "[DATE]"
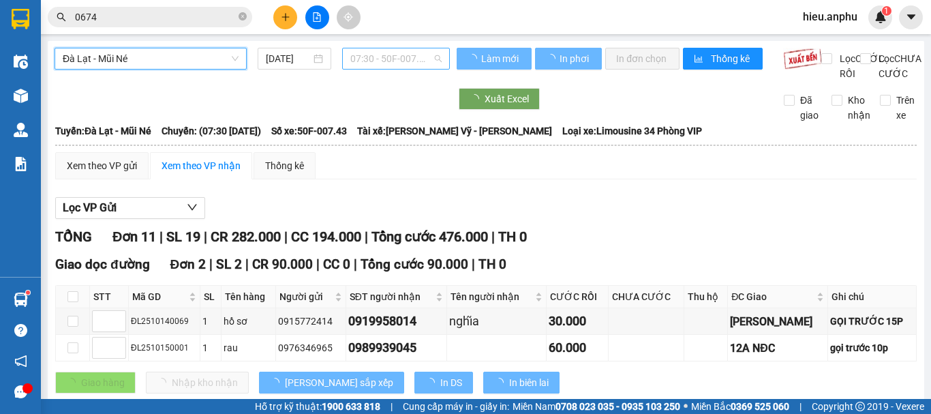
click at [381, 59] on span "07:30 - 50F-007.43" at bounding box center [395, 58] width 91 height 20
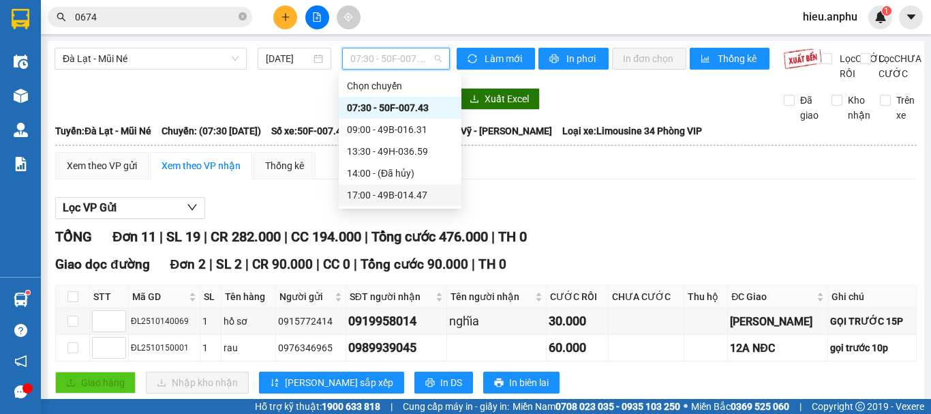
click at [367, 199] on div "17:00 - 49B-014.47" at bounding box center [400, 194] width 106 height 15
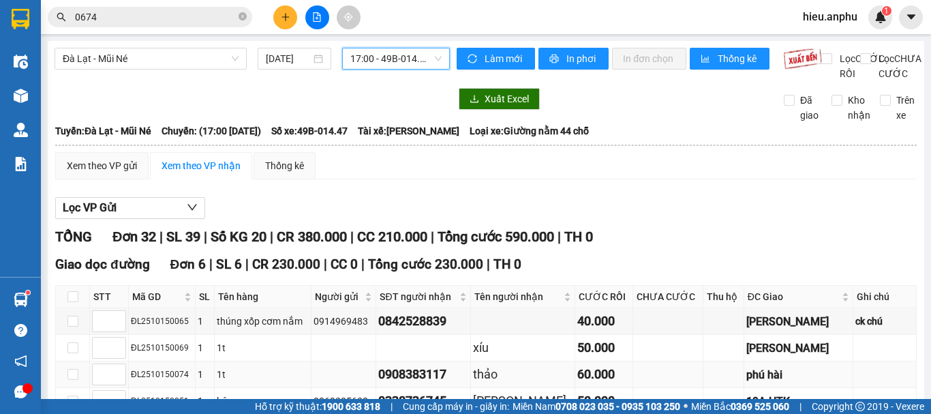
scroll to position [204, 0]
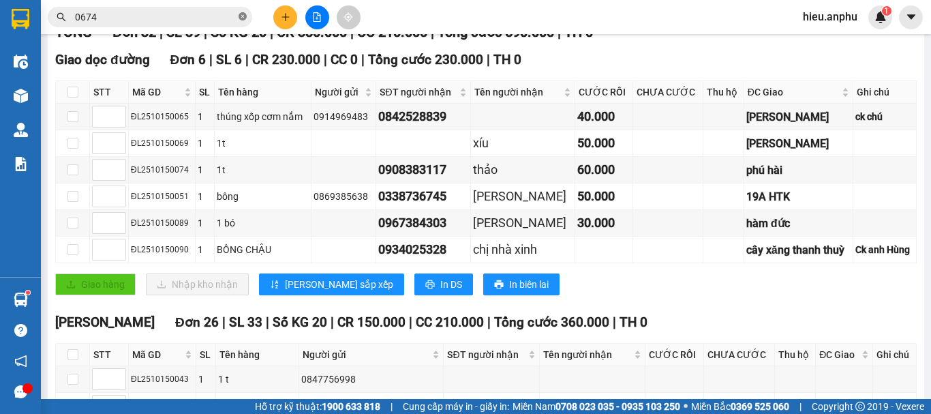
click at [245, 14] on icon "close-circle" at bounding box center [242, 16] width 8 height 8
click at [153, 29] on div "Kết quả tìm kiếm ( 238 ) Bộ lọc Mã ĐH Trạng thái Món hàng Thu hộ Tổng cước Chưa…" at bounding box center [465, 17] width 931 height 34
click at [155, 20] on input "text" at bounding box center [155, 17] width 161 height 15
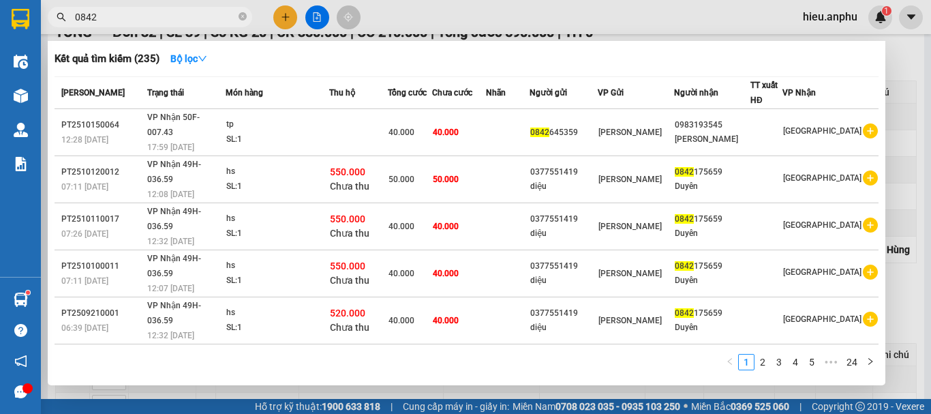
click at [900, 48] on div at bounding box center [465, 207] width 931 height 414
click at [121, 23] on input "0842" at bounding box center [155, 17] width 161 height 15
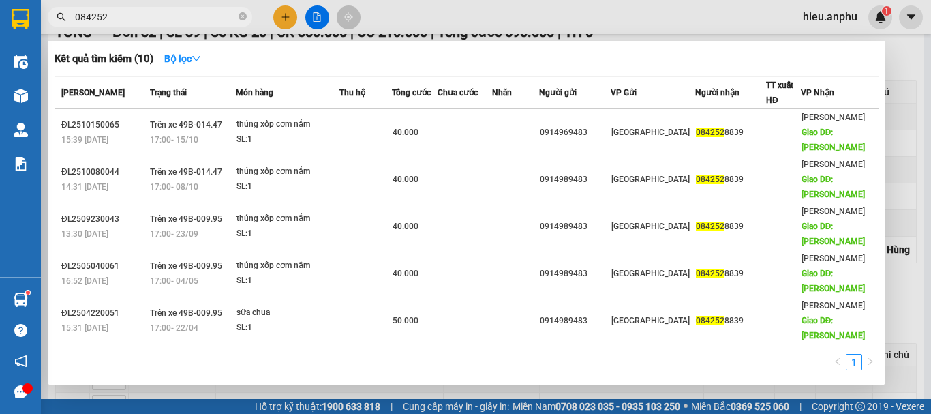
type input "084252"
click at [899, 58] on div at bounding box center [465, 207] width 931 height 414
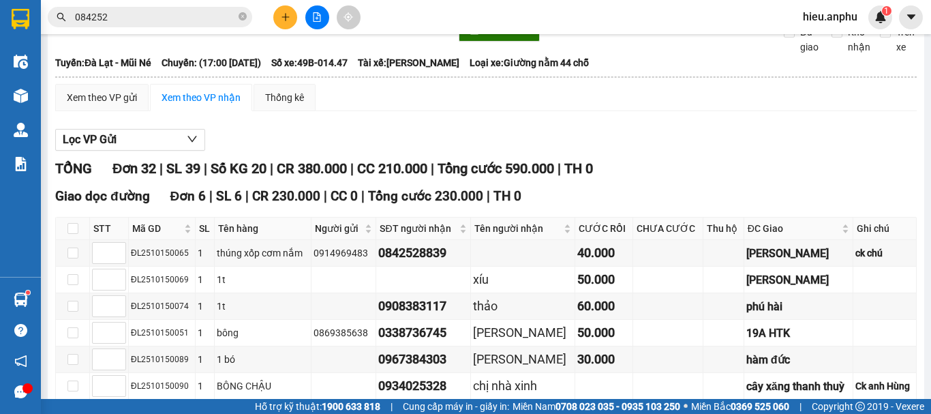
scroll to position [0, 0]
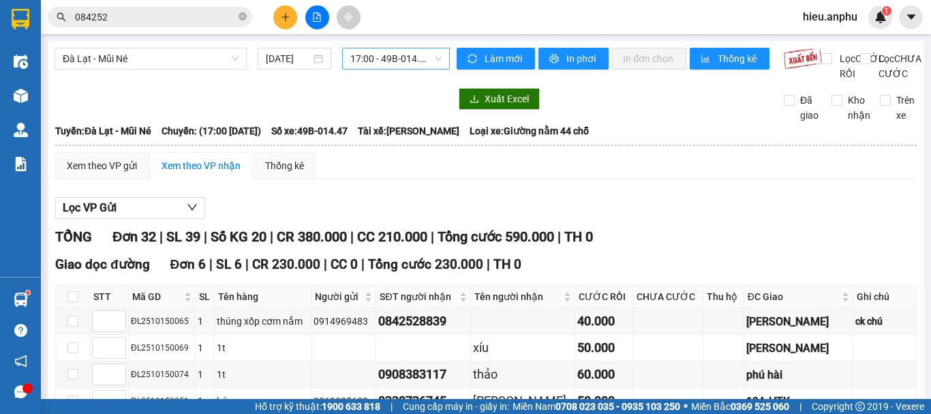
click at [384, 56] on span "17:00 - 49B-014.47" at bounding box center [395, 58] width 91 height 20
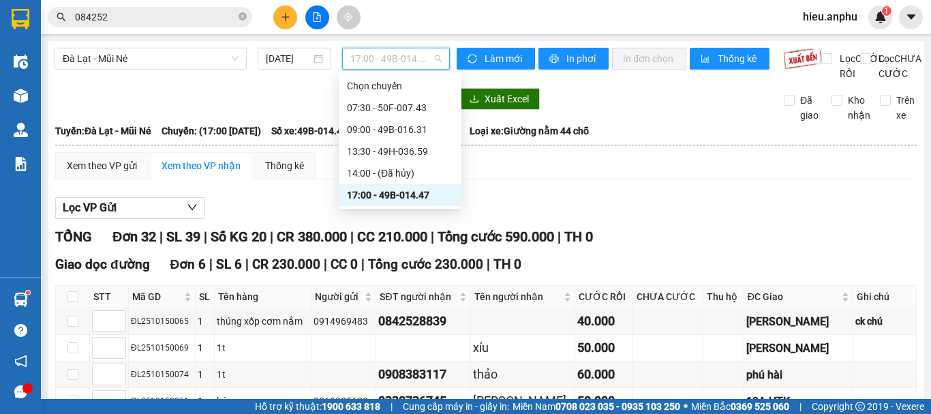
drag, startPoint x: 371, startPoint y: 196, endPoint x: 375, endPoint y: 181, distance: 15.1
click at [369, 195] on div "17:00 - 49B-014.47" at bounding box center [400, 194] width 106 height 15
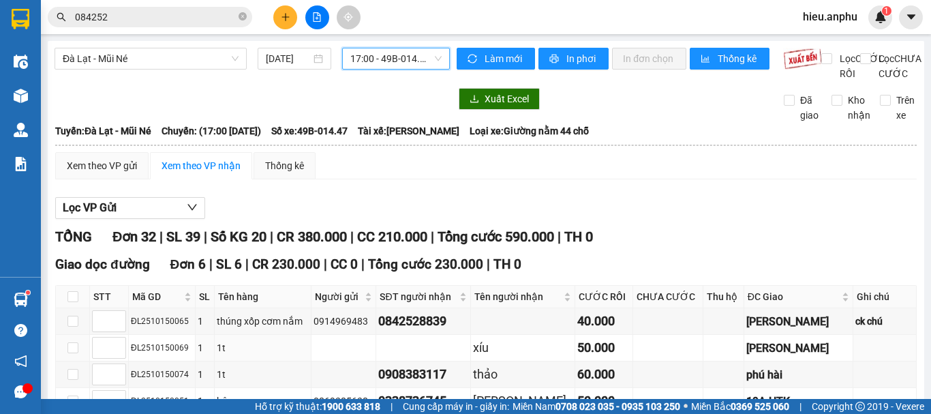
scroll to position [409, 0]
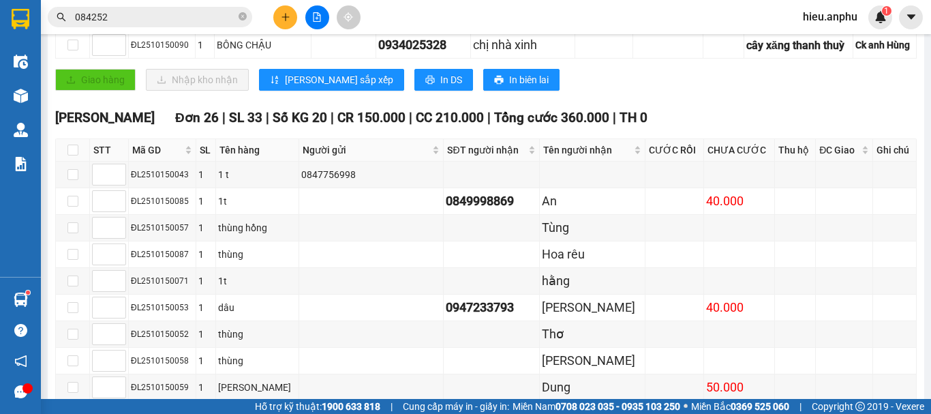
click at [81, 161] on th at bounding box center [73, 150] width 34 height 22
click at [74, 155] on input "checkbox" at bounding box center [72, 149] width 11 height 11
checkbox input "true"
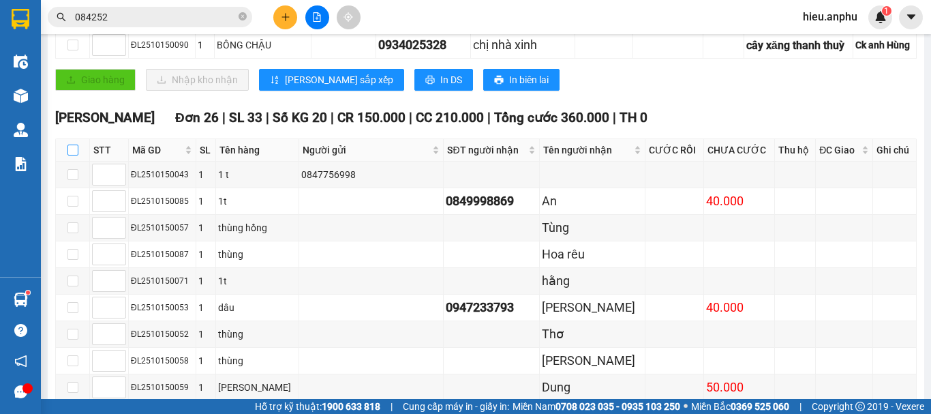
checkbox input "true"
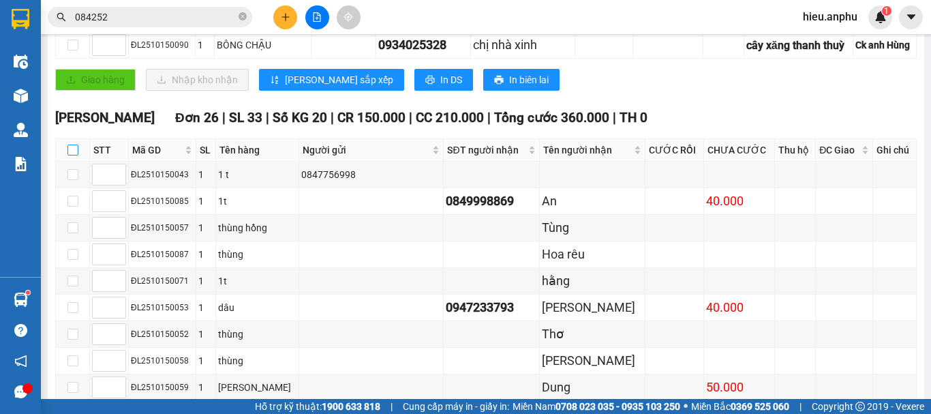
checkbox input "true"
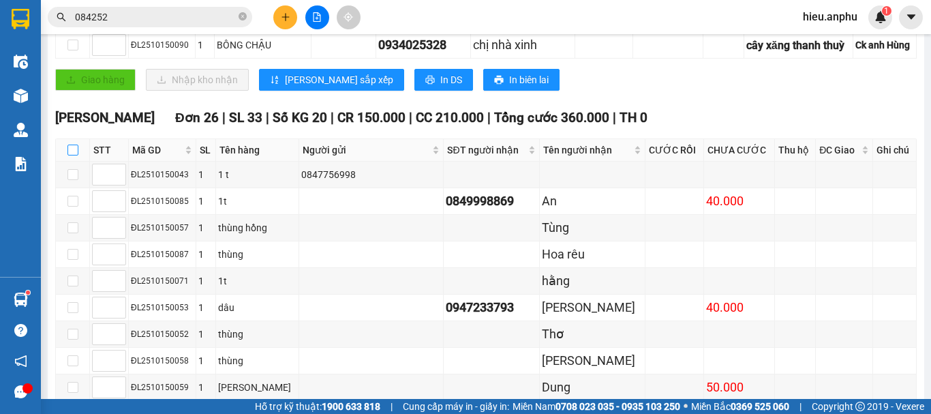
checkbox input "true"
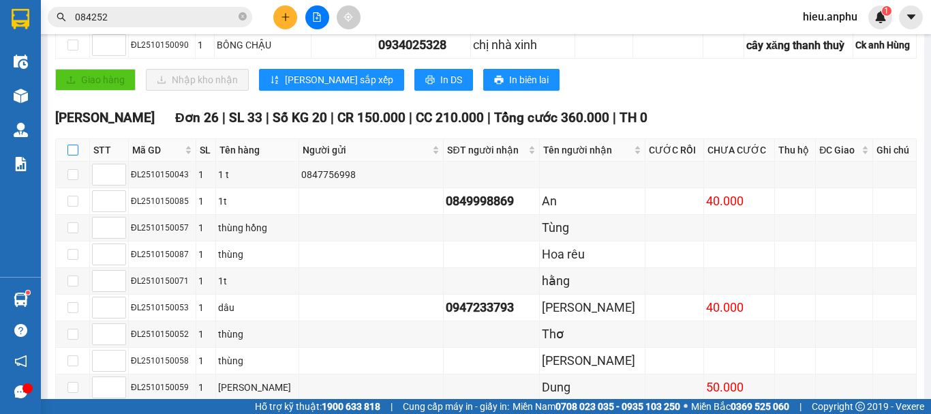
checkbox input "true"
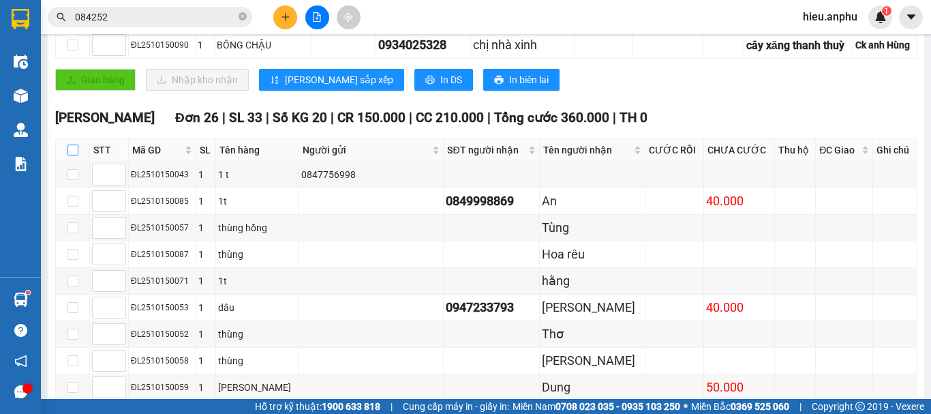
checkbox input "true"
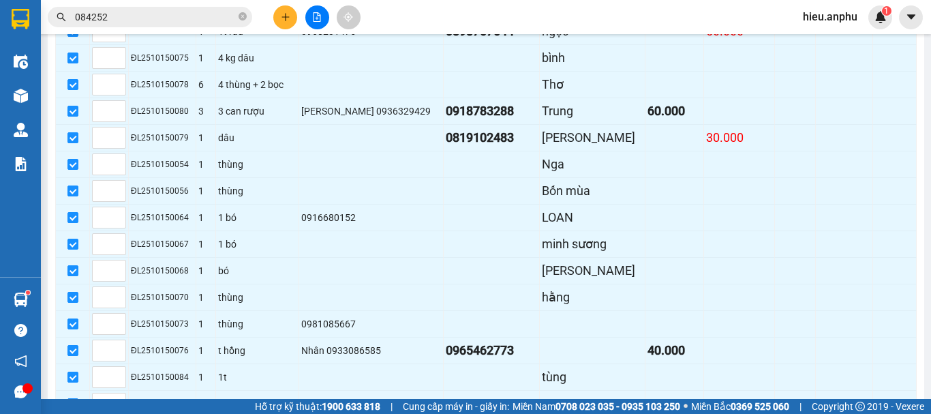
scroll to position [948, 0]
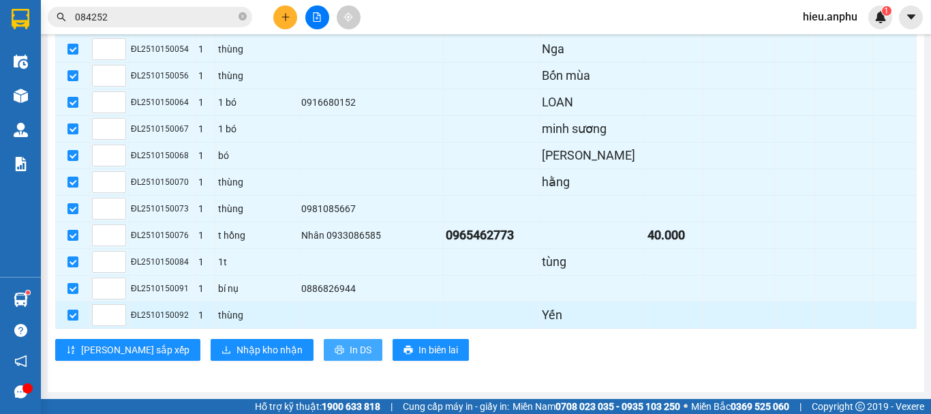
drag, startPoint x: 311, startPoint y: 347, endPoint x: 317, endPoint y: 322, distance: 26.5
click at [350, 346] on span "In DS" at bounding box center [361, 349] width 22 height 15
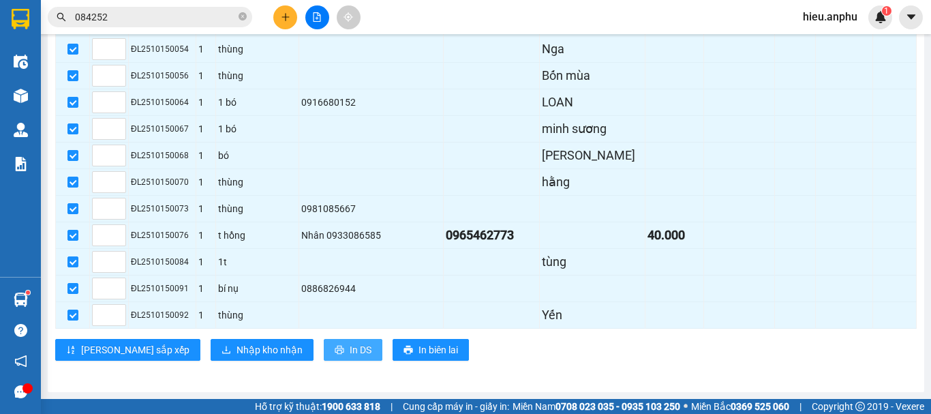
scroll to position [0, 0]
click at [350, 350] on span "In DS" at bounding box center [361, 349] width 22 height 15
click at [350, 352] on span "In DS" at bounding box center [361, 349] width 22 height 15
click at [244, 14] on icon "close-circle" at bounding box center [242, 16] width 8 height 8
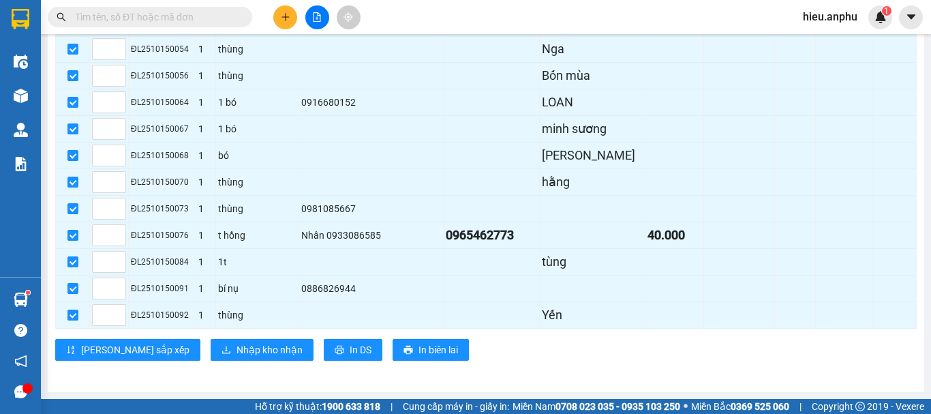
click at [164, 15] on input "text" at bounding box center [155, 17] width 161 height 15
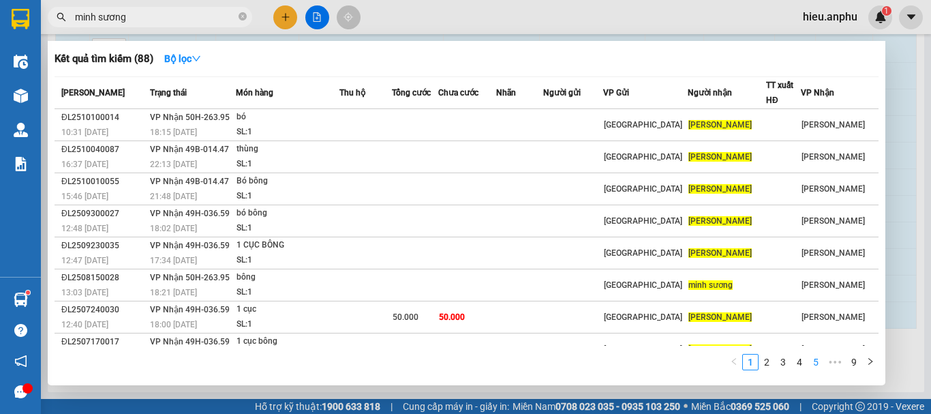
type input "minh sương"
click at [820, 360] on link "5" at bounding box center [815, 361] width 15 height 15
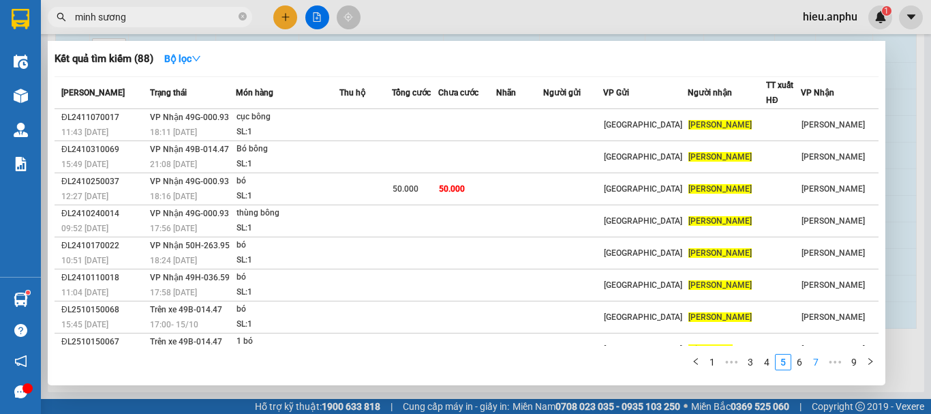
click at [822, 360] on link "7" at bounding box center [815, 361] width 15 height 15
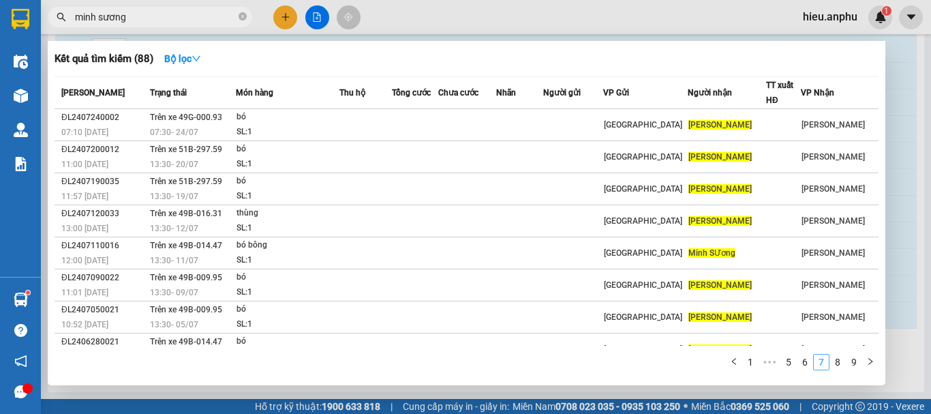
click at [816, 364] on link "7" at bounding box center [821, 361] width 15 height 15
click at [849, 352] on div "Mã ĐH Trạng thái Món hàng Thu hộ Tổng cước Chưa cước Nhãn Người gửi VP Gửi Ngườ…" at bounding box center [467, 227] width 824 height 302
click at [849, 354] on link "9" at bounding box center [853, 361] width 15 height 15
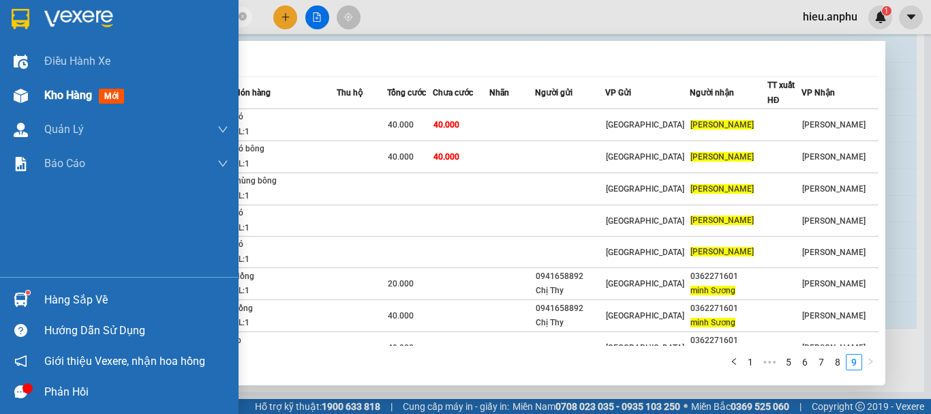
click at [71, 101] on span "Kho hàng" at bounding box center [68, 95] width 48 height 13
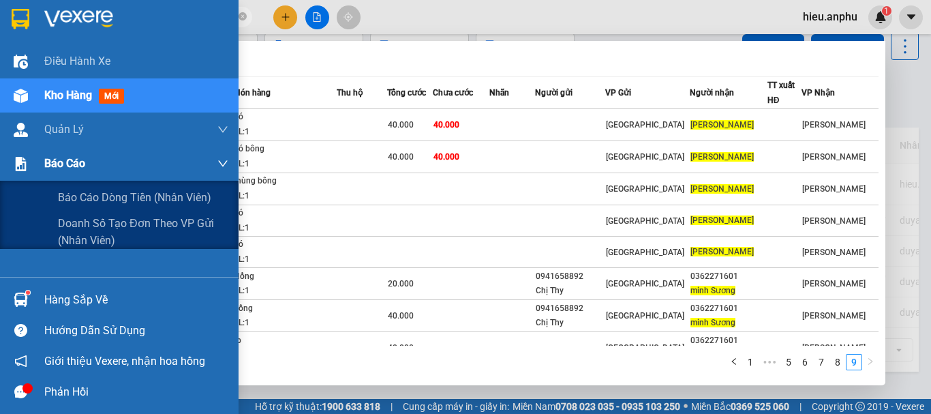
scroll to position [63, 0]
click at [62, 166] on span "Báo cáo" at bounding box center [64, 163] width 41 height 17
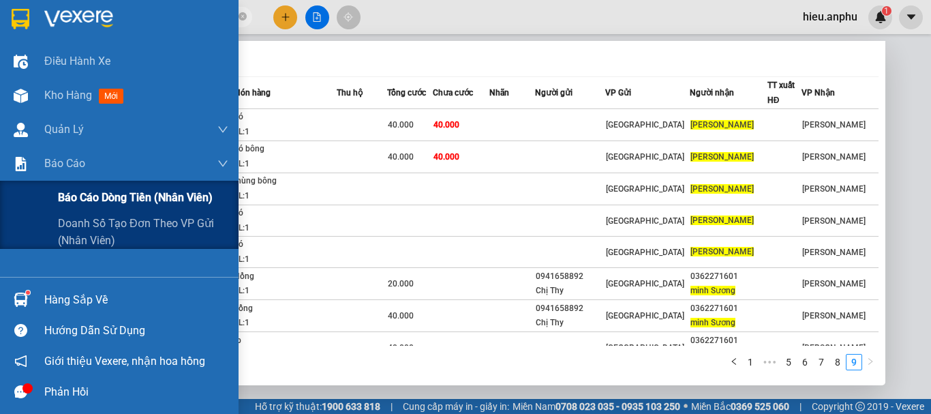
click at [84, 189] on span "Báo cáo dòng tiền (nhân viên)" at bounding box center [135, 197] width 155 height 17
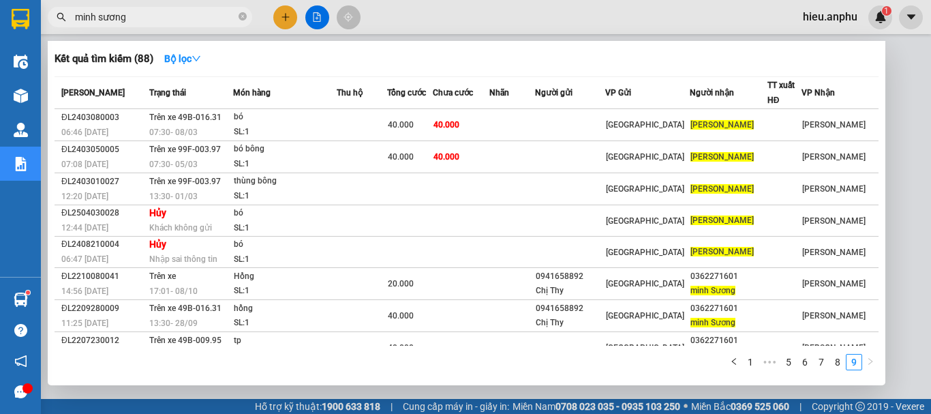
drag, startPoint x: 241, startPoint y: 17, endPoint x: 221, endPoint y: 32, distance: 24.8
click at [239, 18] on icon "close-circle" at bounding box center [242, 16] width 8 height 8
